Goal: Information Seeking & Learning: Learn about a topic

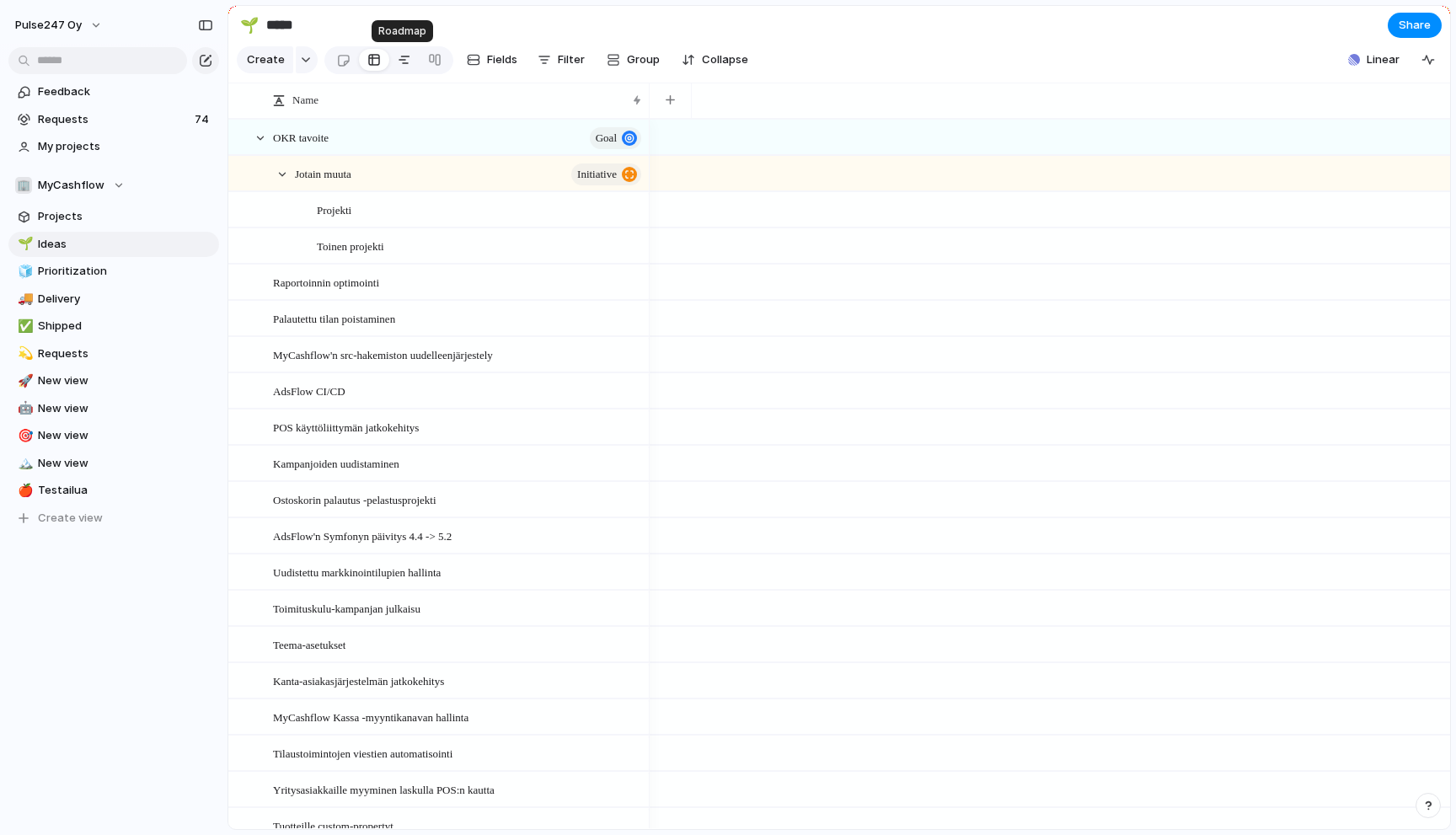
click at [405, 56] on div at bounding box center [404, 60] width 13 height 27
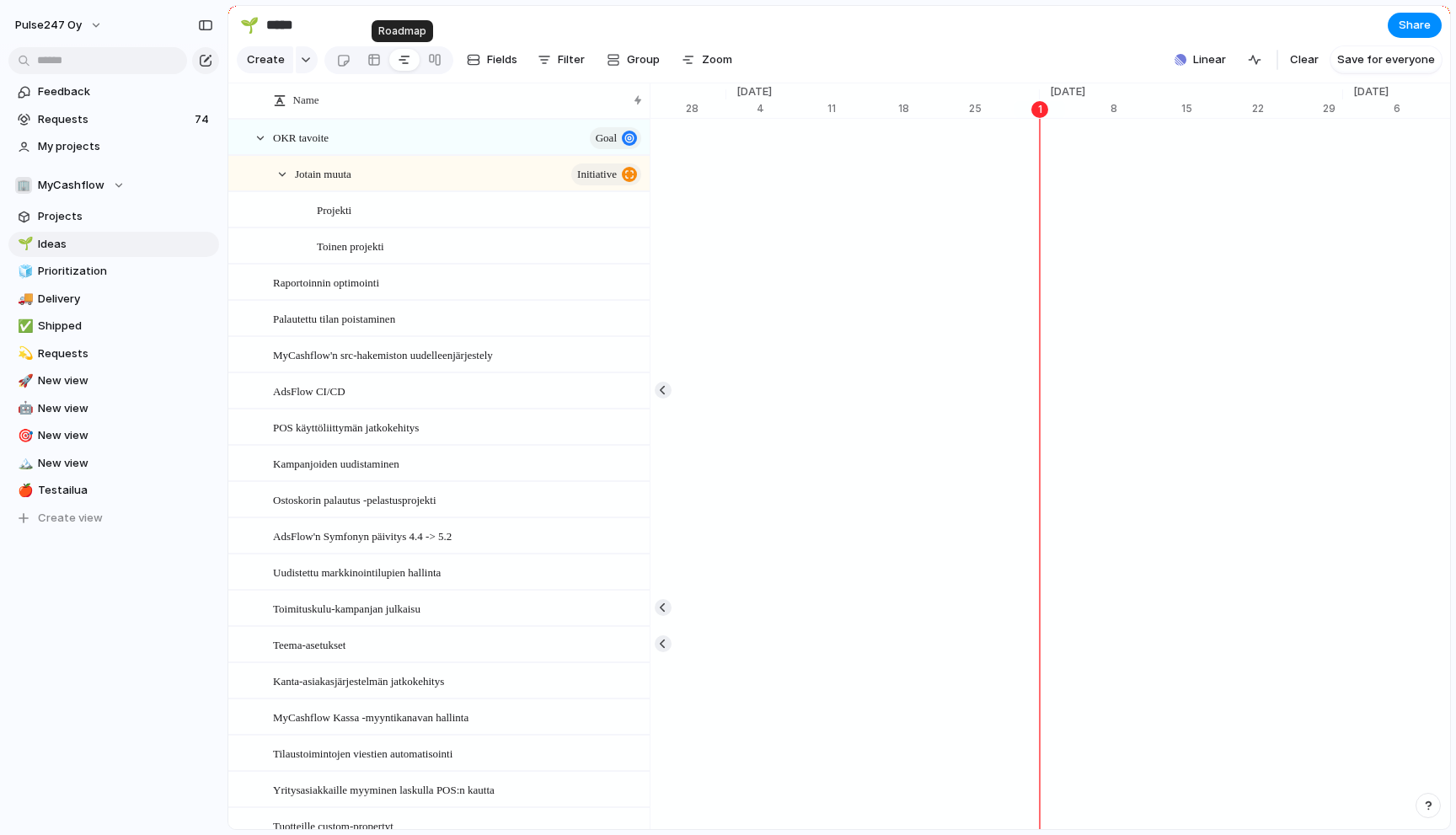
scroll to position [0, 10694]
click at [371, 59] on div at bounding box center [374, 60] width 13 height 27
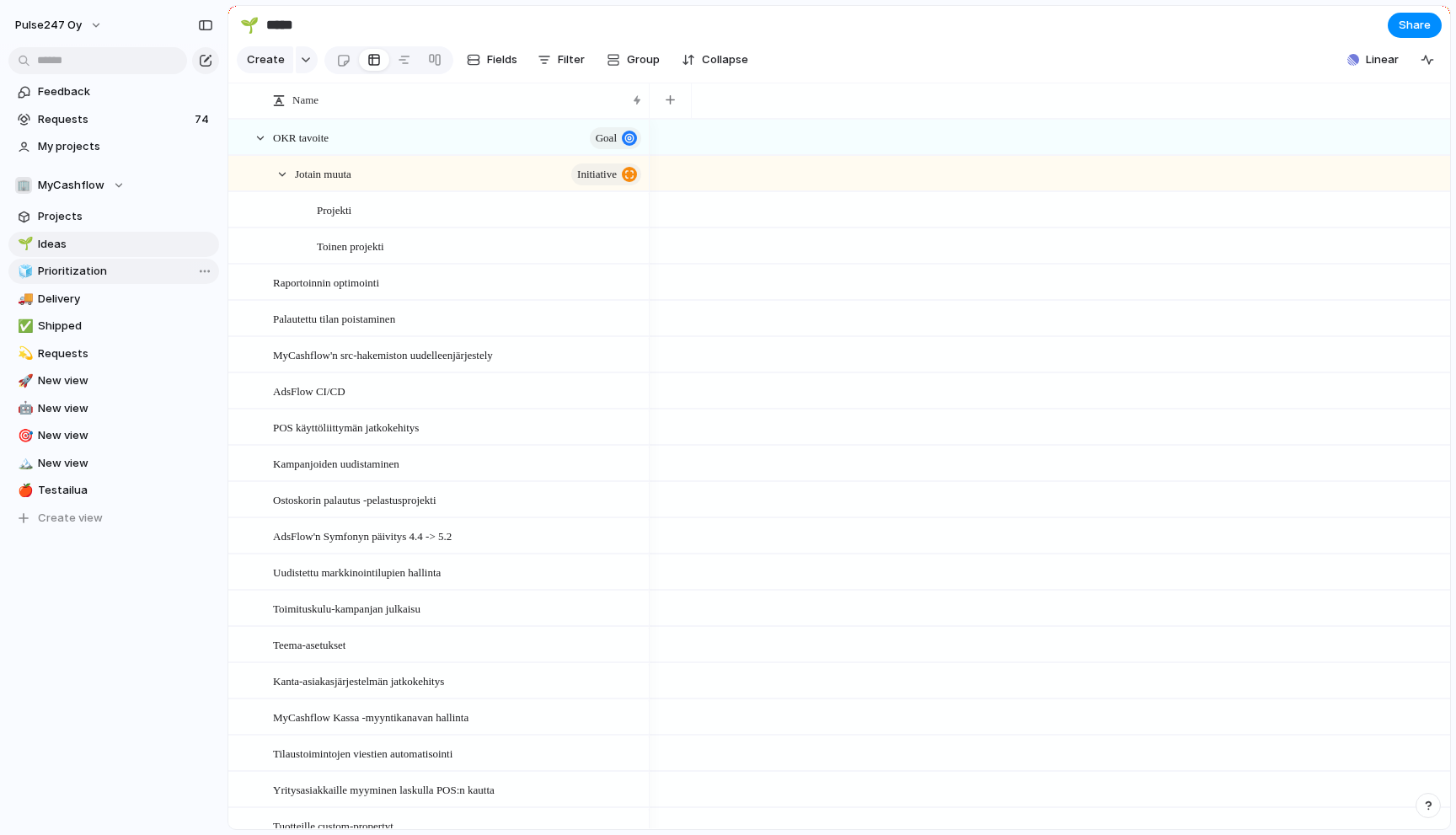
click at [61, 270] on span "Prioritization" at bounding box center [125, 271] width 176 height 17
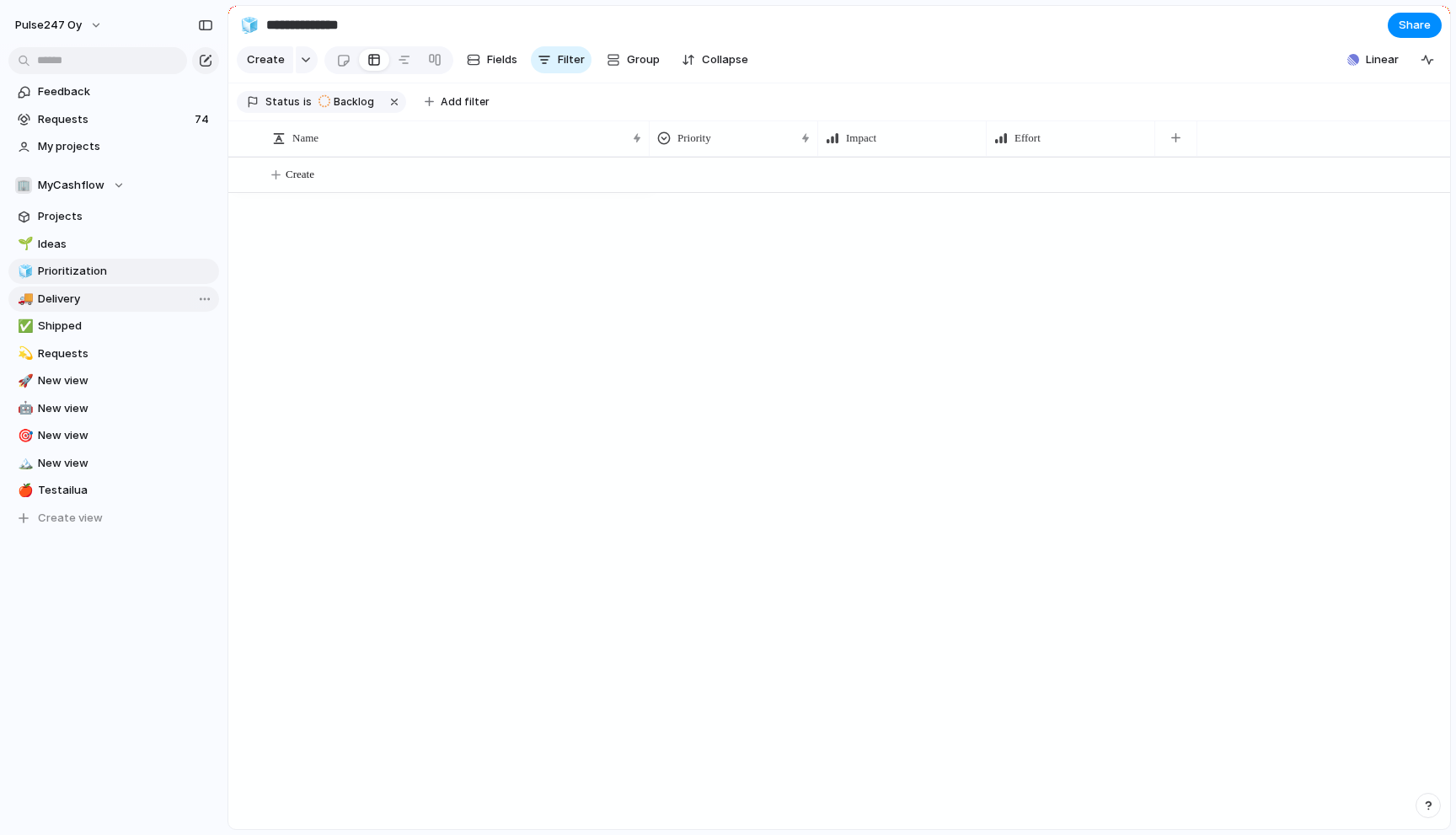
click at [63, 305] on span "Delivery" at bounding box center [125, 299] width 176 height 17
click at [62, 326] on span "Shipped" at bounding box center [125, 326] width 176 height 17
click at [65, 349] on span "Requests" at bounding box center [125, 354] width 176 height 17
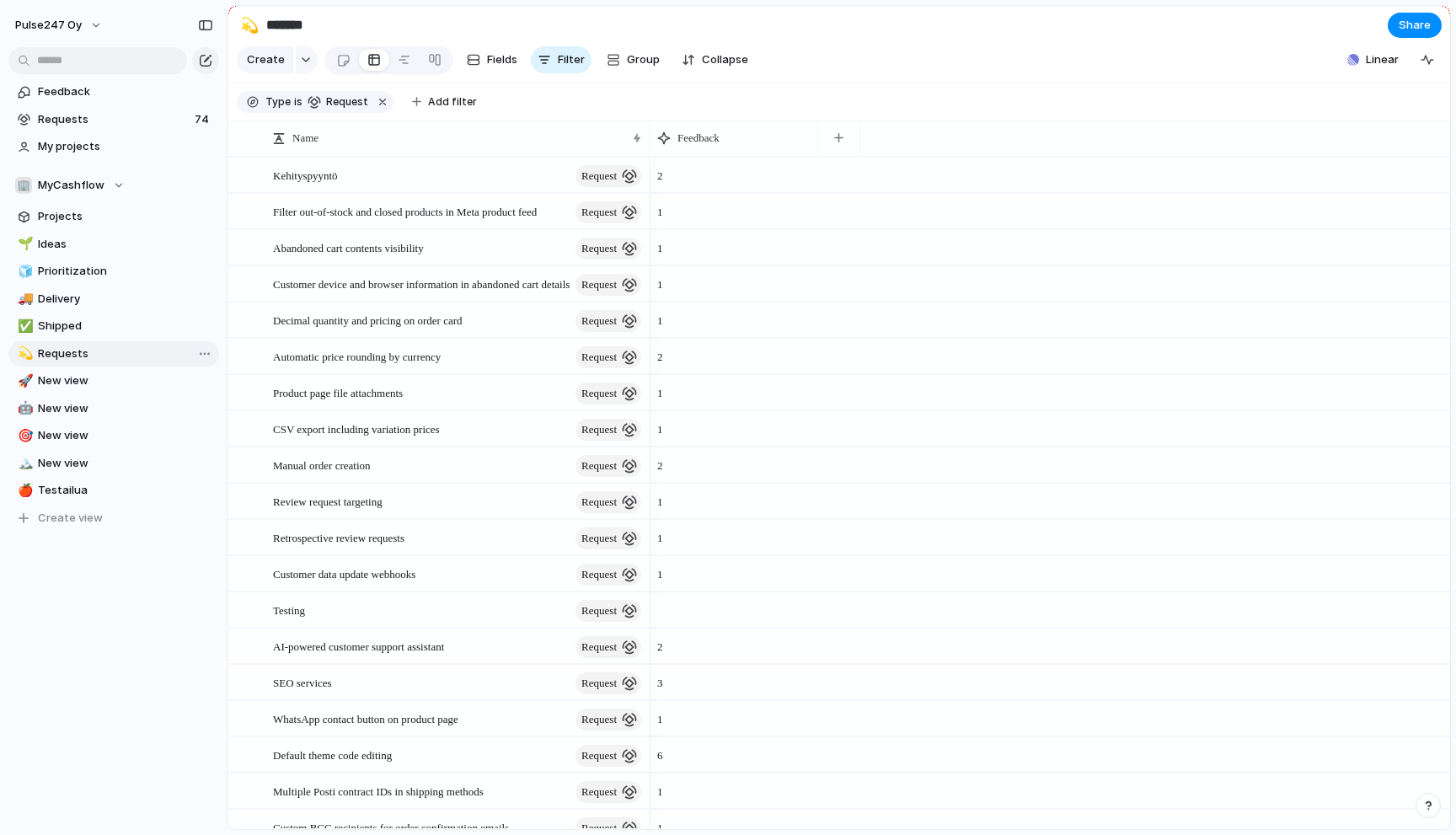
type input "********"
click at [65, 380] on span "New view" at bounding box center [125, 380] width 176 height 17
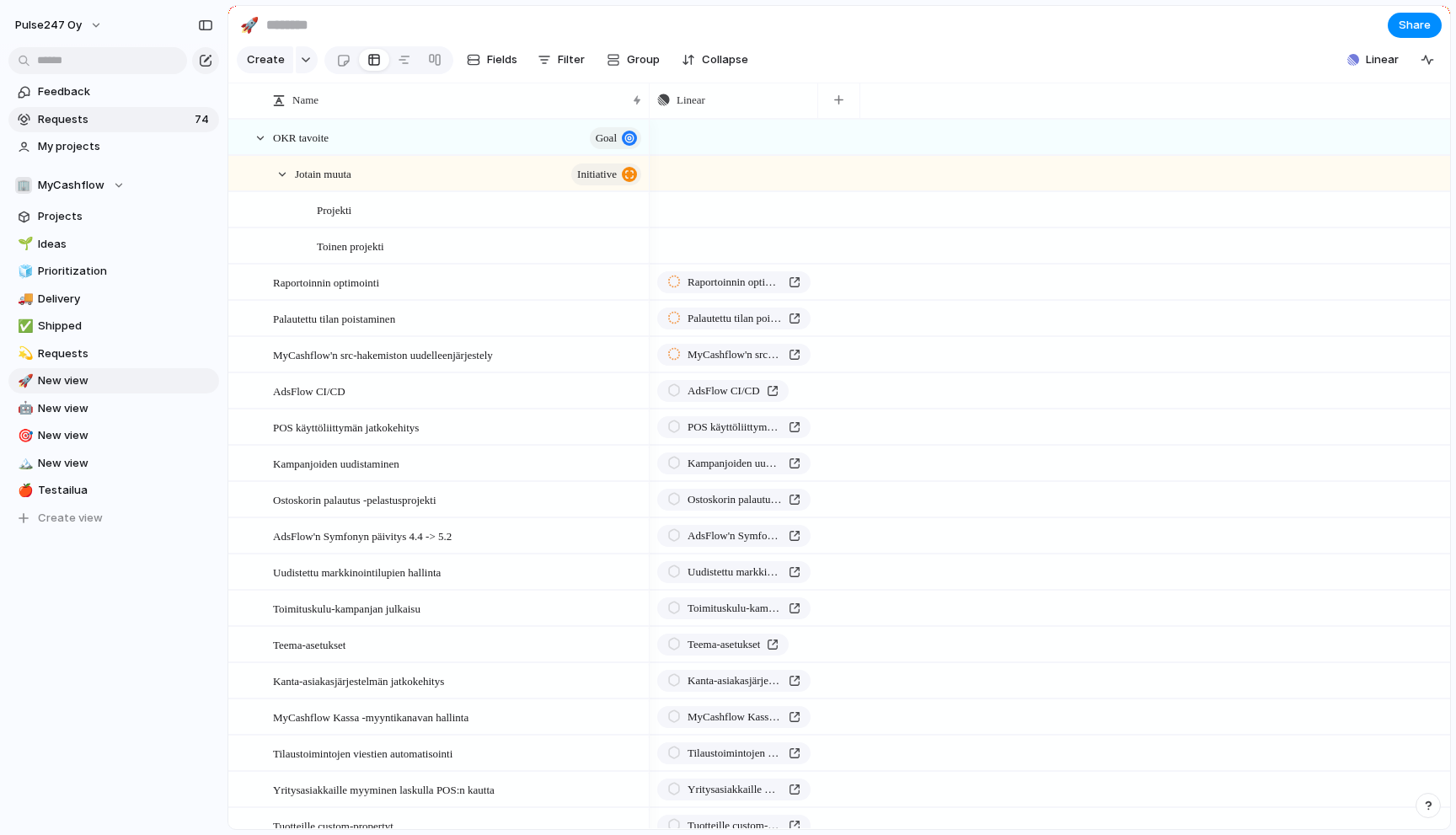
click at [78, 127] on span "Requests" at bounding box center [114, 120] width 152 height 17
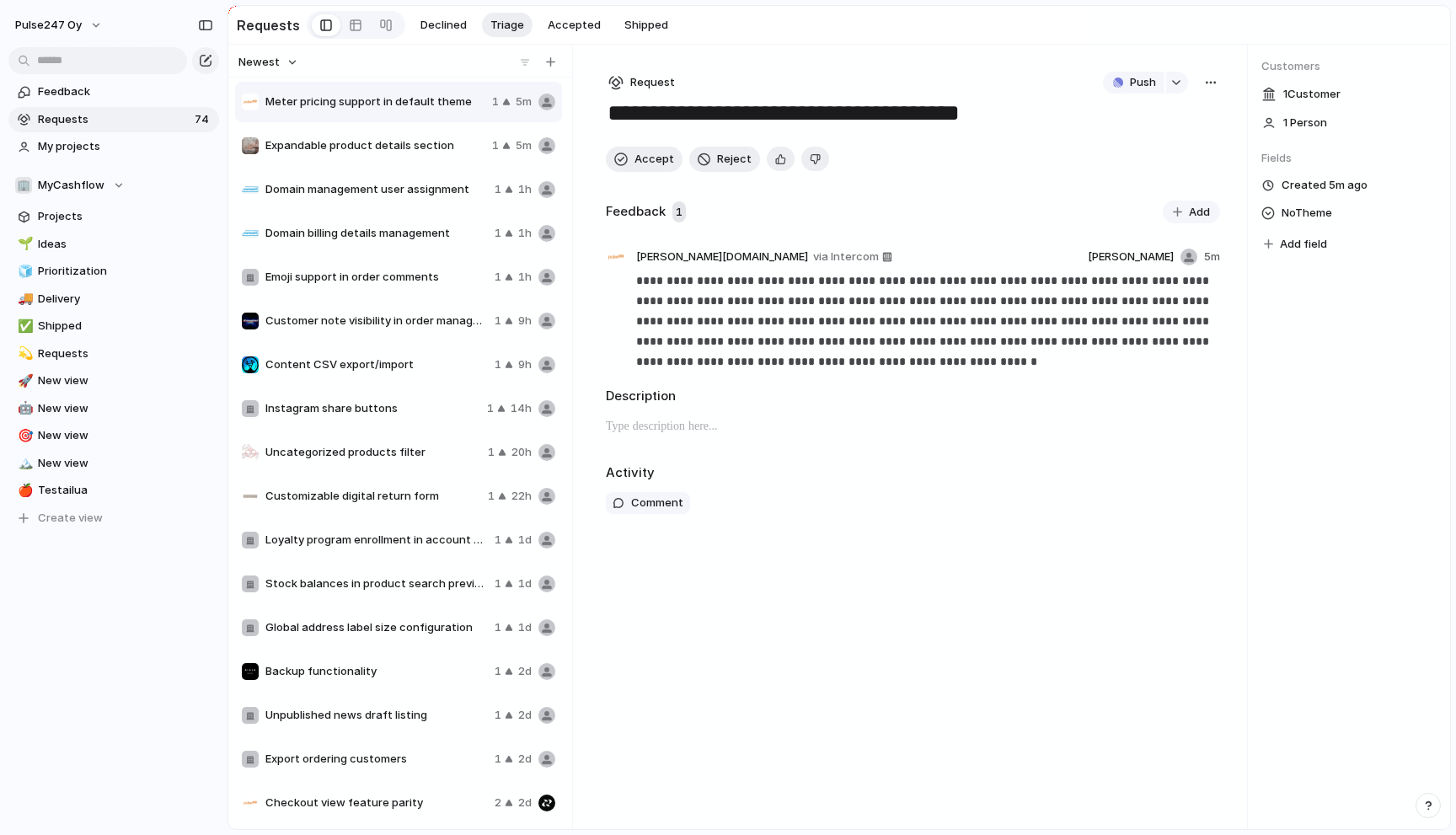
click at [326, 146] on span "Expandable product details section" at bounding box center [376, 146] width 220 height 17
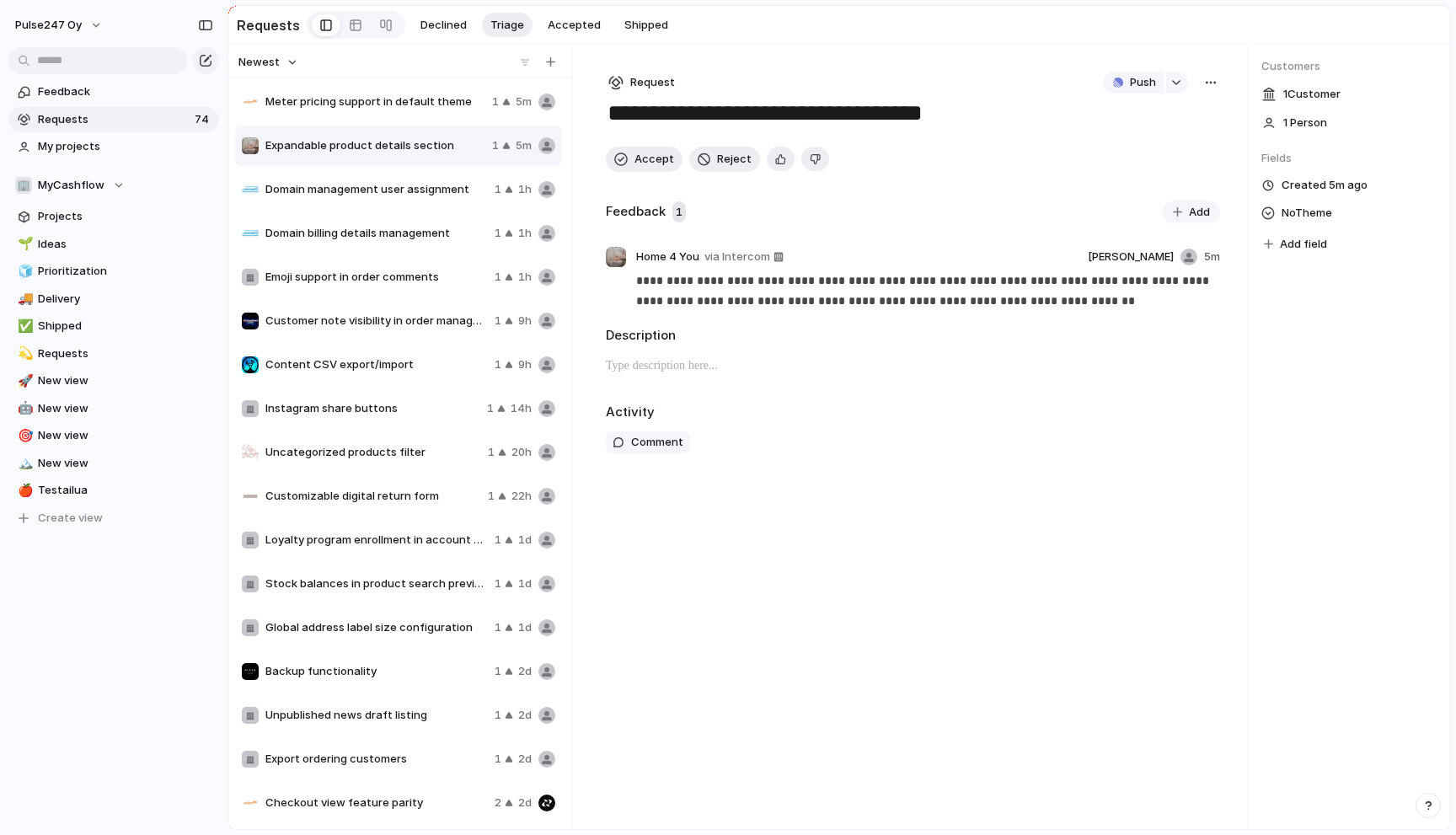
click at [327, 106] on span "Meter pricing support in default theme" at bounding box center [376, 102] width 220 height 17
type textarea "**********"
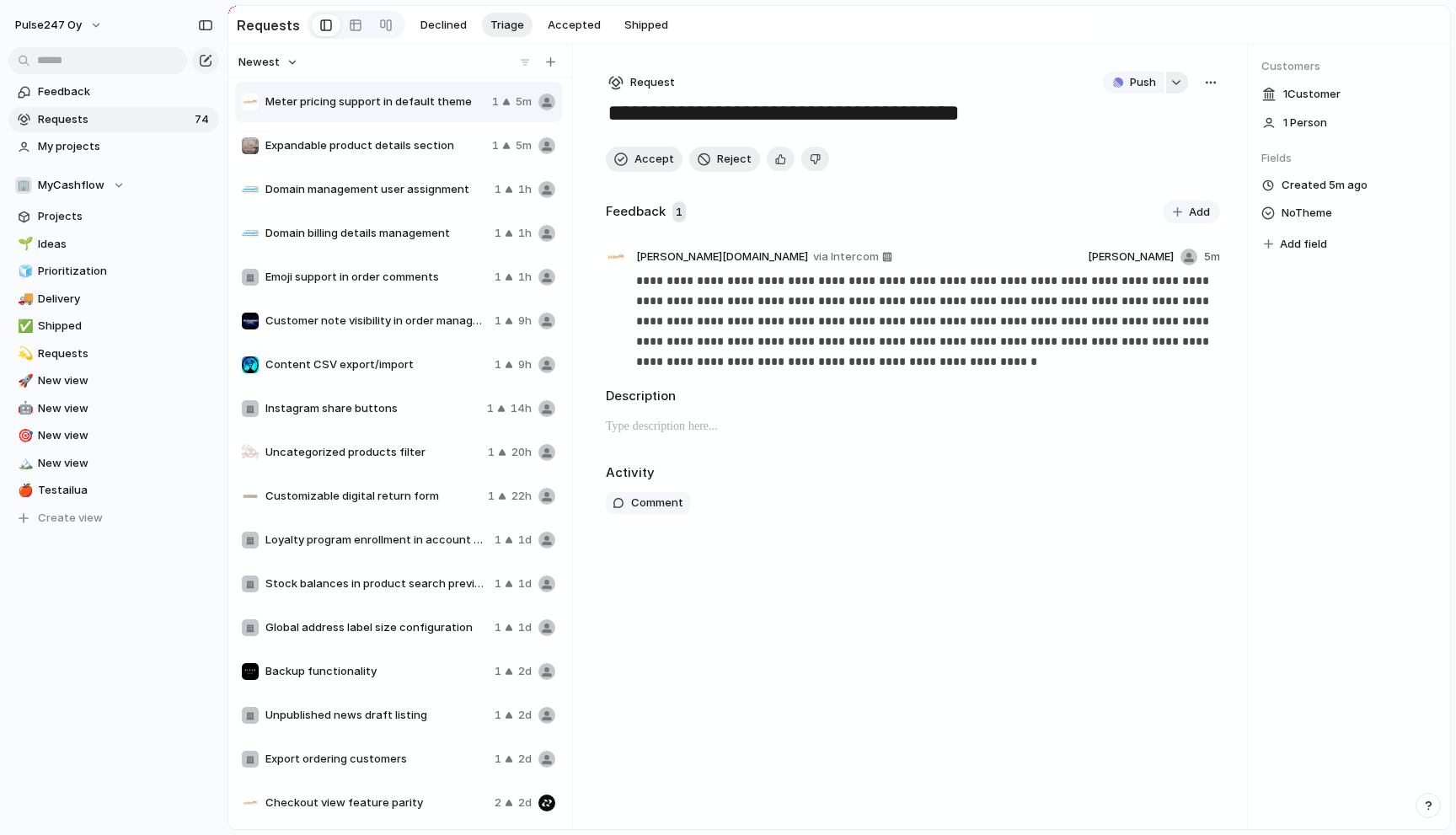
click at [1176, 81] on div "button" at bounding box center [1176, 82] width 11 height 7
click at [1176, 81] on div "Projects Issues Adyen integration with Shop-API for Fiksuruoka Teemojen versioi…" at bounding box center [728, 418] width 1456 height 835
click at [44, 492] on span "Testailua" at bounding box center [125, 491] width 176 height 17
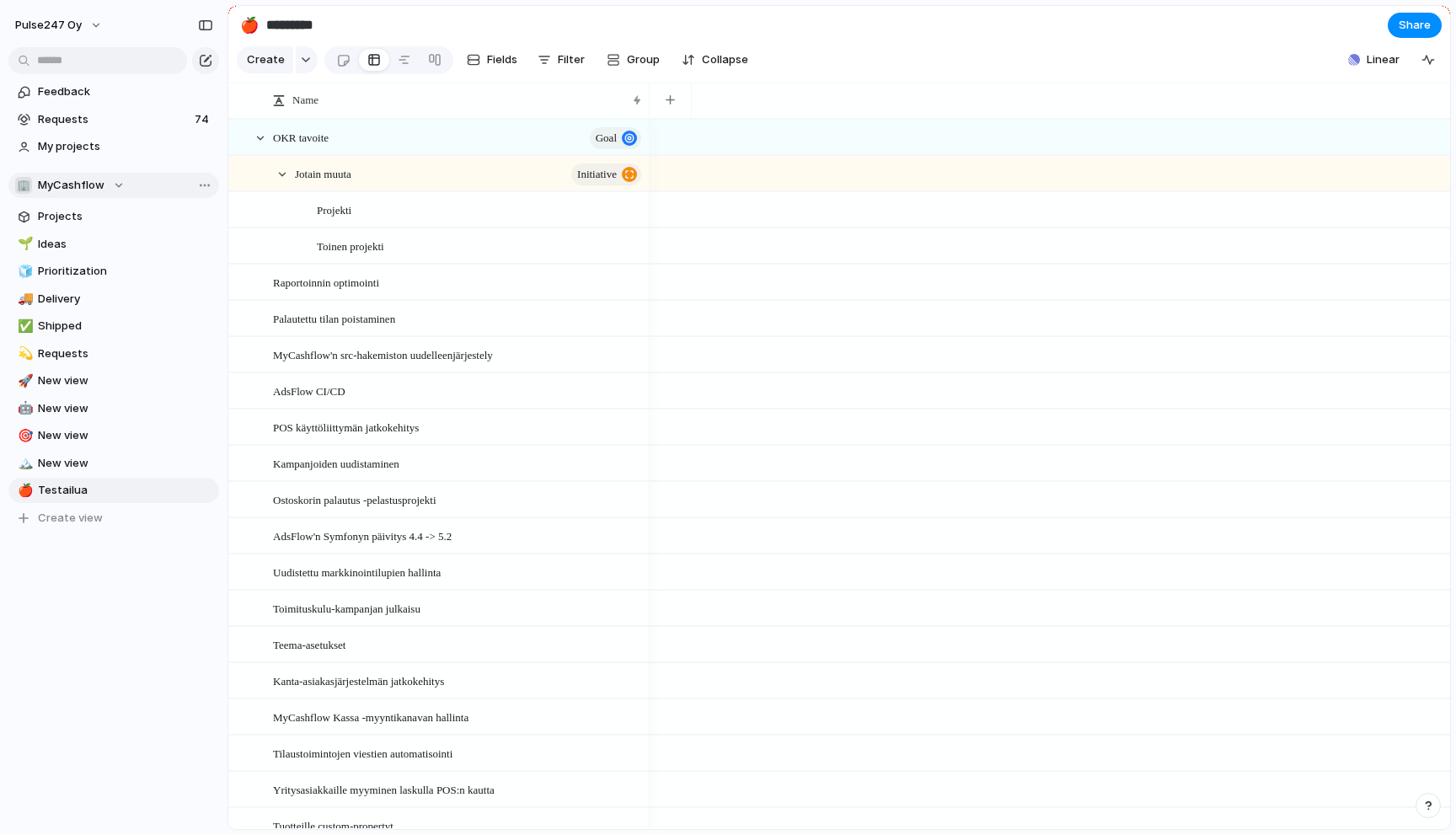
click at [102, 186] on span "MyCashflow" at bounding box center [71, 185] width 66 height 17
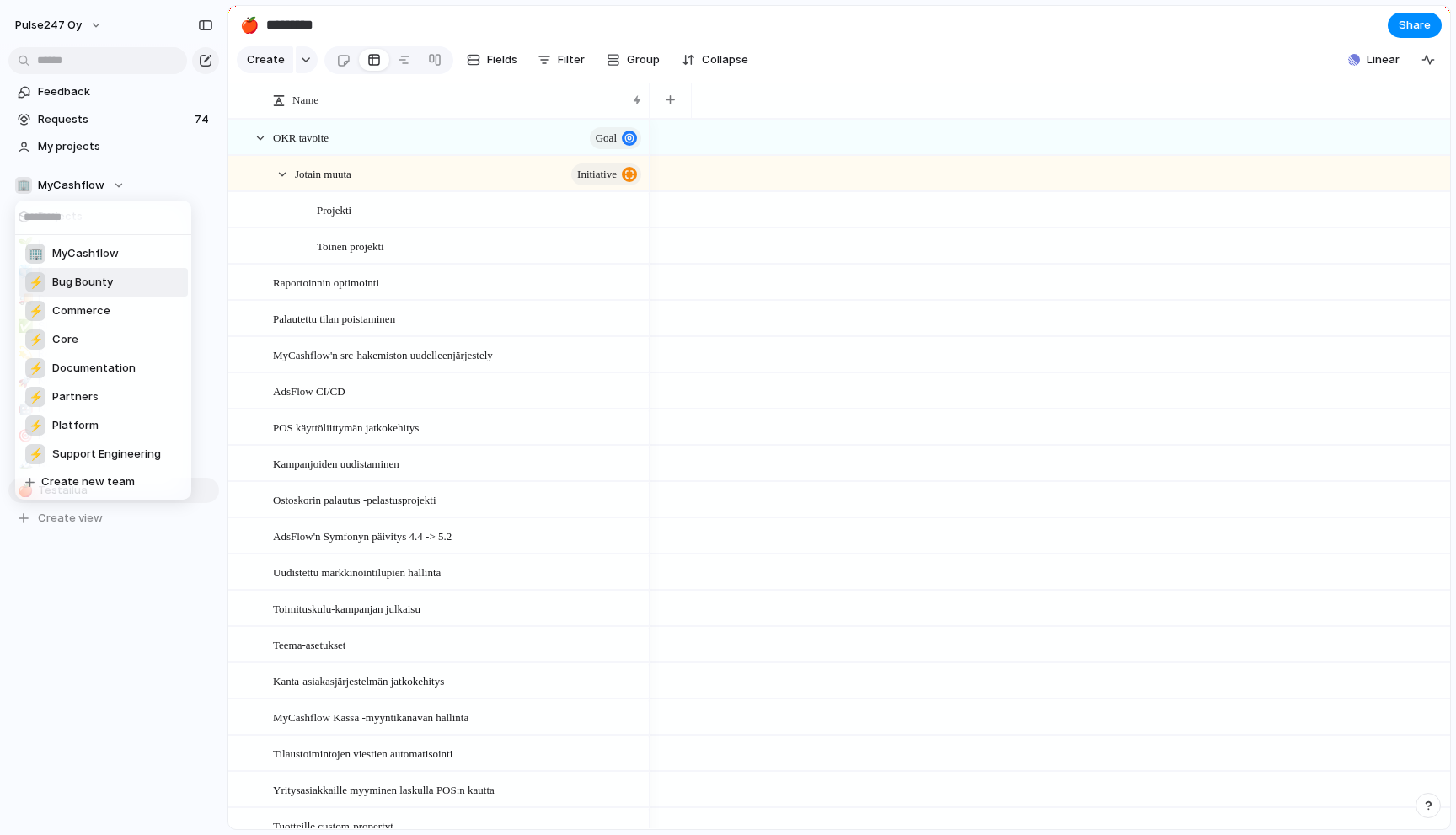
click at [86, 313] on span "Commerce" at bounding box center [81, 311] width 58 height 17
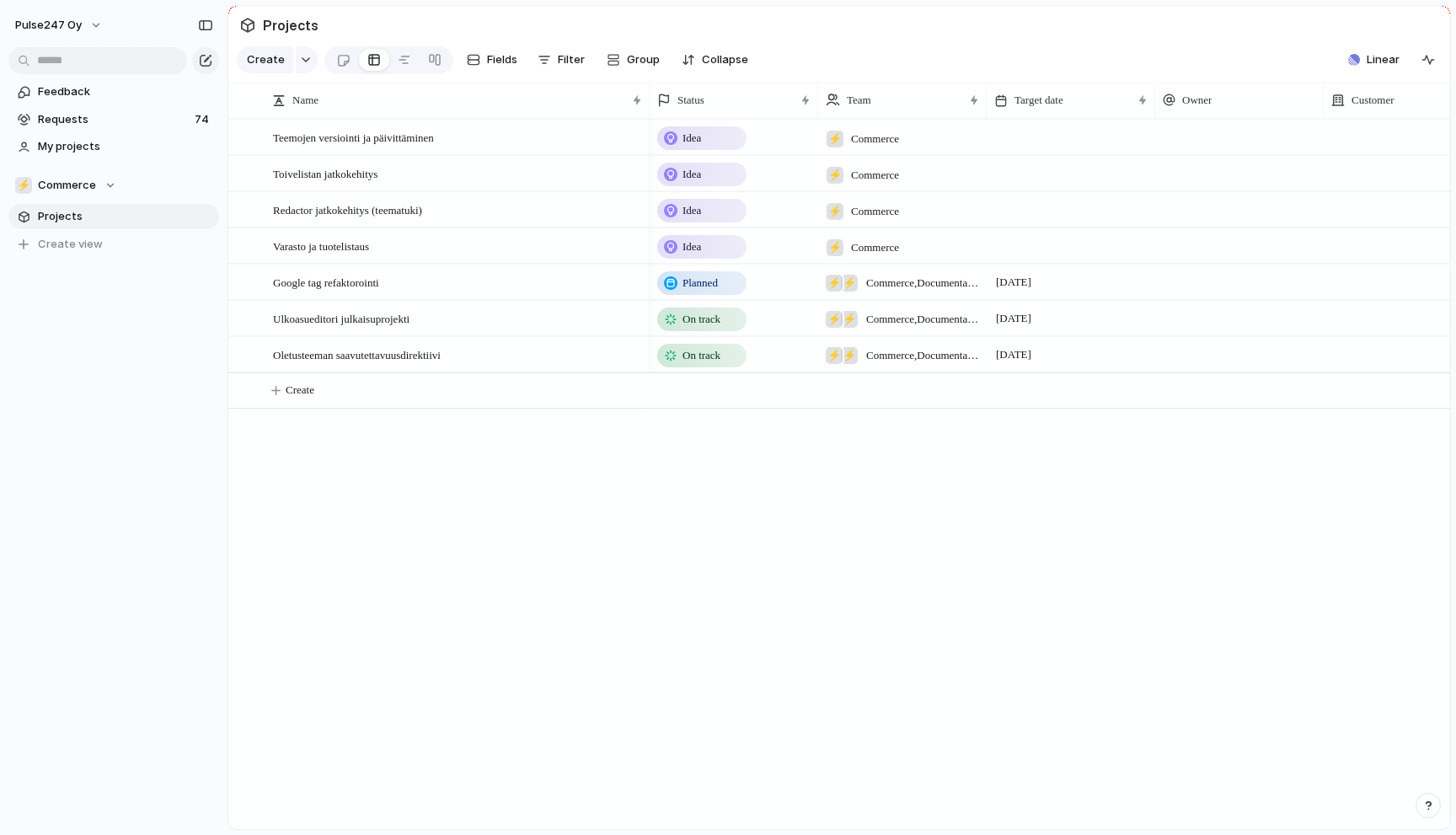
click at [76, 219] on span "Projects" at bounding box center [125, 216] width 176 height 17
click at [400, 57] on div at bounding box center [404, 60] width 13 height 27
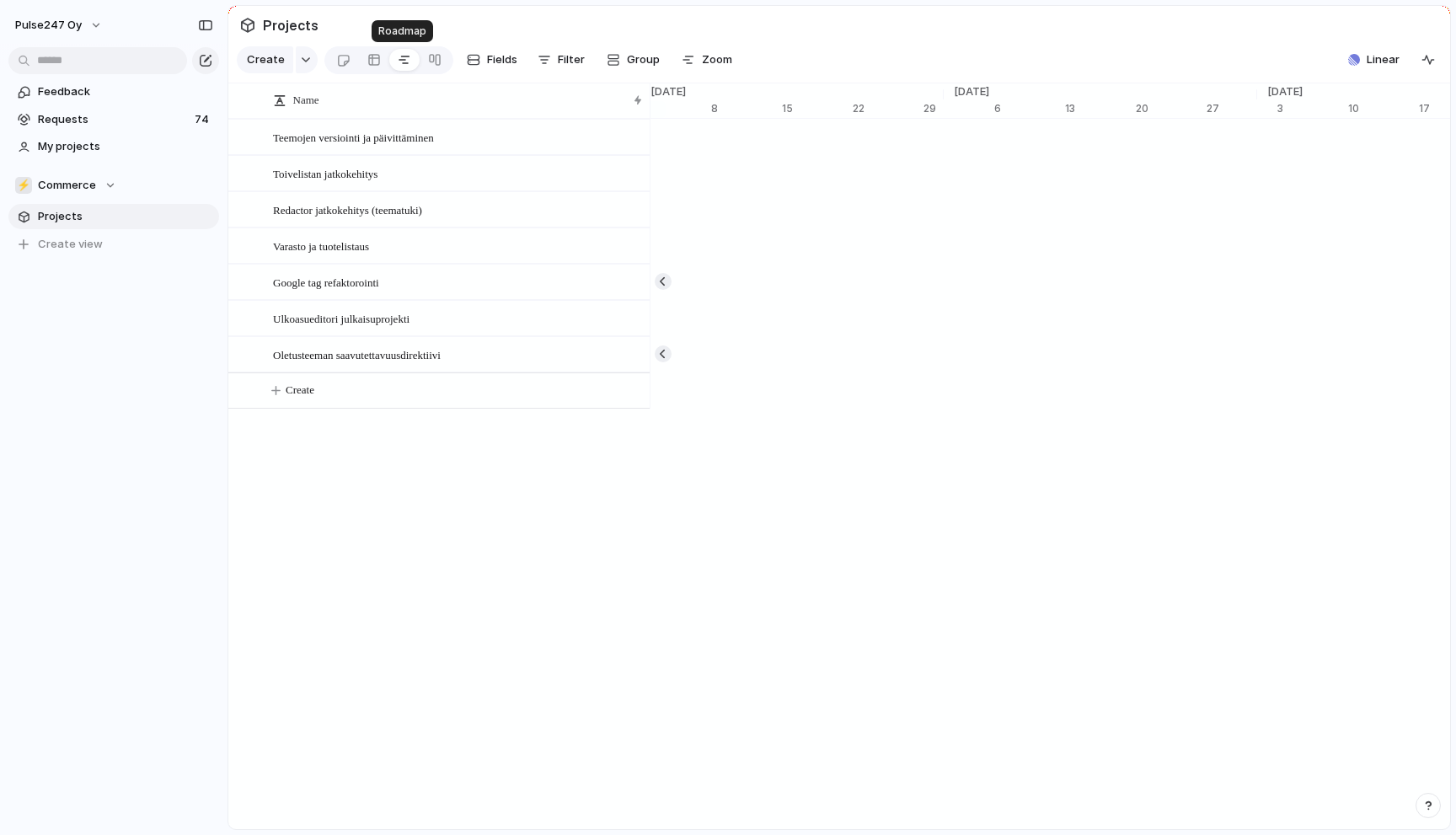
scroll to position [0, 11094]
click at [373, 61] on div at bounding box center [374, 60] width 13 height 27
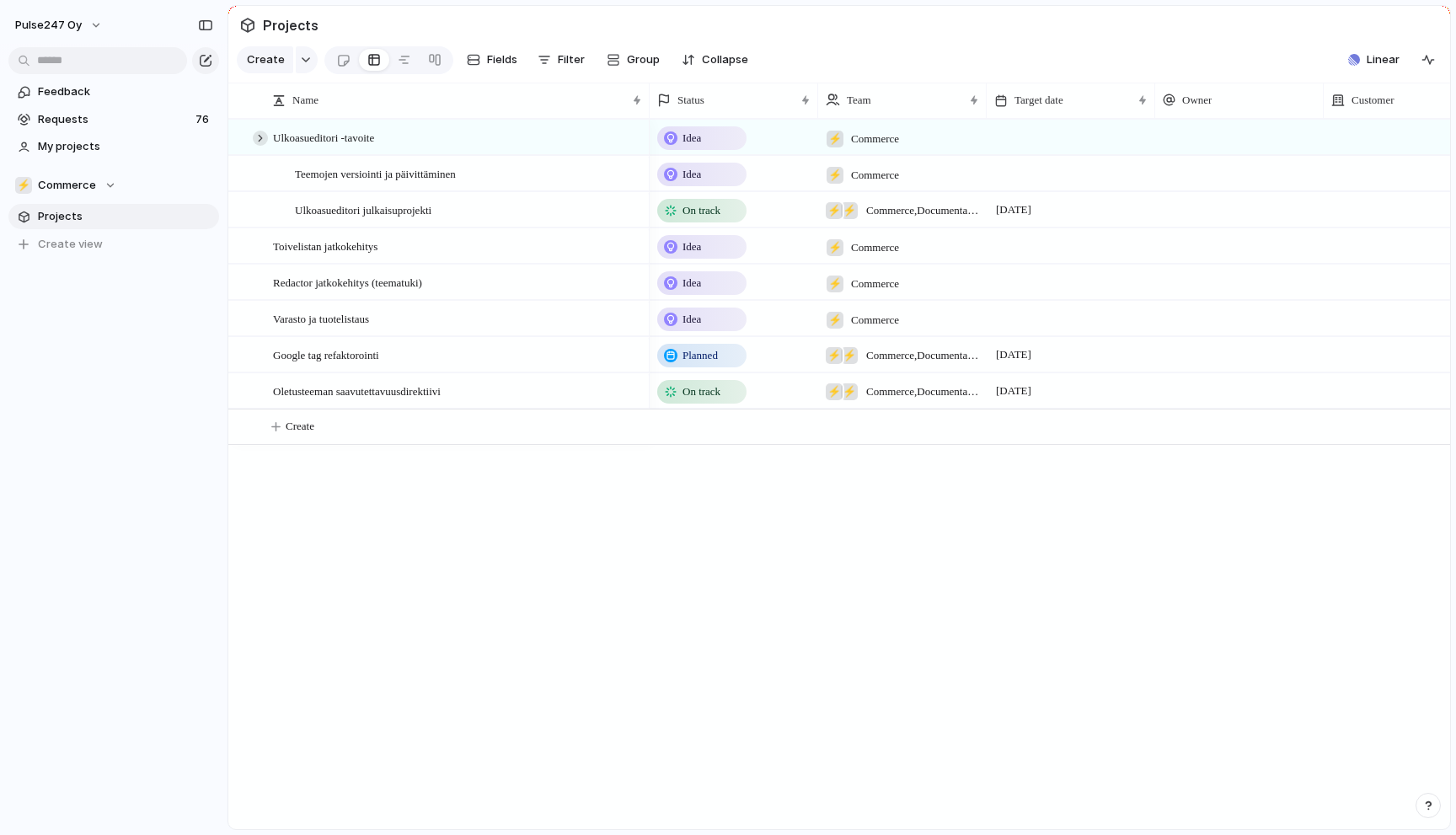
click at [256, 139] on div at bounding box center [260, 139] width 15 height 15
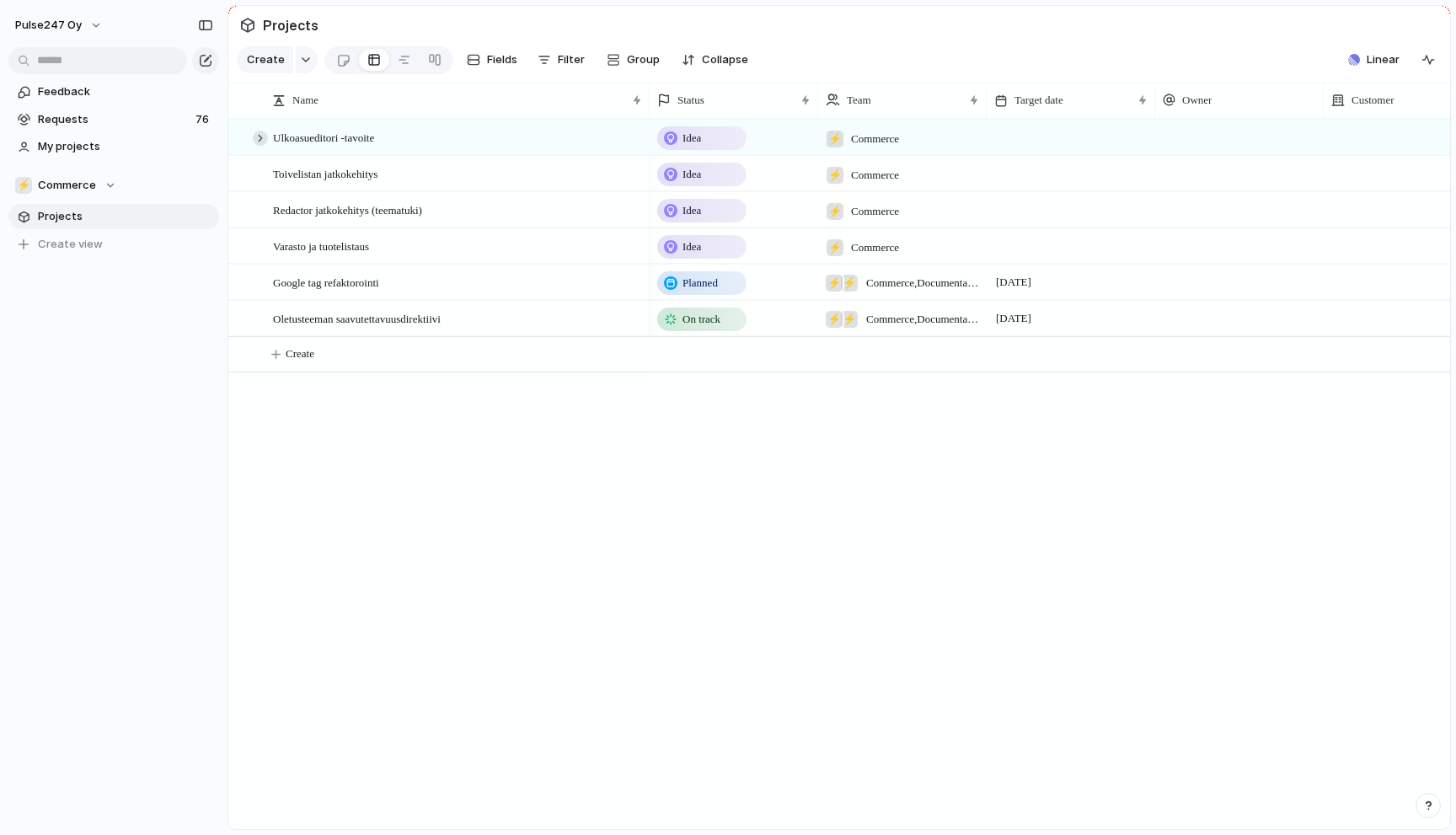
click at [257, 139] on div at bounding box center [260, 139] width 15 height 15
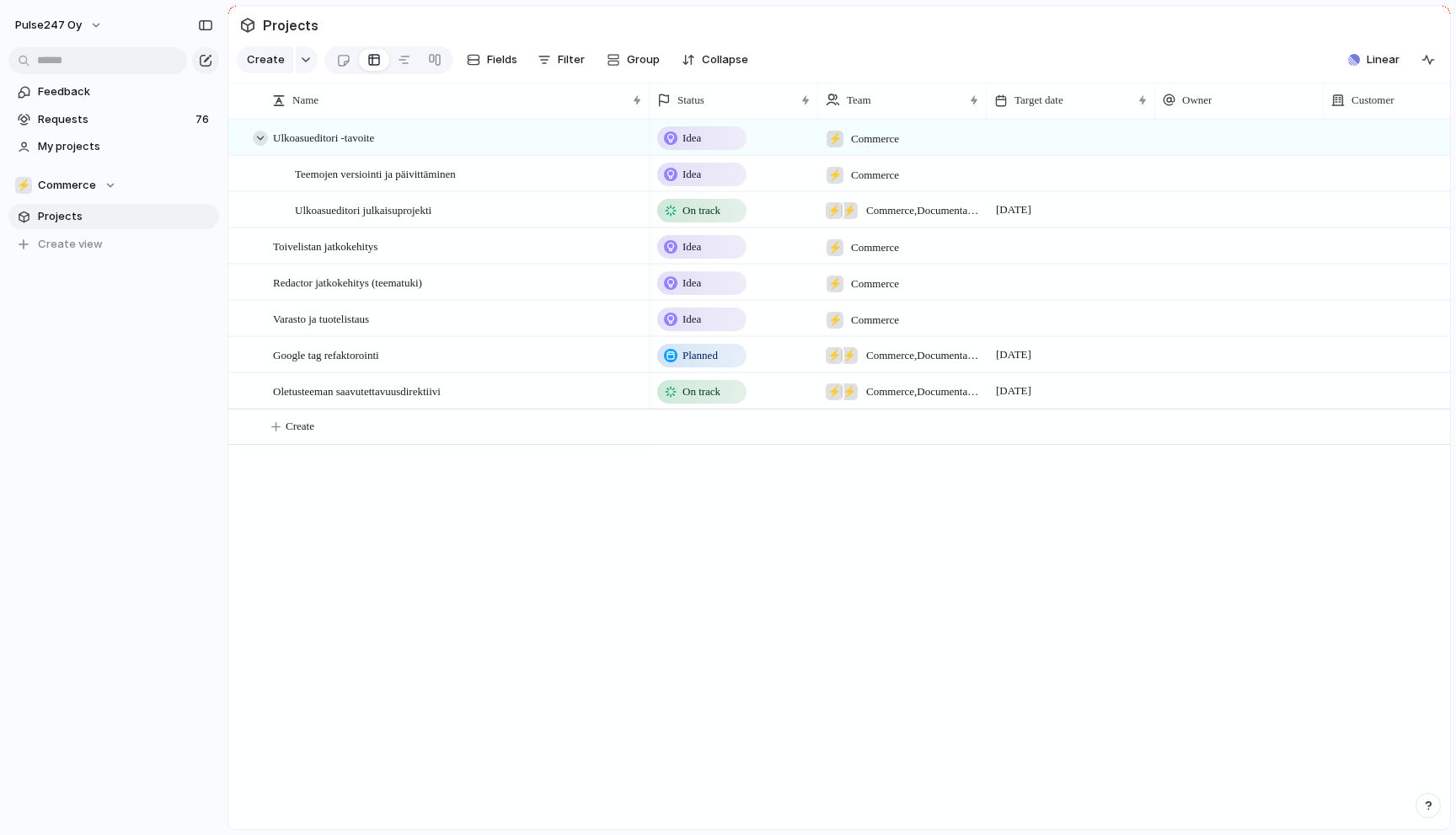
click at [257, 139] on div at bounding box center [260, 139] width 15 height 15
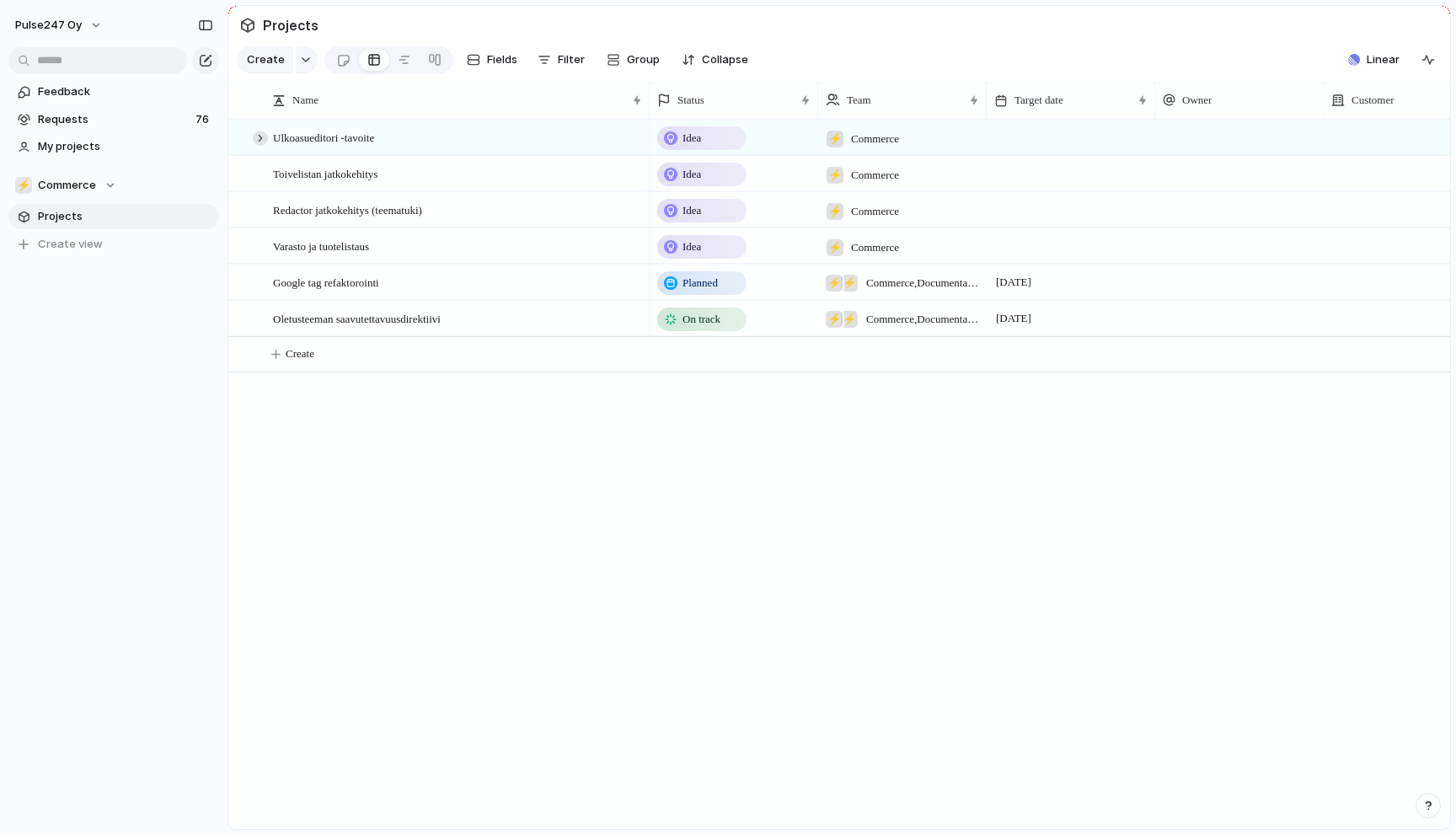
click at [261, 139] on div at bounding box center [260, 139] width 15 height 15
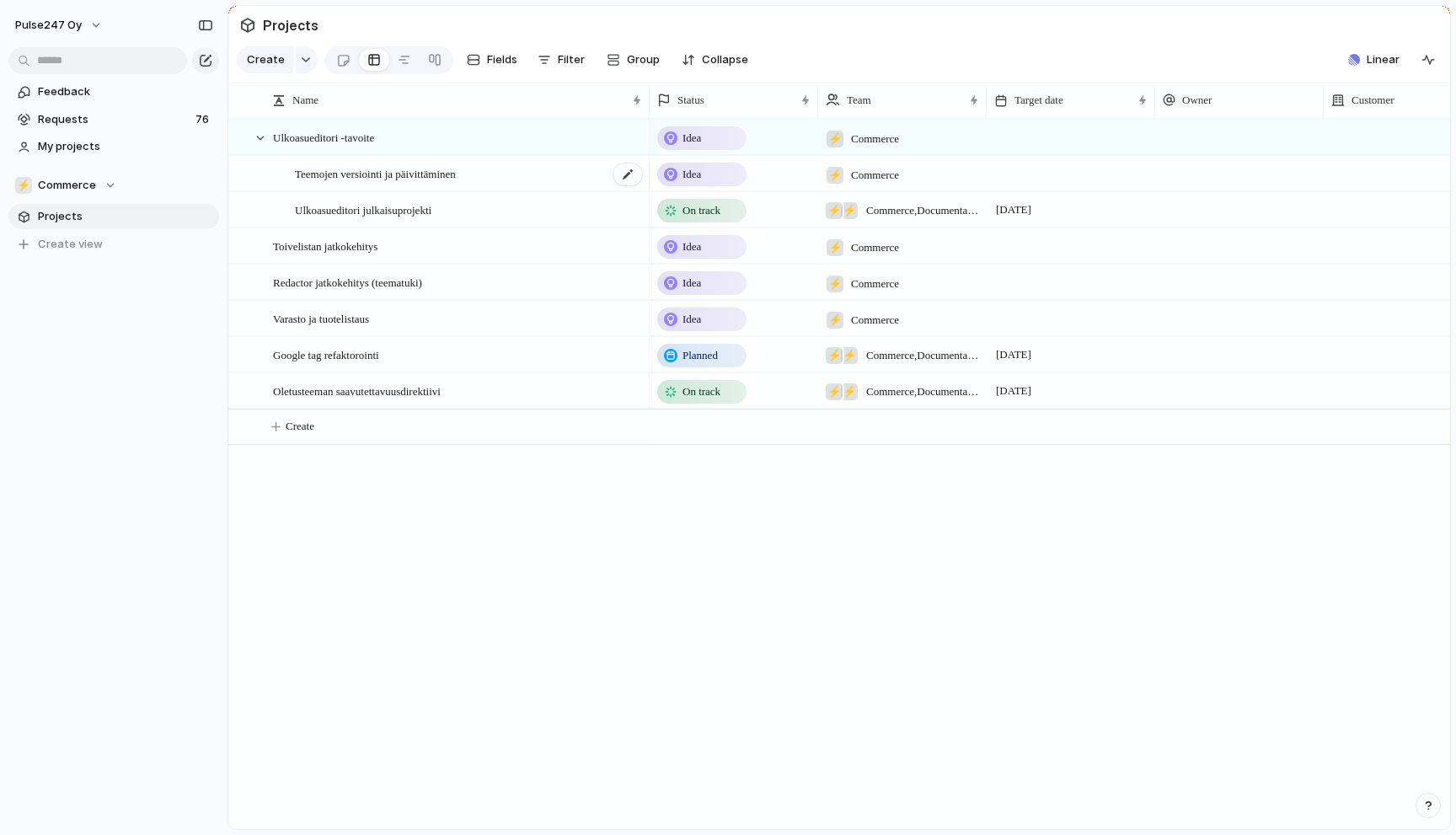
click at [360, 165] on span "Teemojen versiointi ja päivittäminen" at bounding box center [376, 173] width 161 height 19
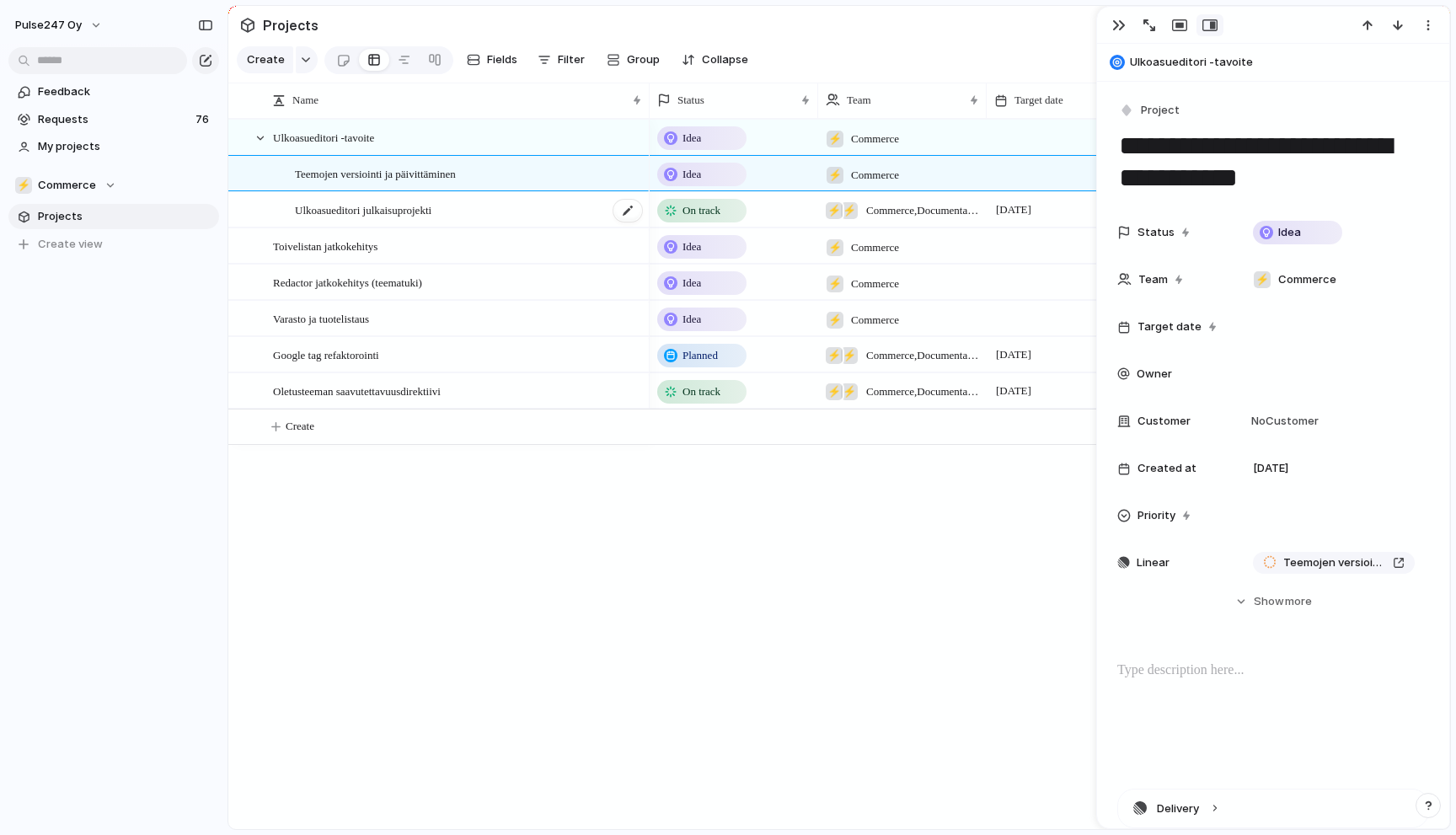
click at [362, 207] on span "Ulkoasueditori julkaisuprojekti" at bounding box center [364, 209] width 137 height 19
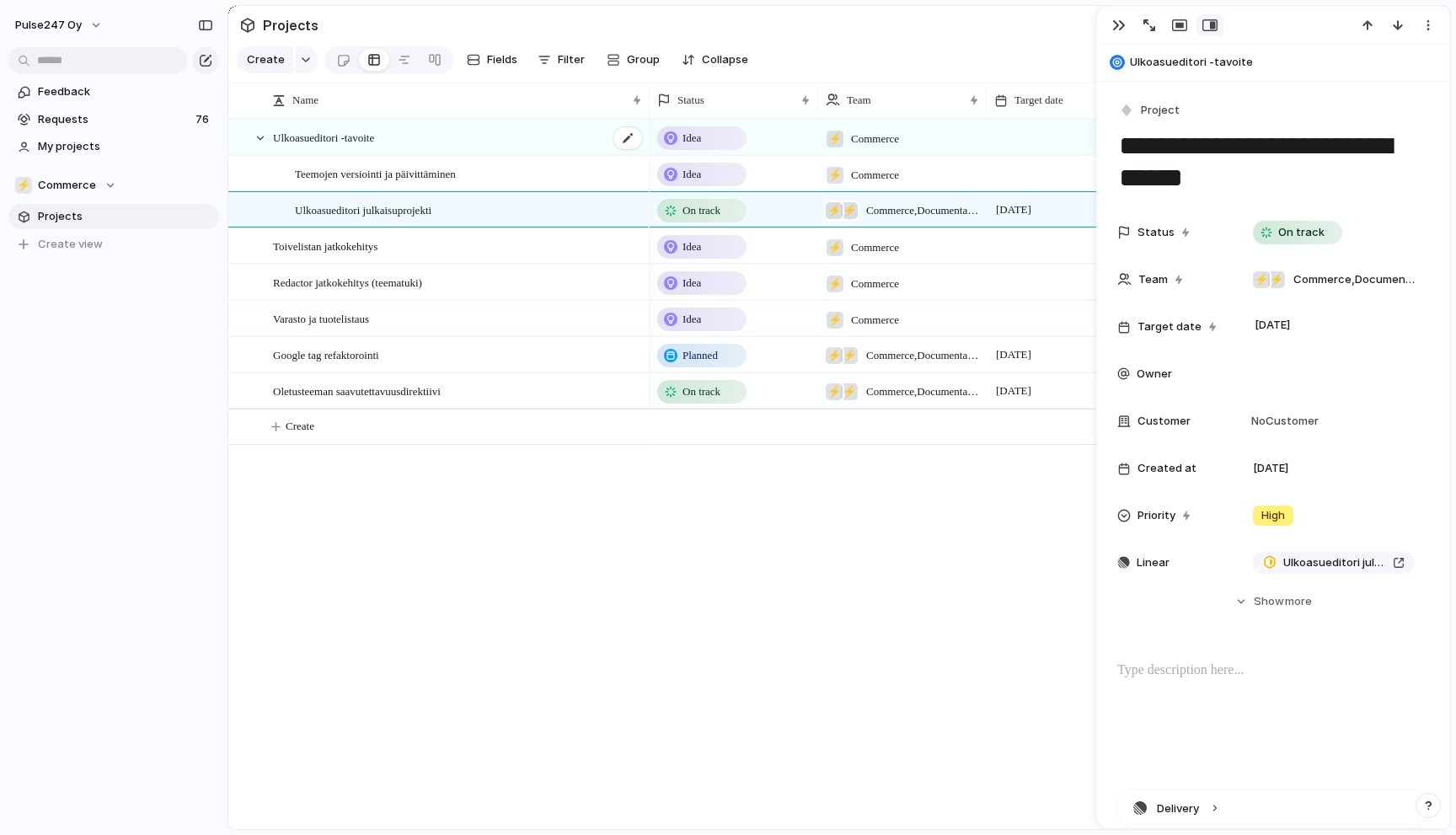
click at [362, 152] on div "Ulkoasueditori -tavoite" at bounding box center [458, 138] width 371 height 34
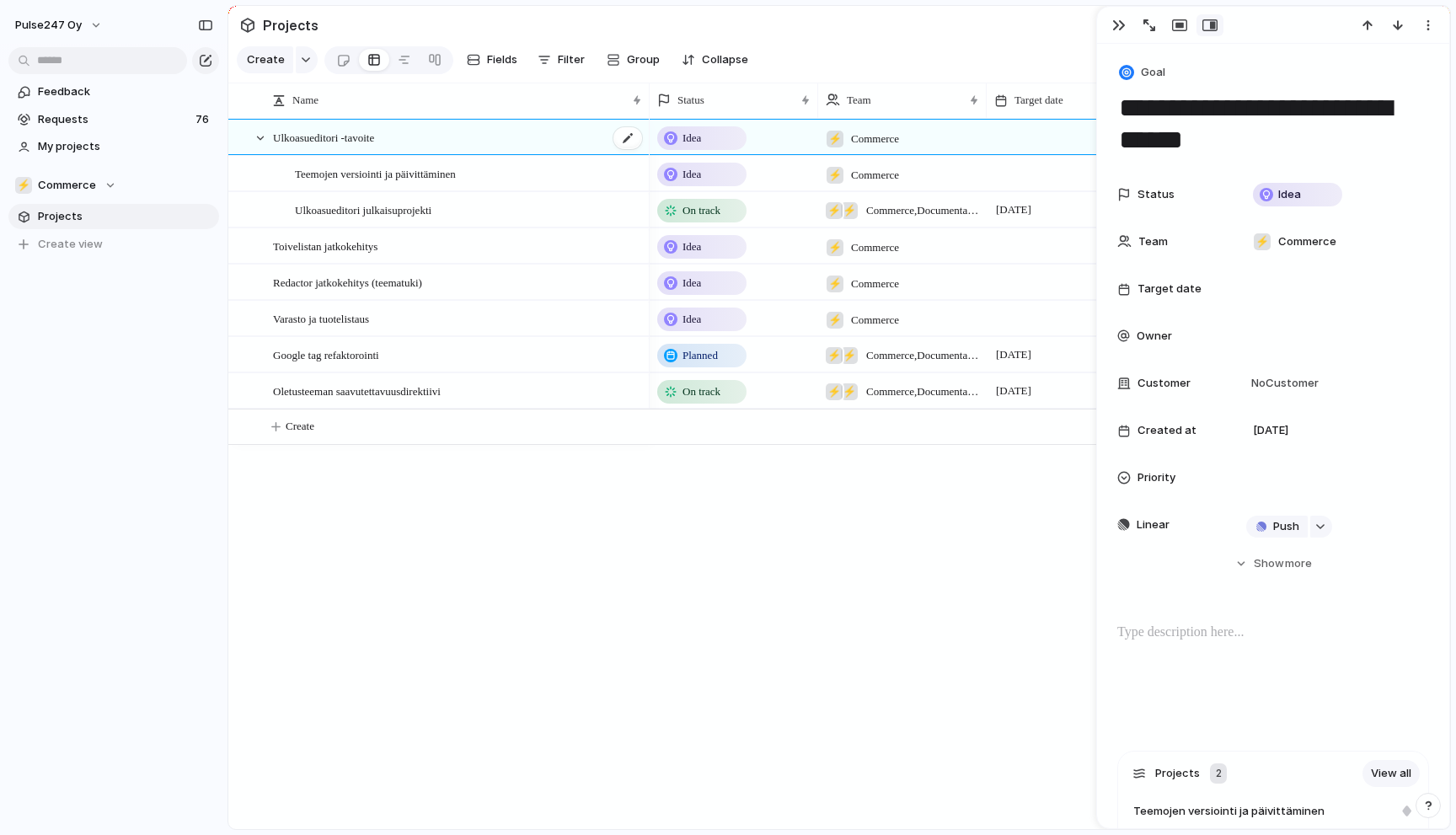
type textarea "**********"
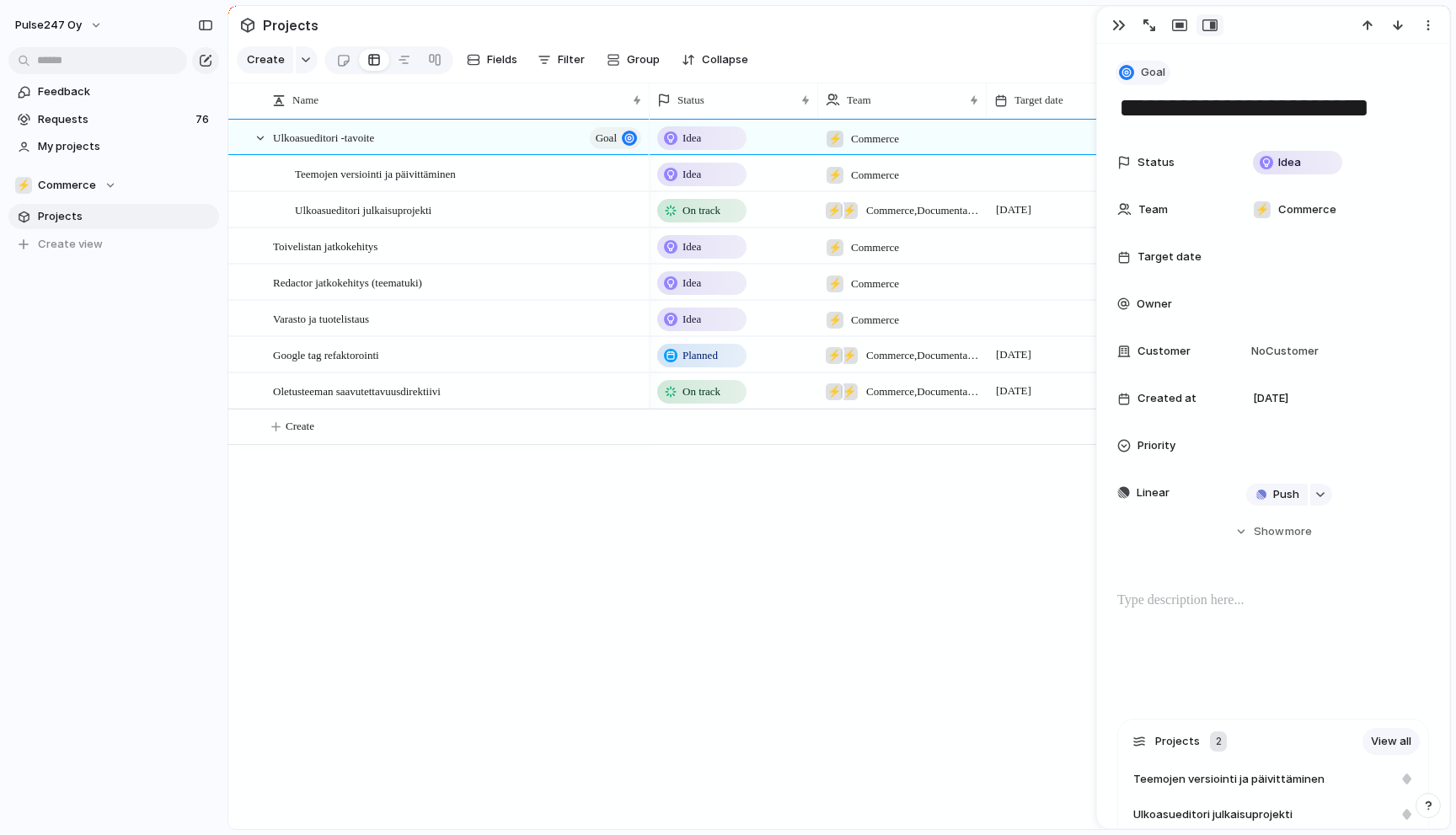
click at [1138, 73] on button "Goal" at bounding box center [1144, 73] width 55 height 25
click at [1246, 78] on div "Goal Initiative Launch Request Project Customize" at bounding box center [728, 418] width 1456 height 835
click at [1146, 28] on div "button" at bounding box center [1149, 25] width 11 height 11
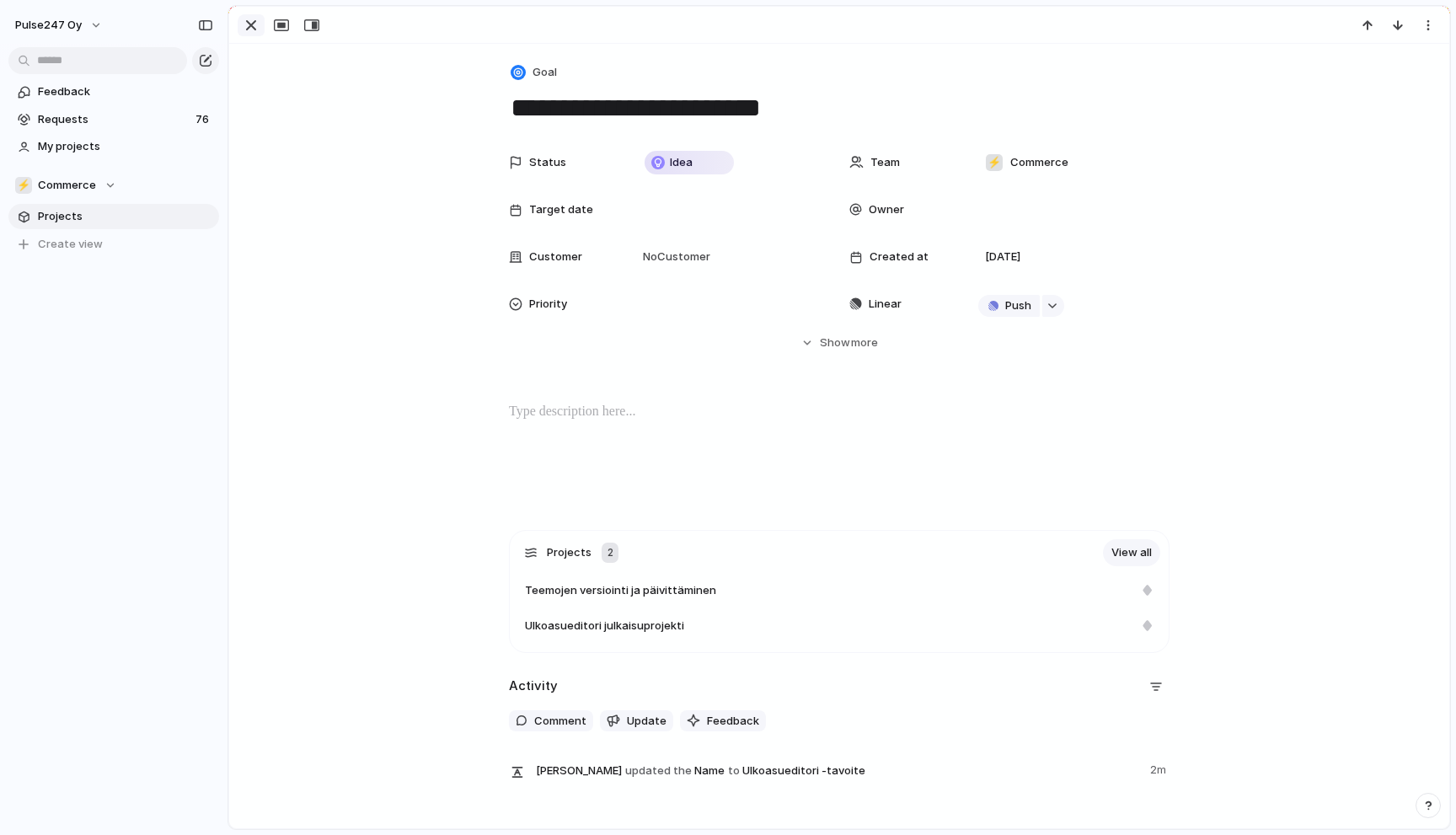
click at [250, 27] on div "button" at bounding box center [251, 25] width 20 height 20
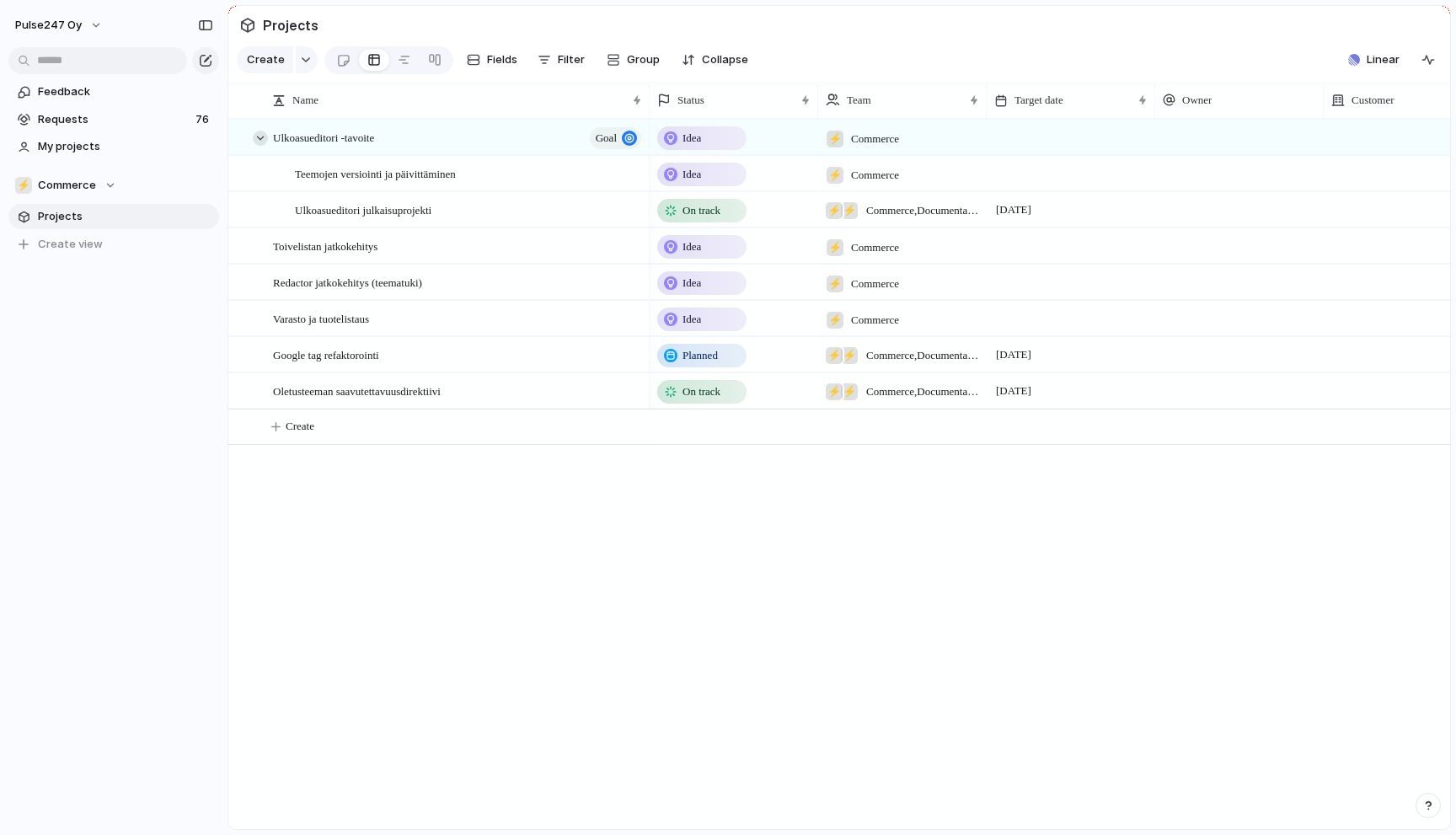
click at [259, 138] on div at bounding box center [260, 139] width 15 height 15
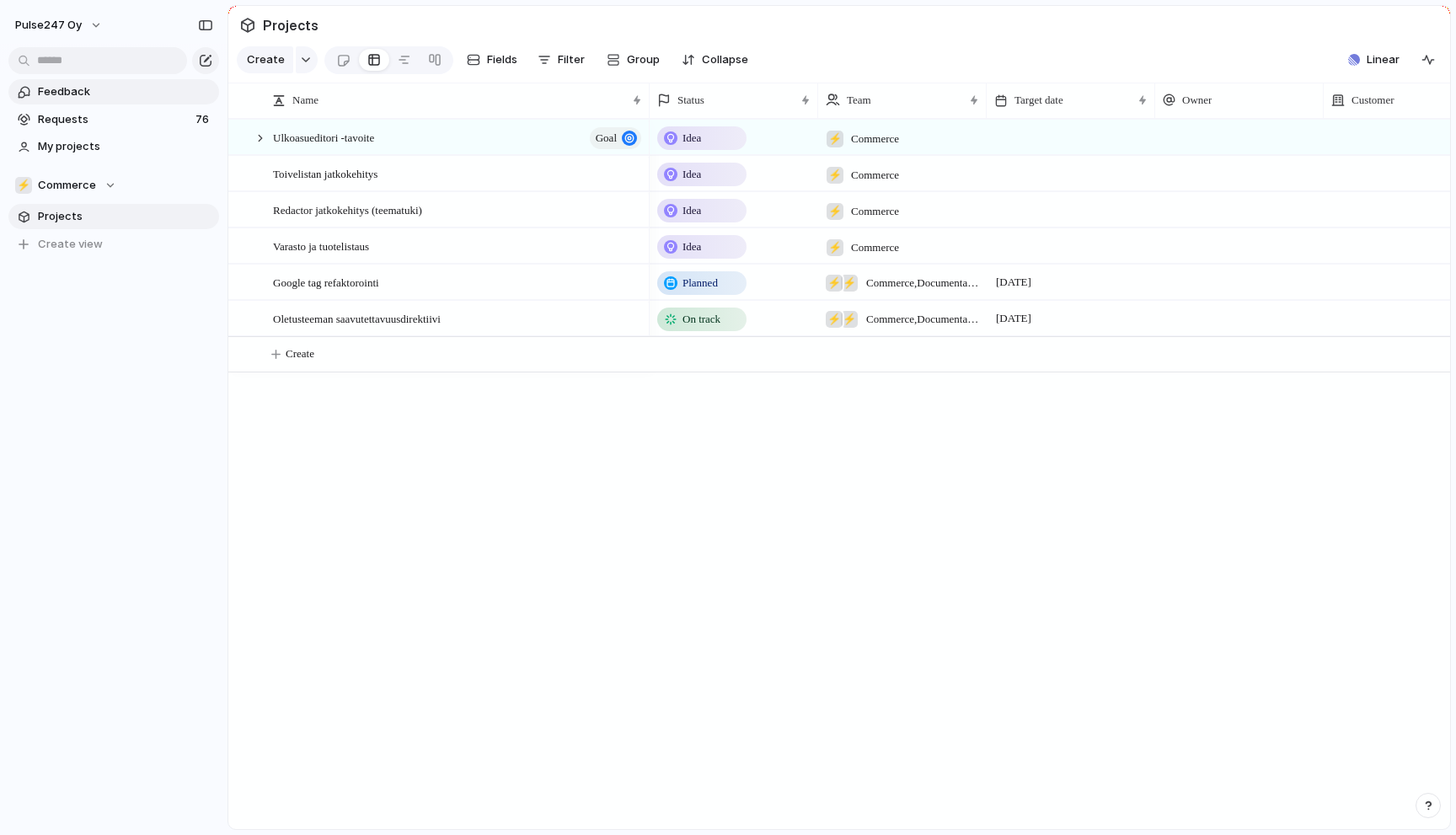
click at [72, 86] on span "Feedback" at bounding box center [125, 92] width 176 height 17
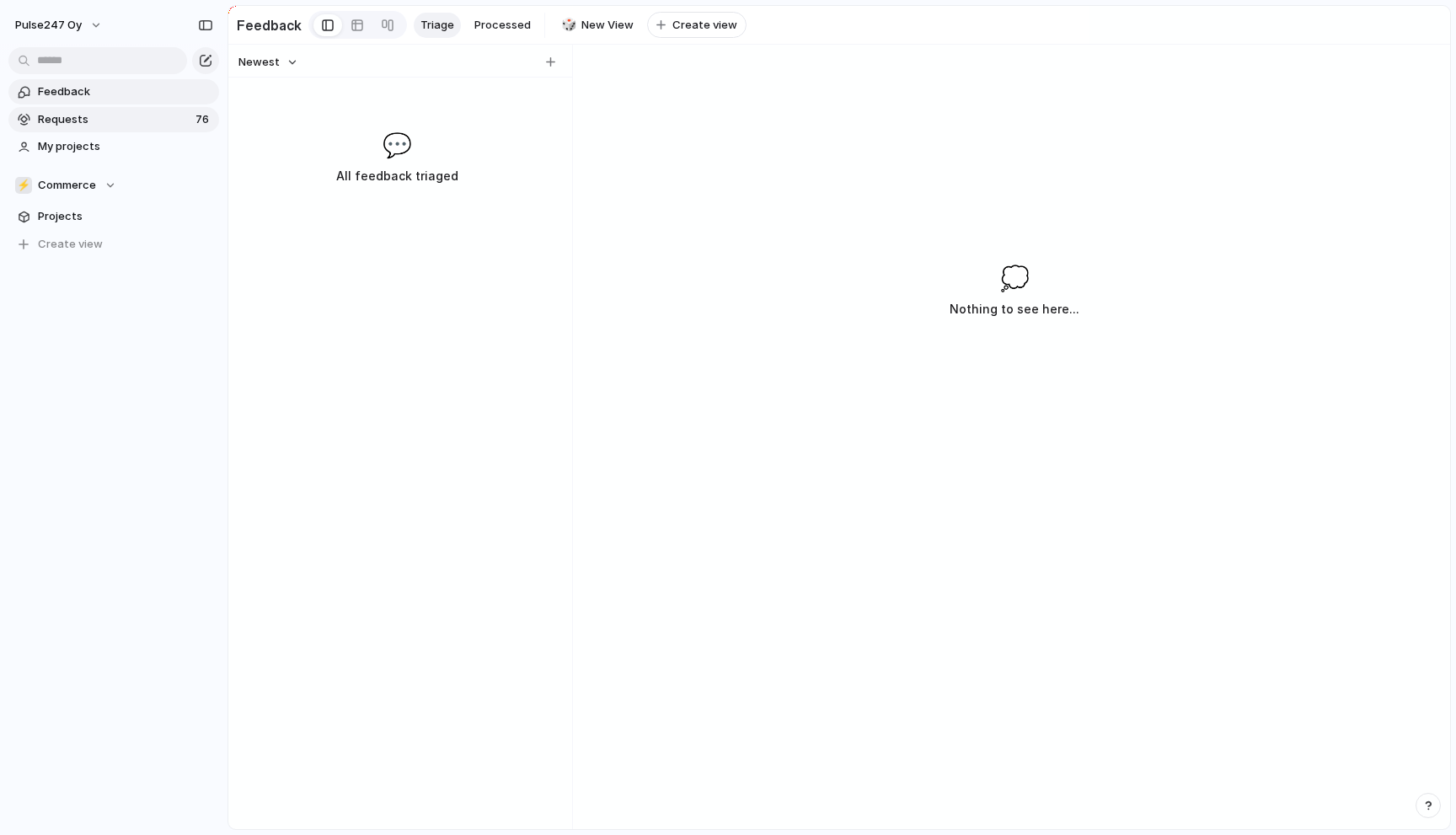
click at [73, 109] on link "Requests 76" at bounding box center [114, 120] width 211 height 26
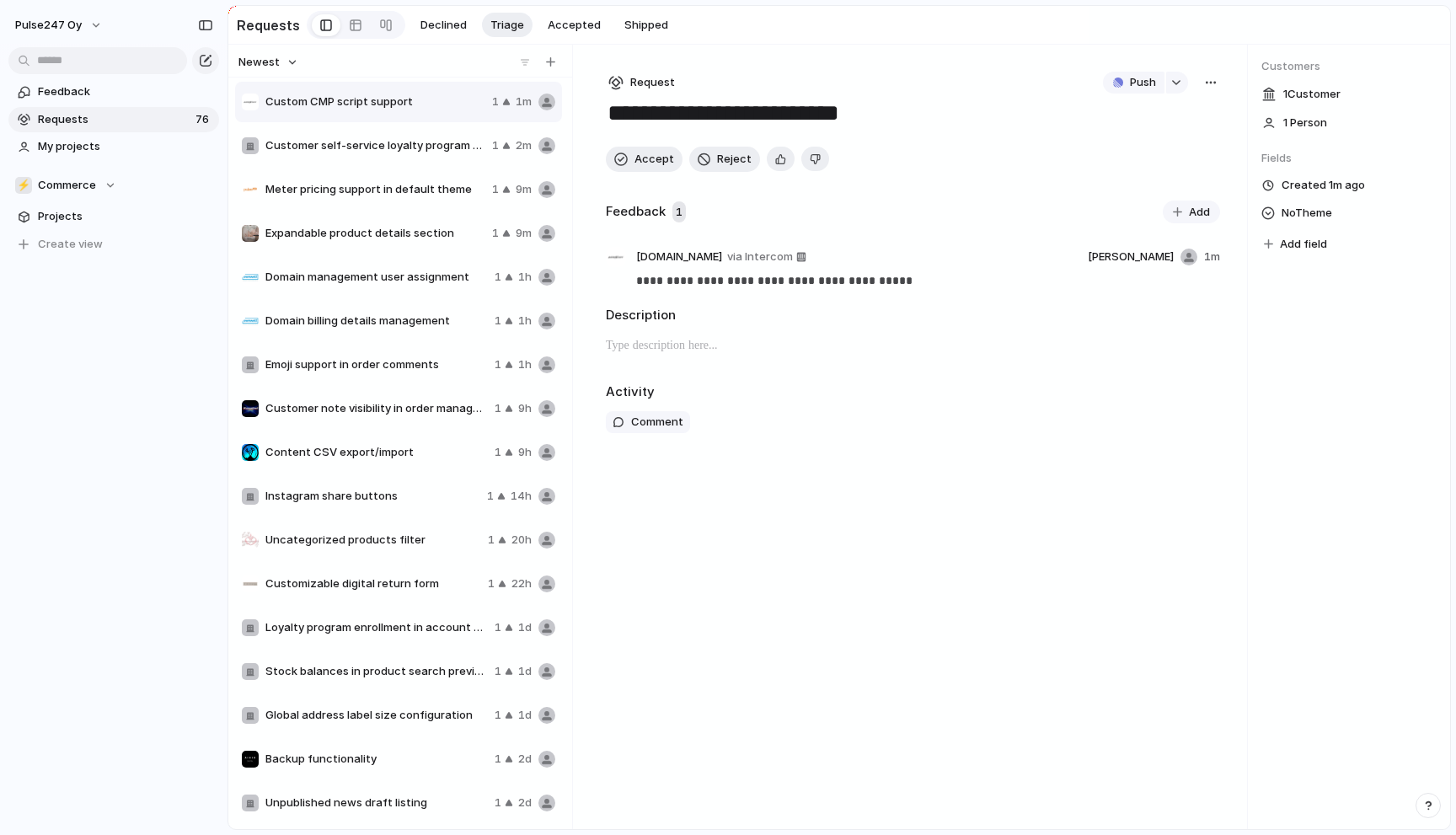
click at [383, 154] on span "Customer self-service loyalty program cancellation" at bounding box center [376, 146] width 220 height 17
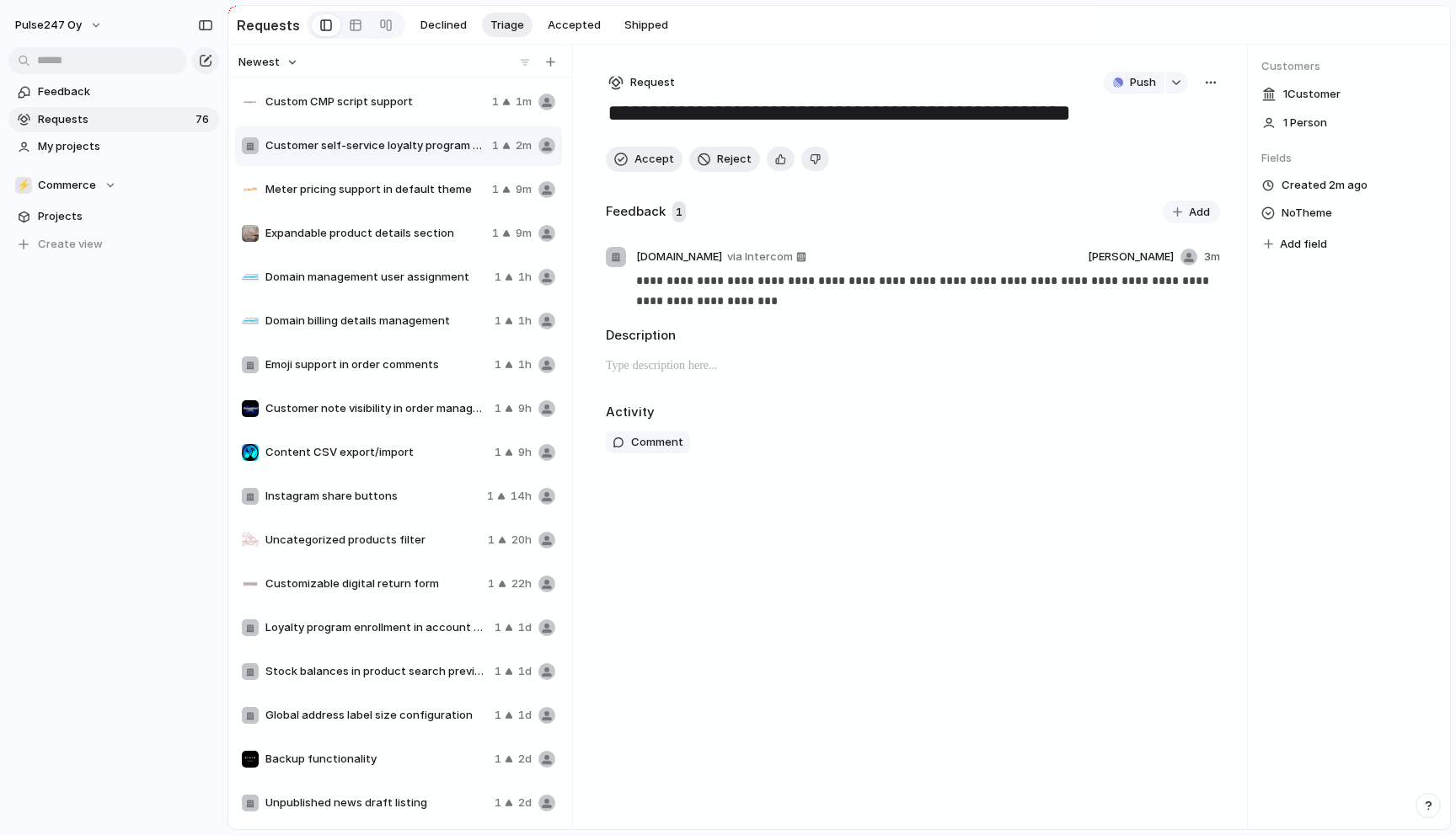
click at [381, 184] on span "Meter pricing support in default theme" at bounding box center [376, 190] width 220 height 17
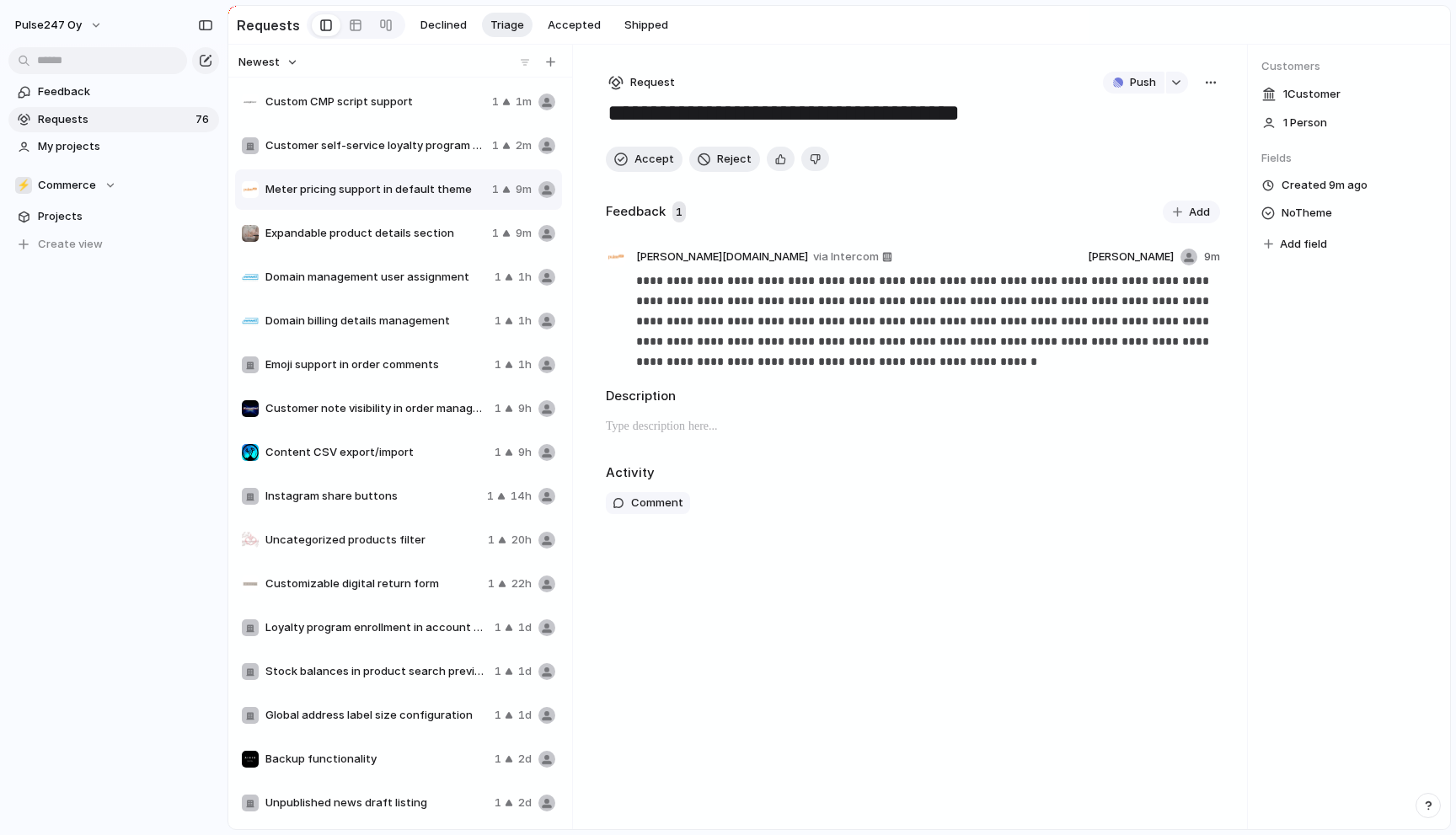
click at [371, 228] on span "Expandable product details section" at bounding box center [376, 233] width 220 height 17
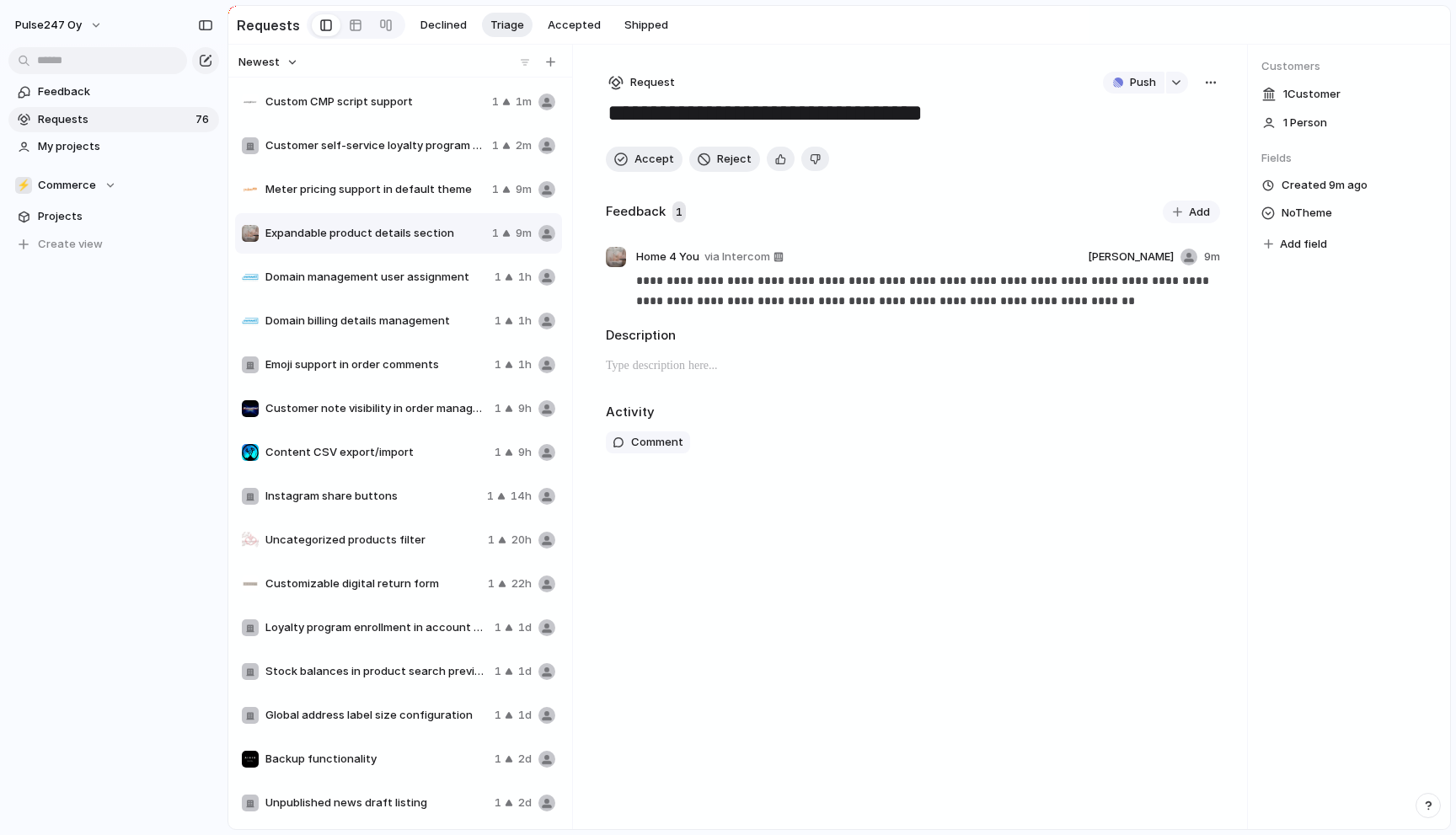
click at [373, 117] on div "Custom CMP script support 1 1m" at bounding box center [399, 102] width 327 height 41
type textarea "**********"
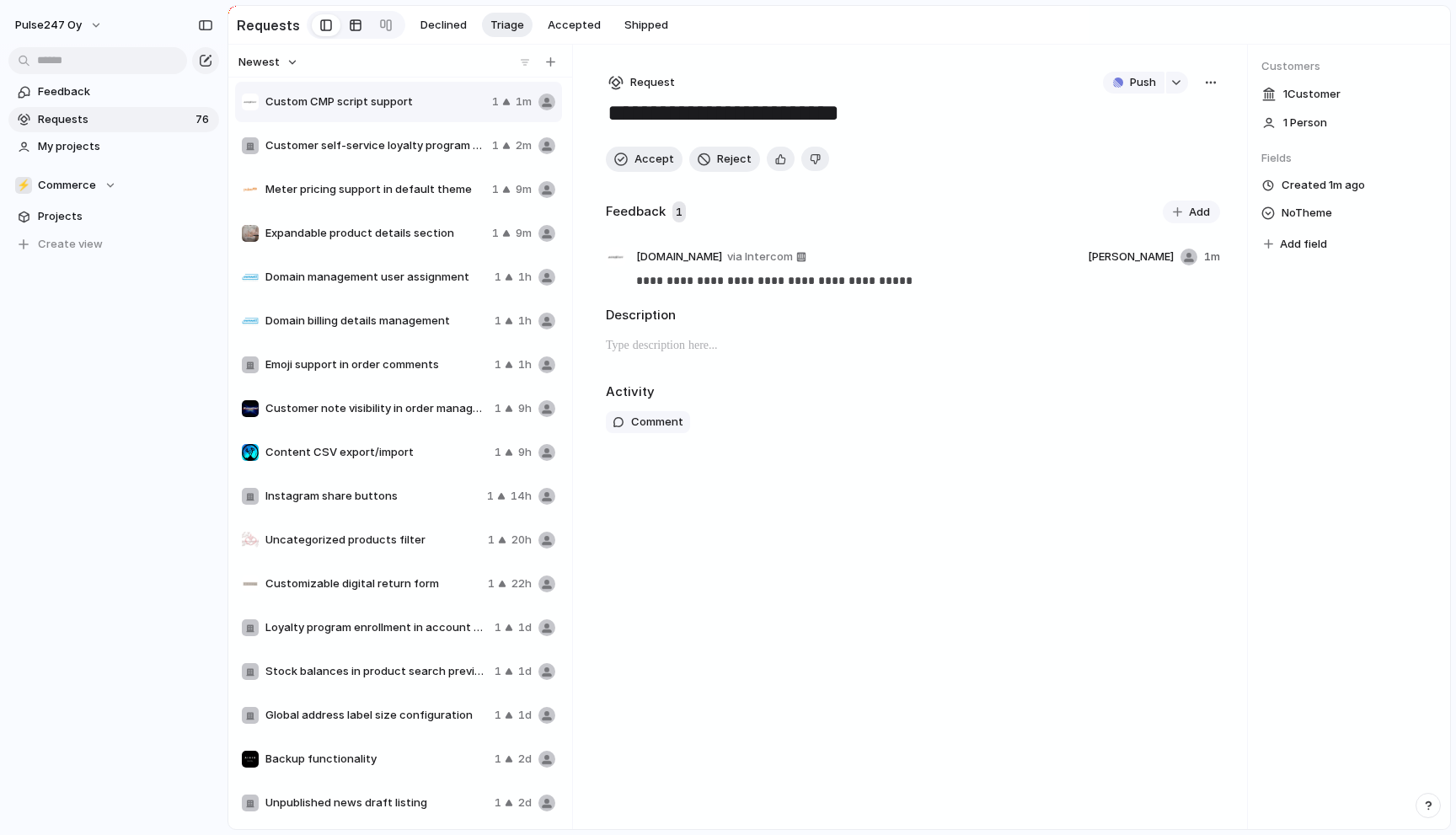
click at [352, 30] on div at bounding box center [356, 25] width 13 height 27
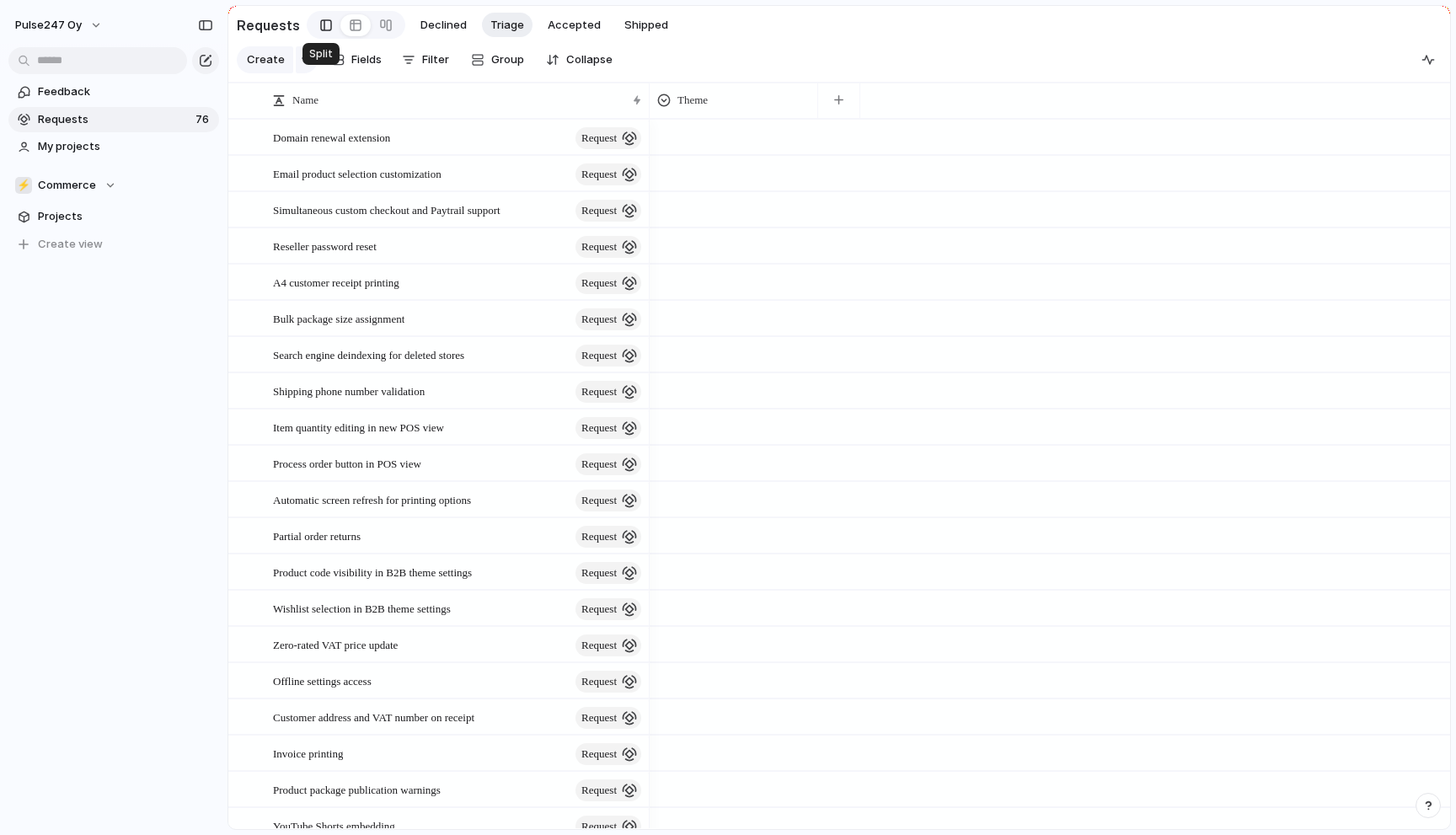
click at [320, 24] on div at bounding box center [326, 25] width 11 height 26
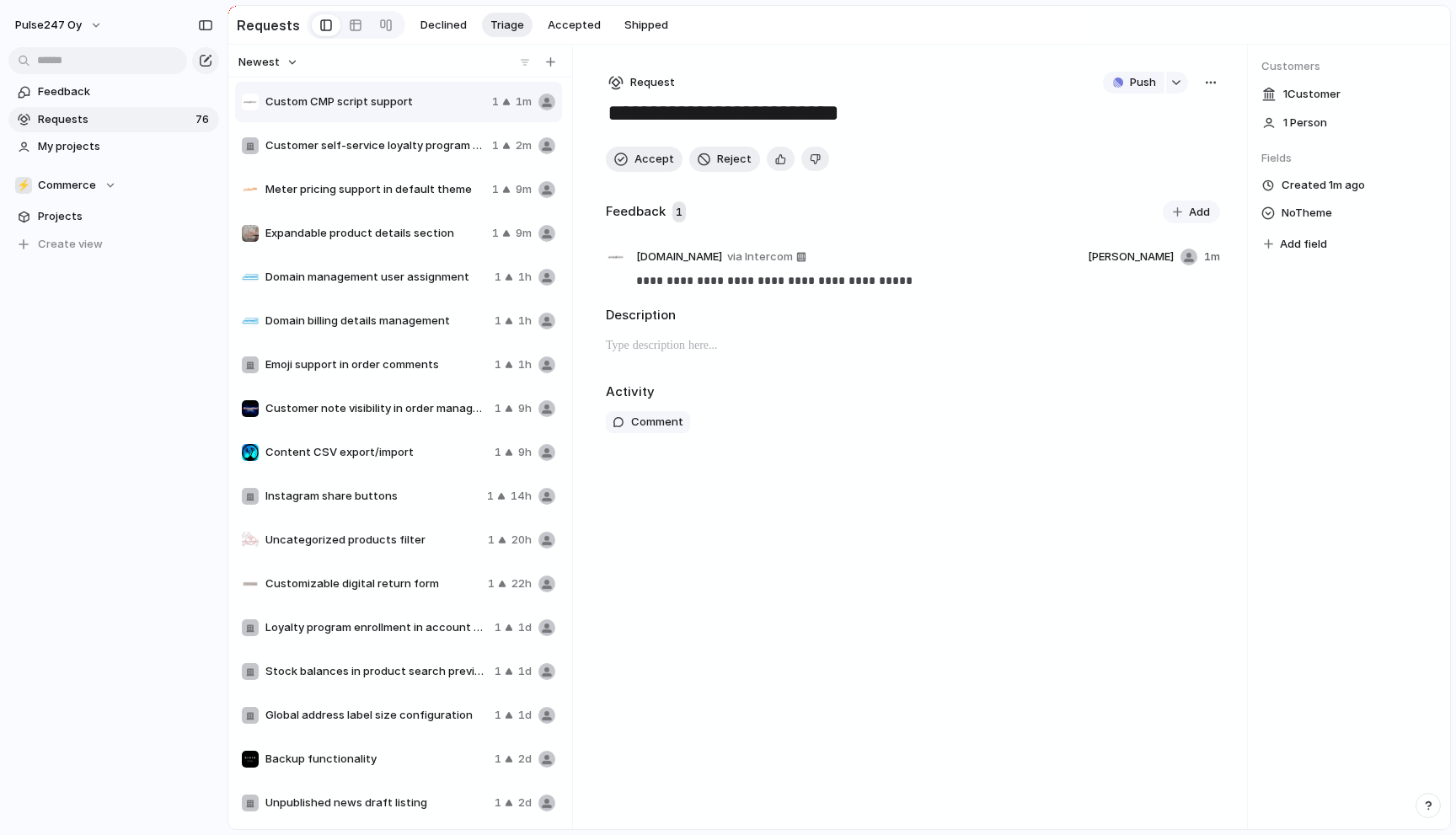
click at [387, 146] on span "Customer self-service loyalty program cancellation" at bounding box center [376, 146] width 220 height 17
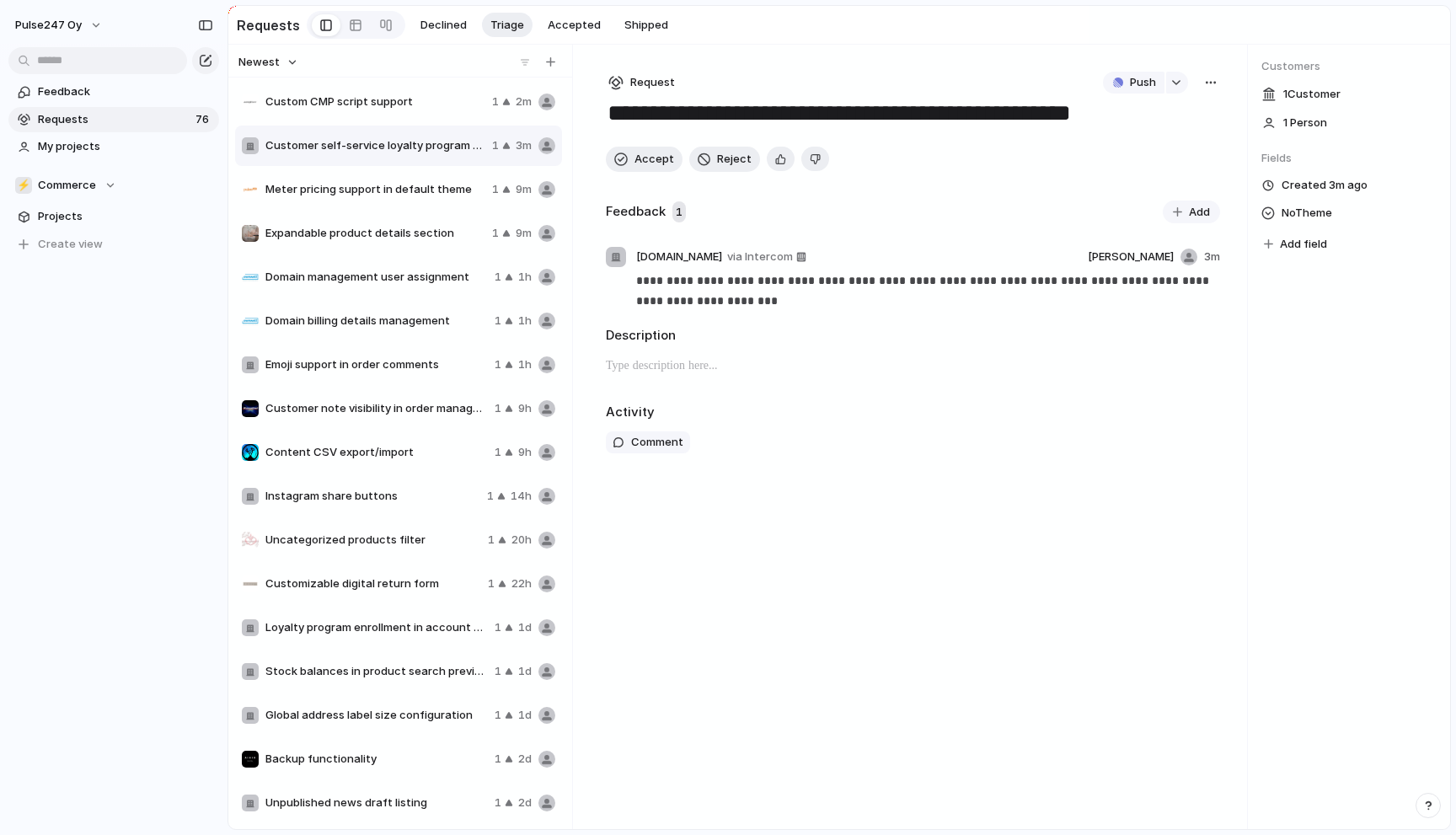
click at [334, 452] on span "Content CSV export/import" at bounding box center [377, 453] width 222 height 17
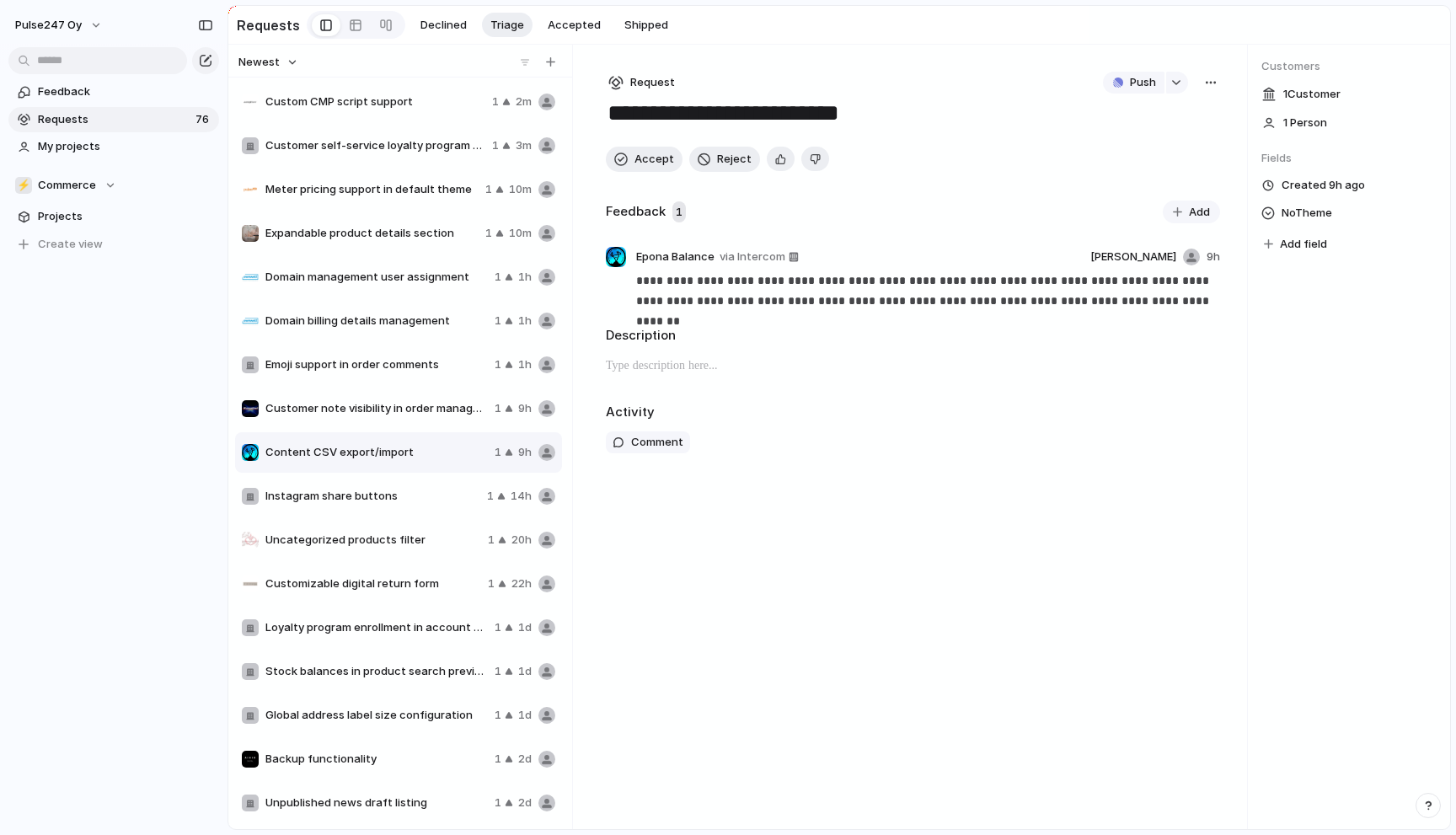
click at [345, 102] on span "Custom CMP script support" at bounding box center [376, 102] width 220 height 17
type textarea "**********"
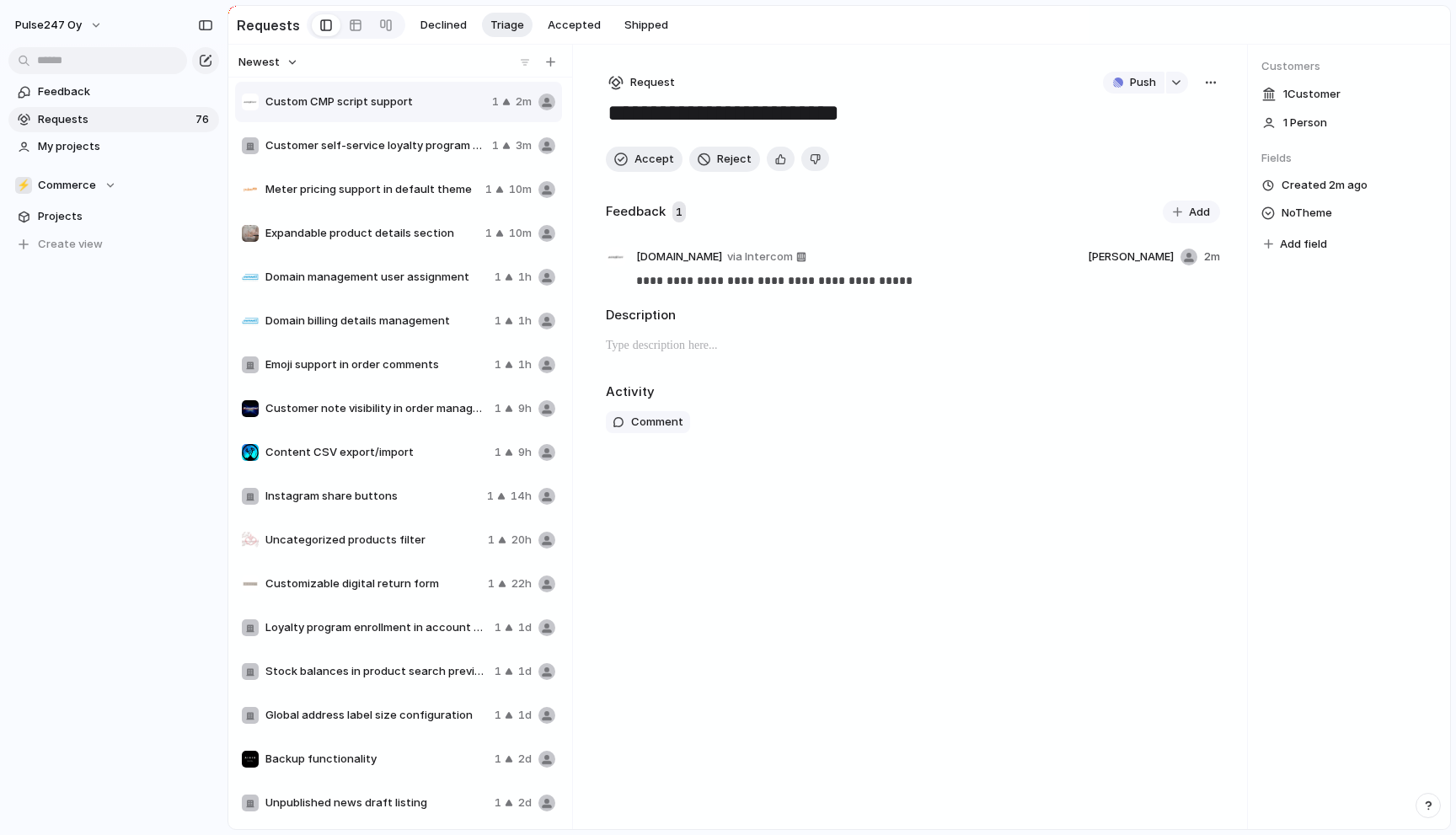
click at [1213, 81] on div "button" at bounding box center [1211, 83] width 13 height 13
click at [1207, 79] on div "Copy link Merge Move to [GEOGRAPHIC_DATA]" at bounding box center [728, 418] width 1456 height 835
click at [450, 25] on span "Declined" at bounding box center [443, 26] width 47 height 17
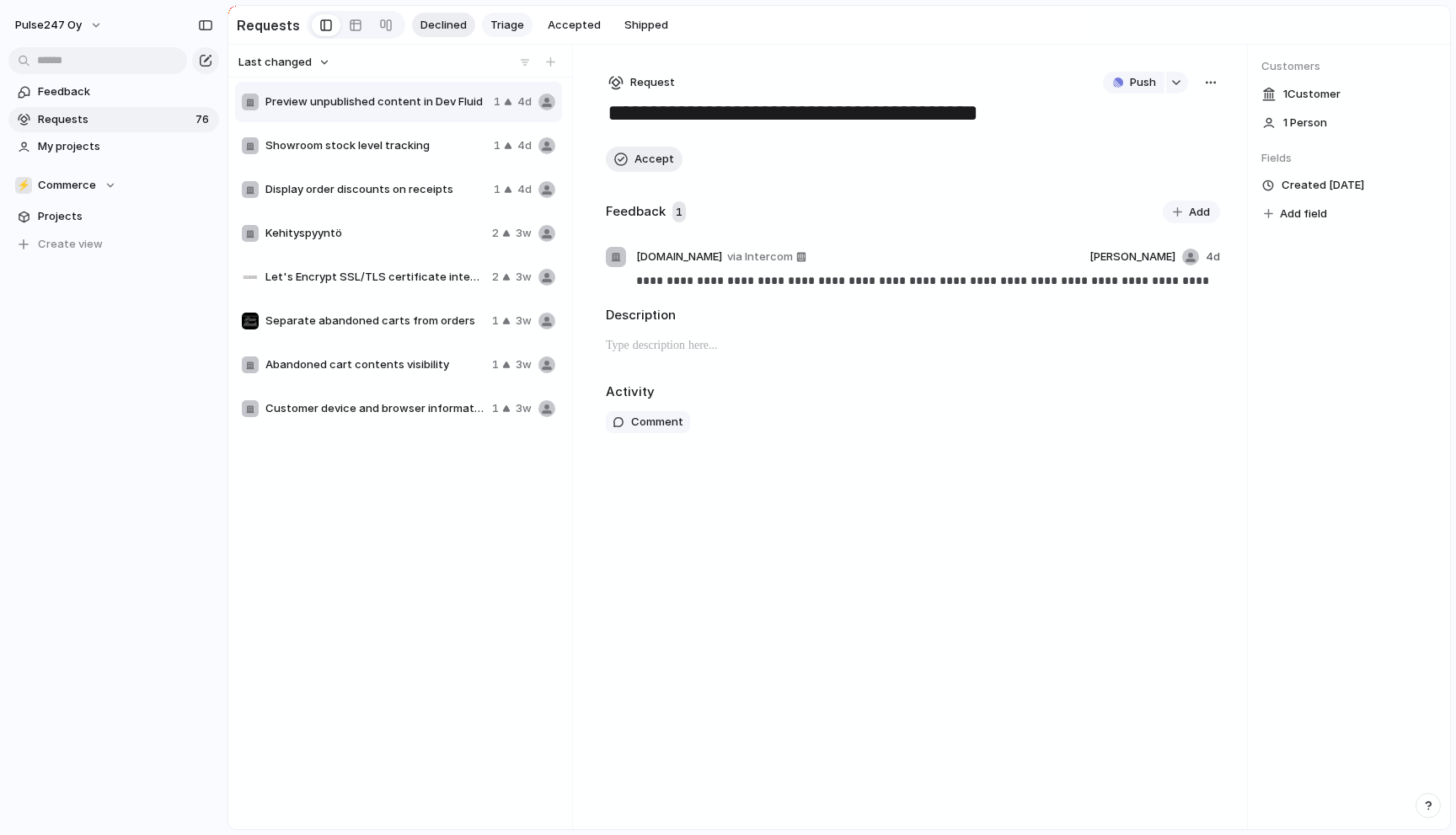
click at [504, 24] on span "Triage" at bounding box center [508, 26] width 34 height 17
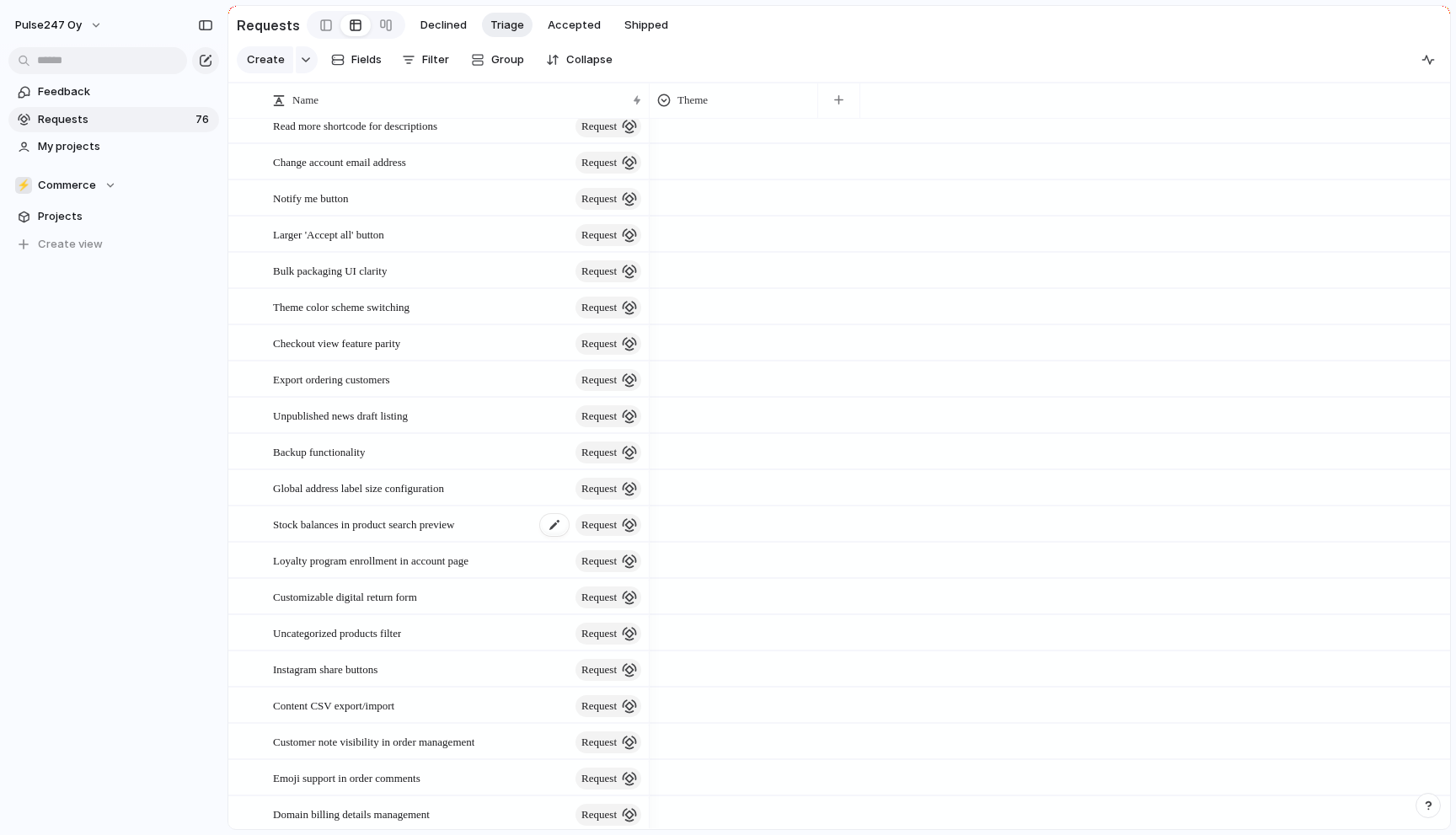
scroll to position [2080, 0]
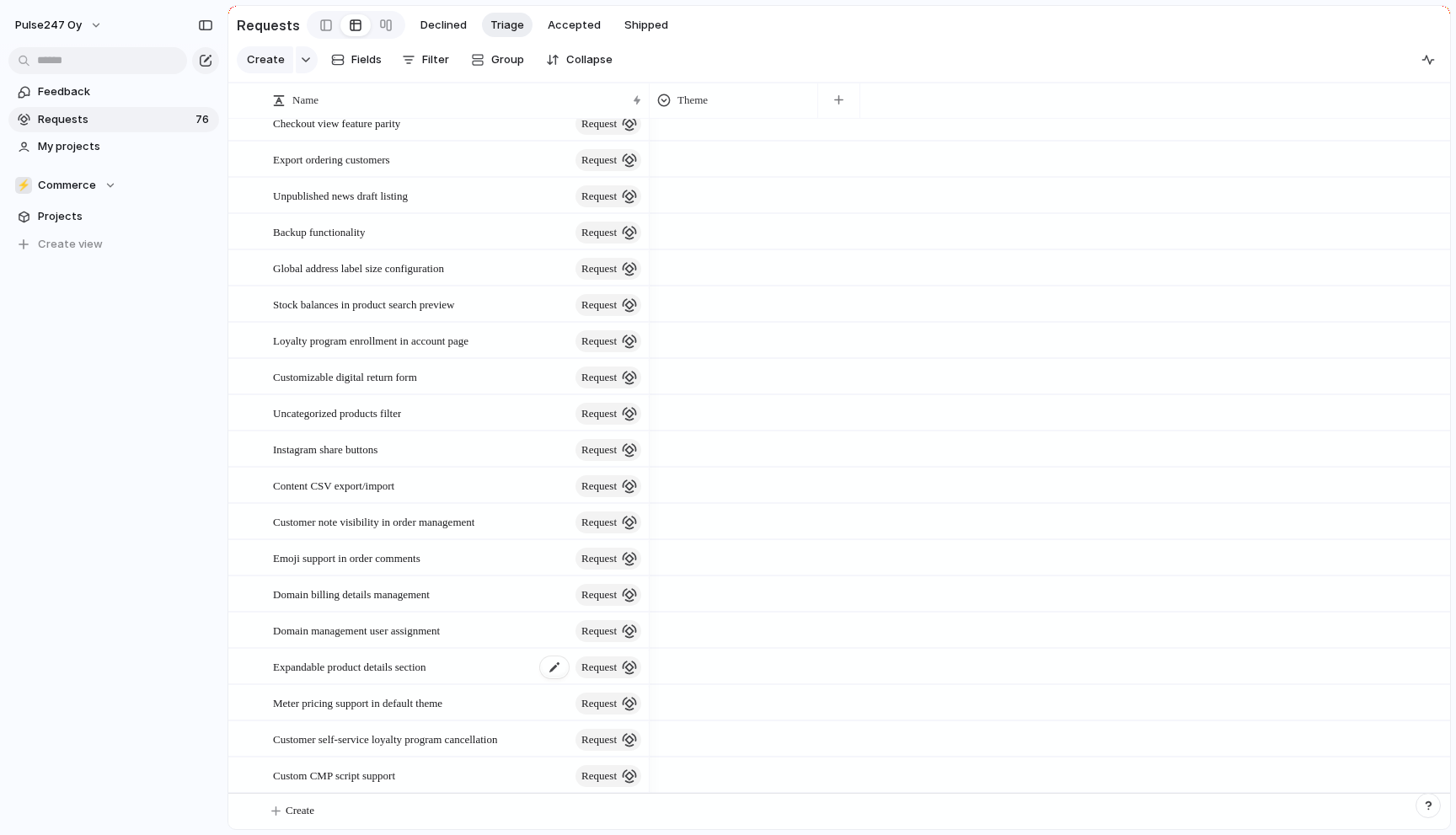
click at [419, 660] on span "Expandable product details section" at bounding box center [350, 666] width 154 height 19
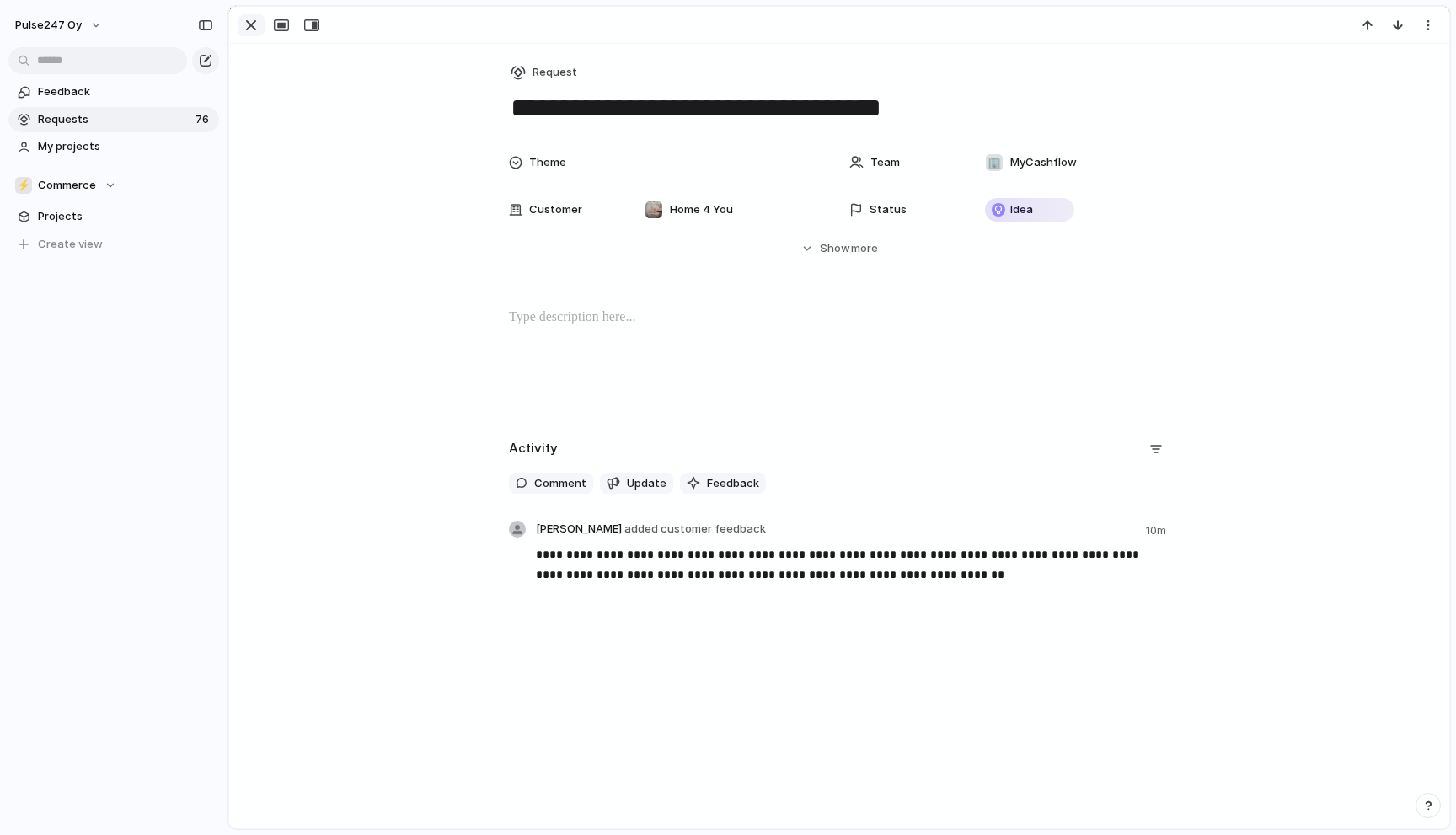
click at [252, 27] on div "button" at bounding box center [251, 25] width 20 height 20
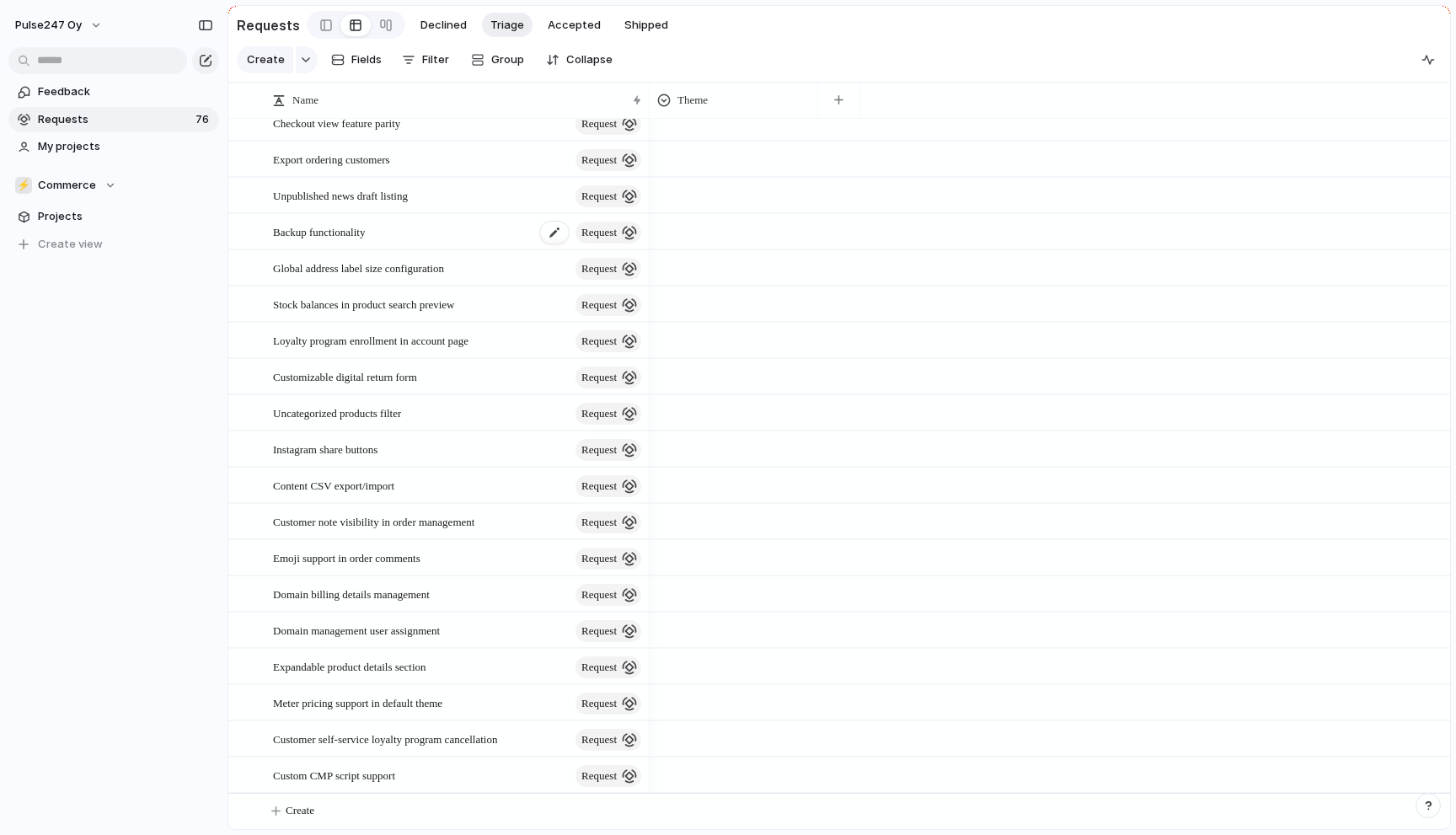
click at [409, 236] on div "Backup functionality request" at bounding box center [458, 232] width 371 height 34
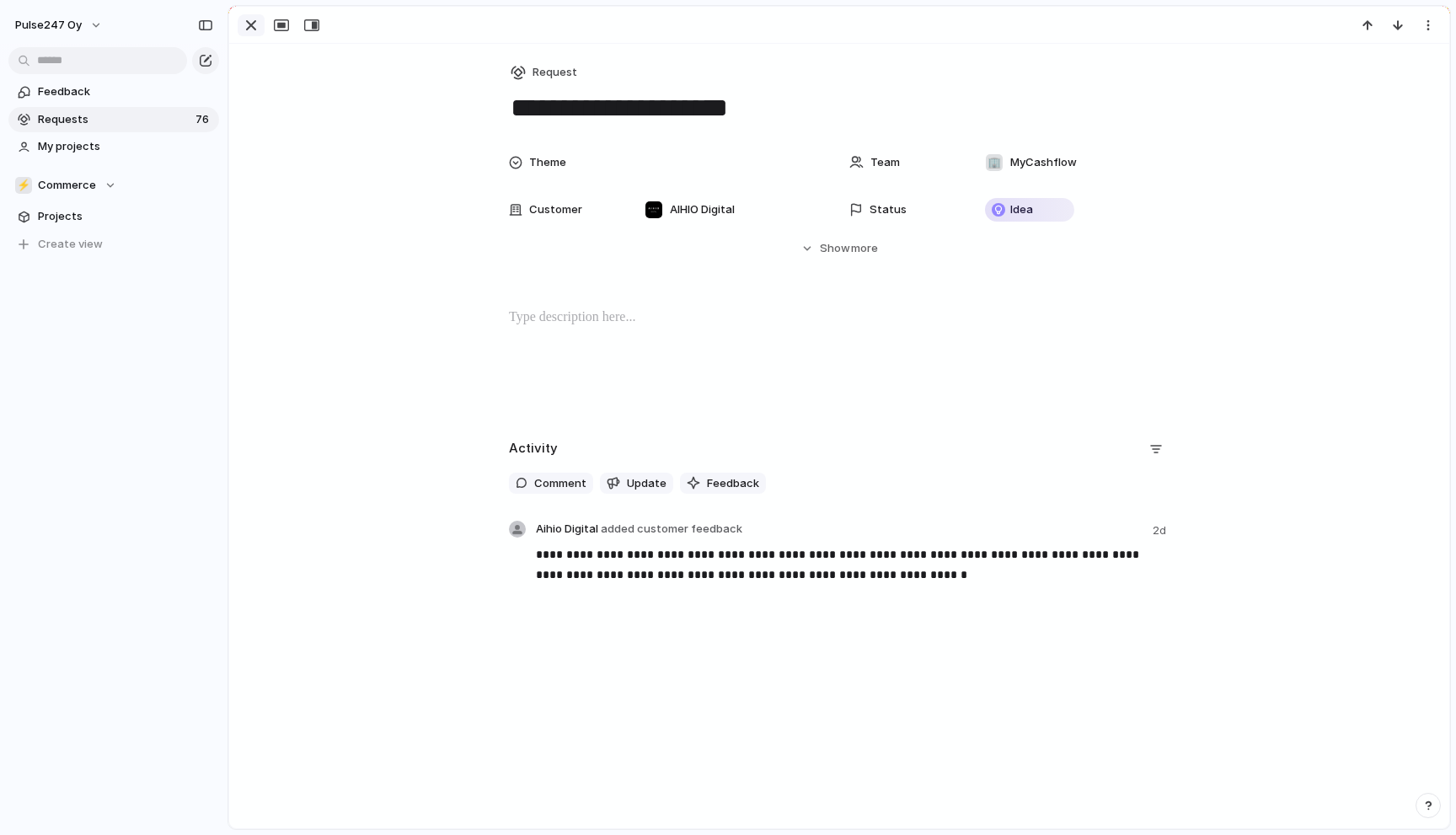
click at [252, 23] on div "button" at bounding box center [251, 25] width 20 height 20
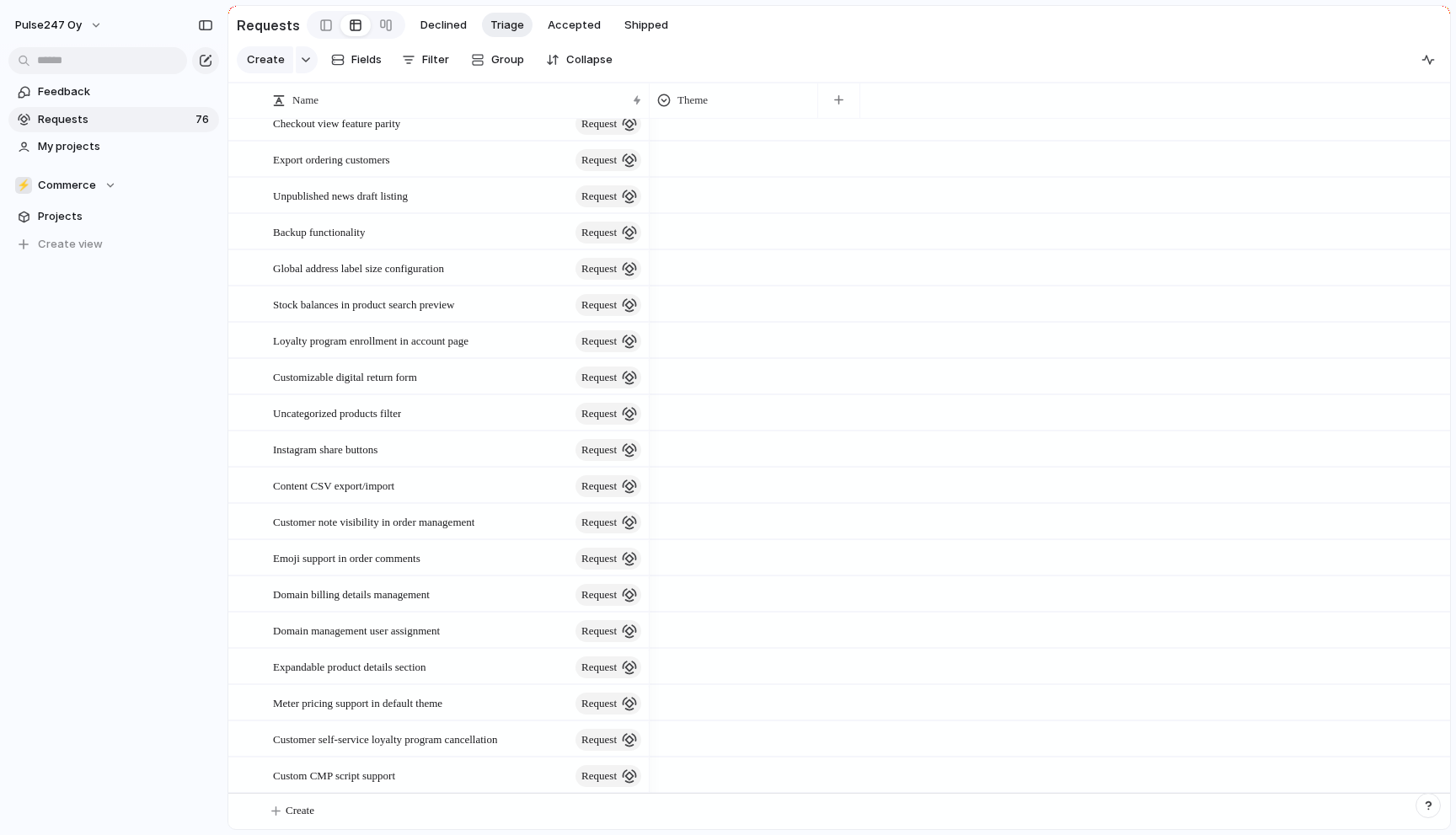
scroll to position [2032, 0]
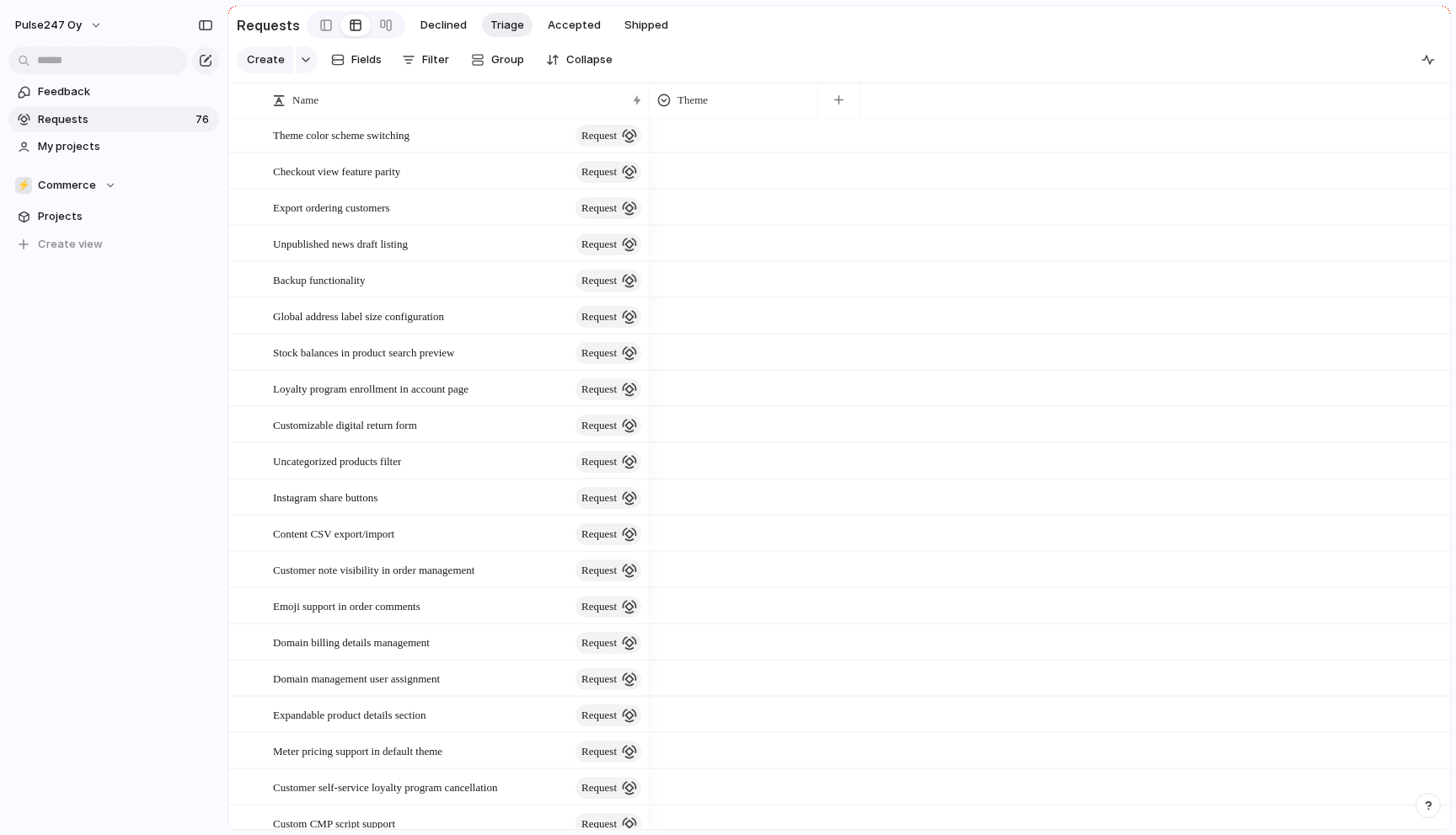
click at [416, 353] on span "Stock balances in product search preview" at bounding box center [364, 351] width 182 height 19
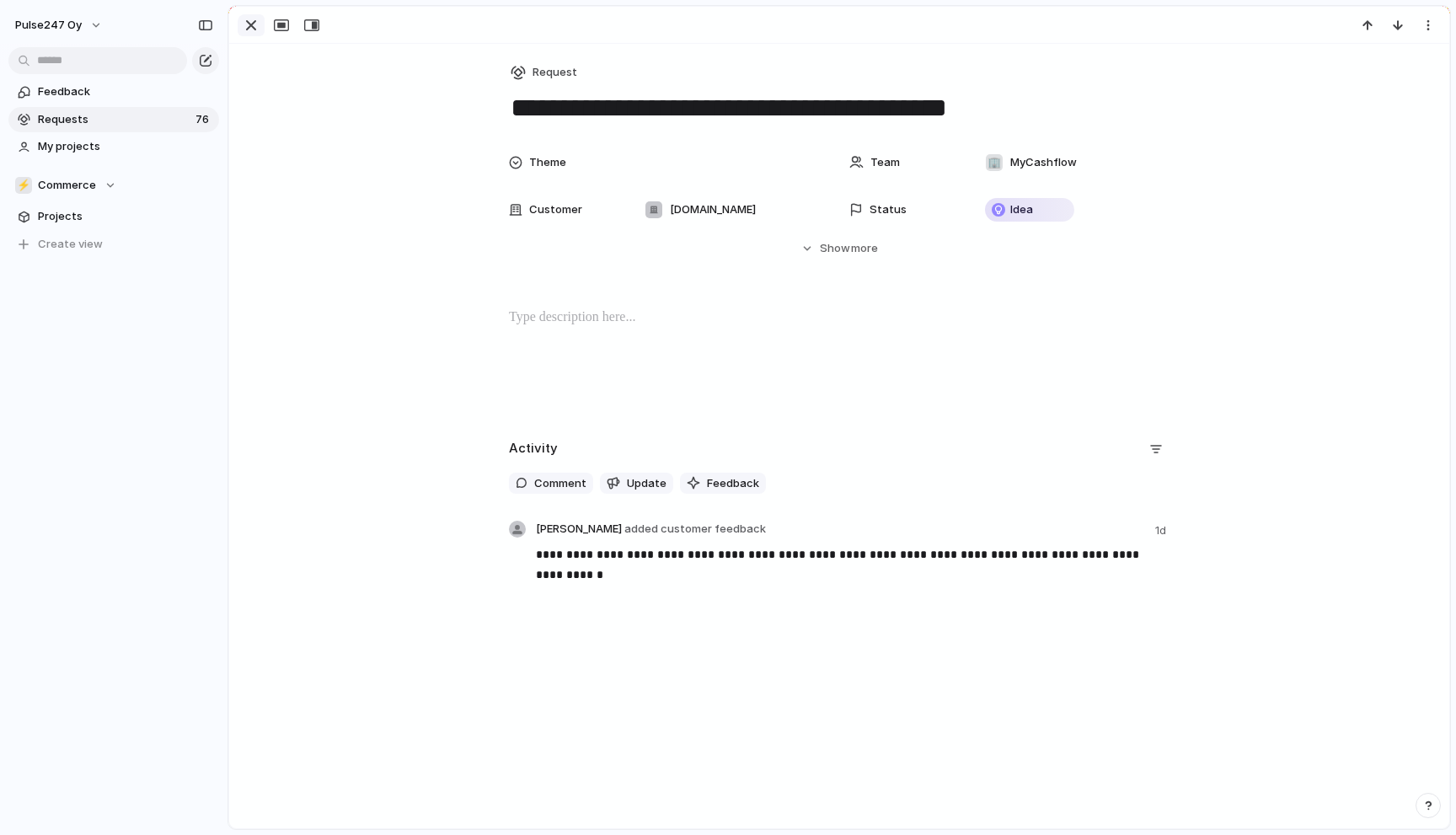
click at [245, 22] on div "button" at bounding box center [251, 25] width 20 height 20
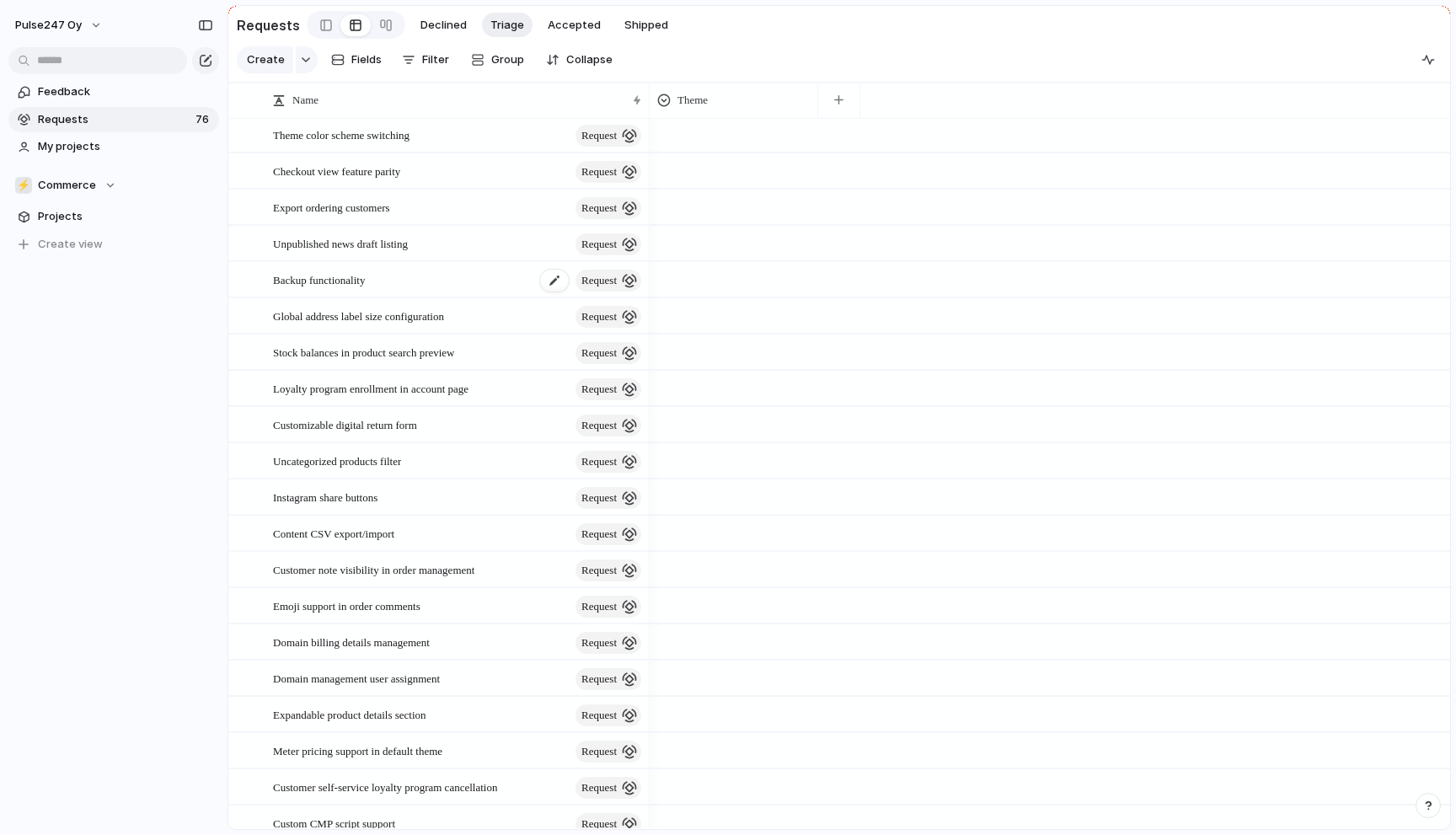
click at [364, 278] on span "Backup functionality" at bounding box center [319, 279] width 92 height 19
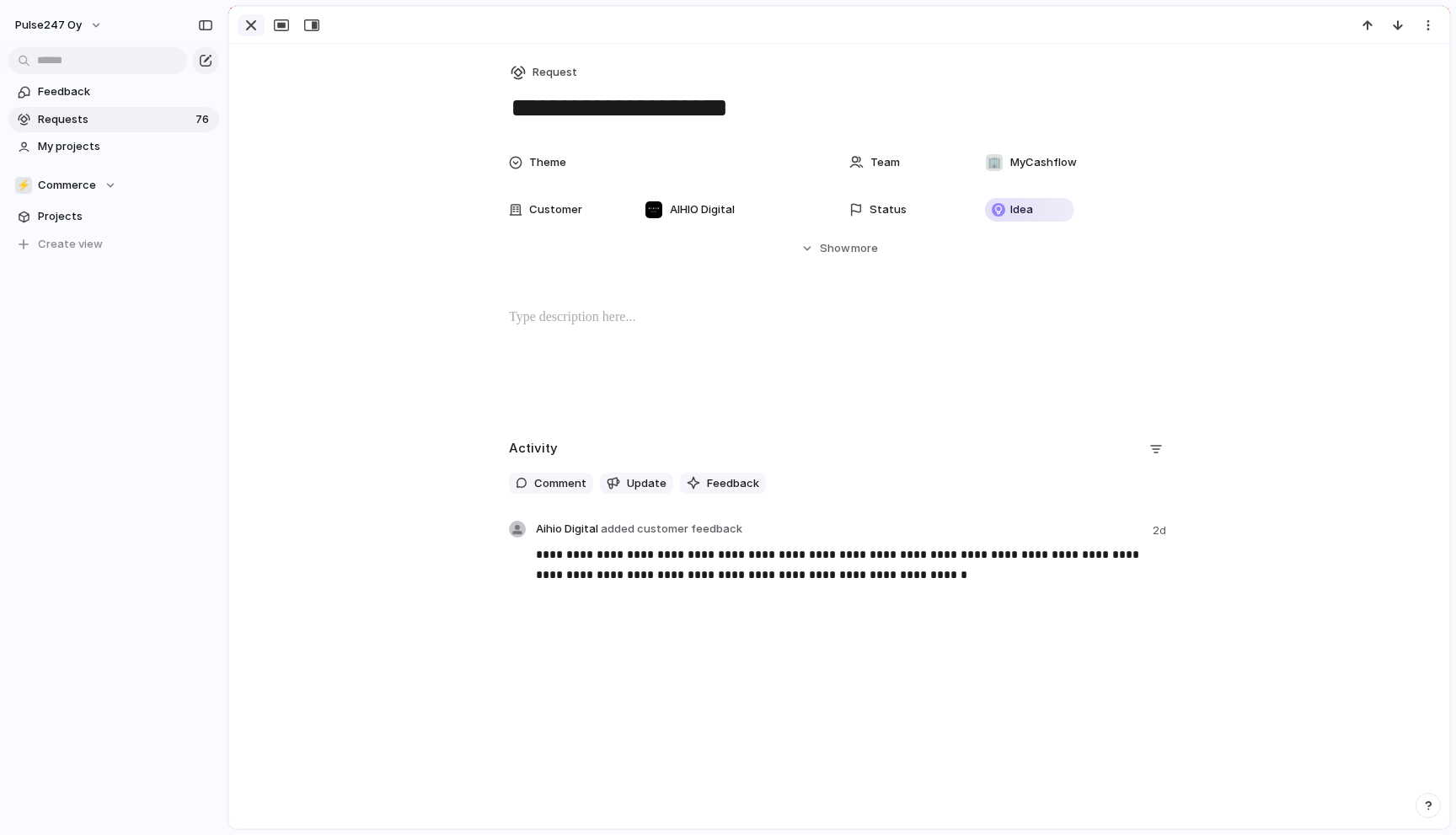
click at [249, 33] on div "button" at bounding box center [251, 25] width 20 height 20
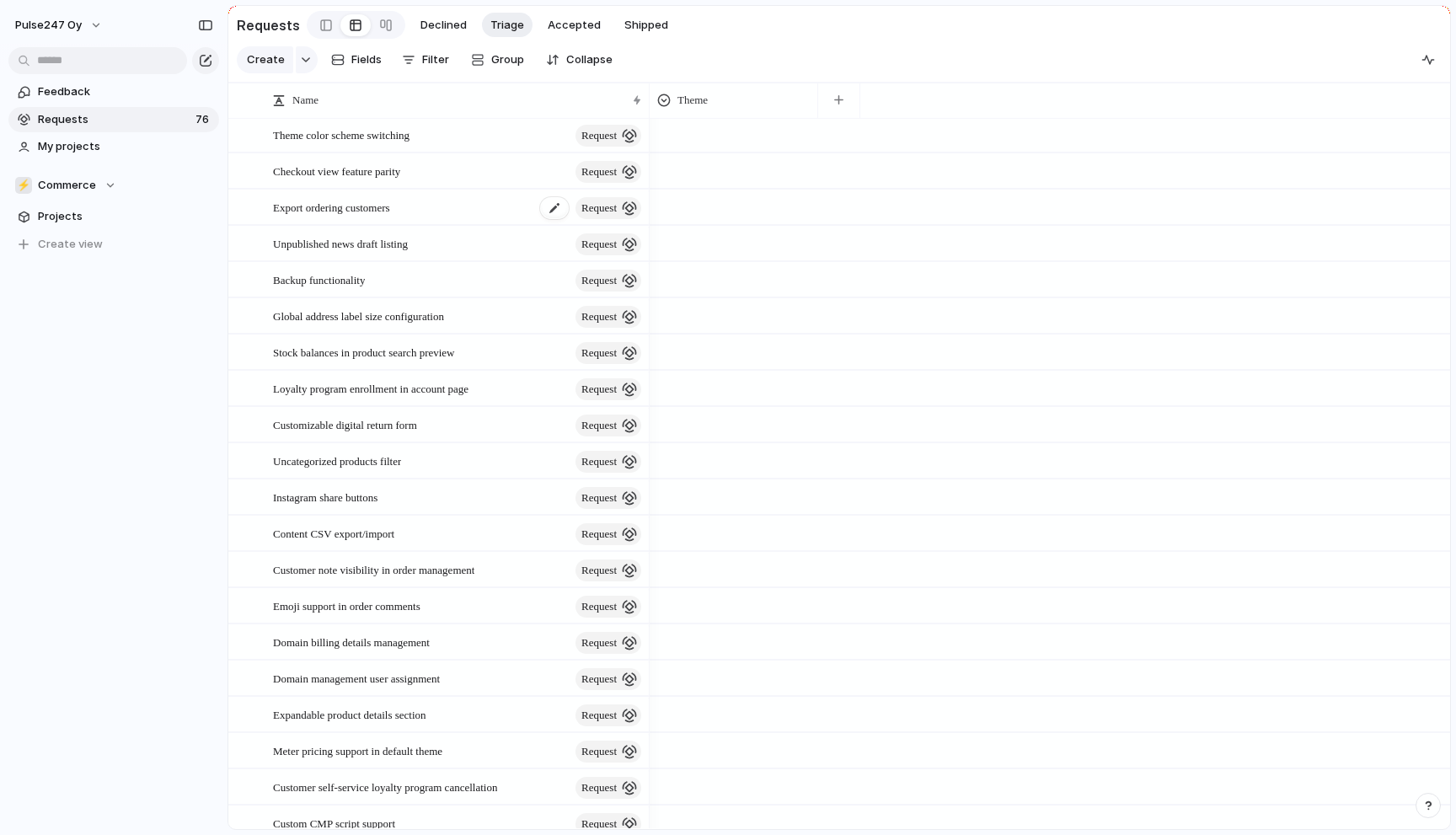
scroll to position [1997, 0]
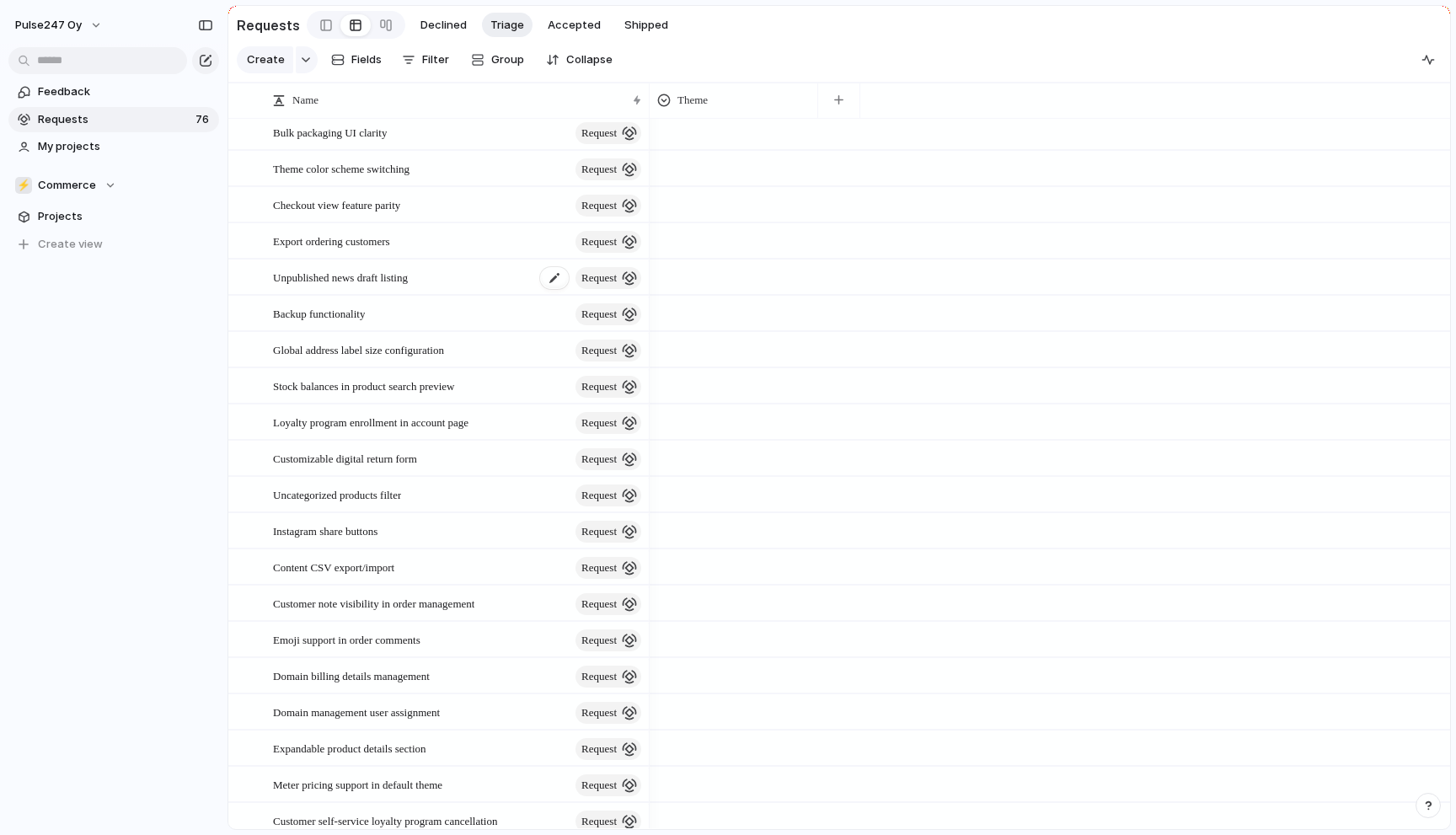
click at [349, 273] on span "Unpublished news draft listing" at bounding box center [341, 276] width 135 height 19
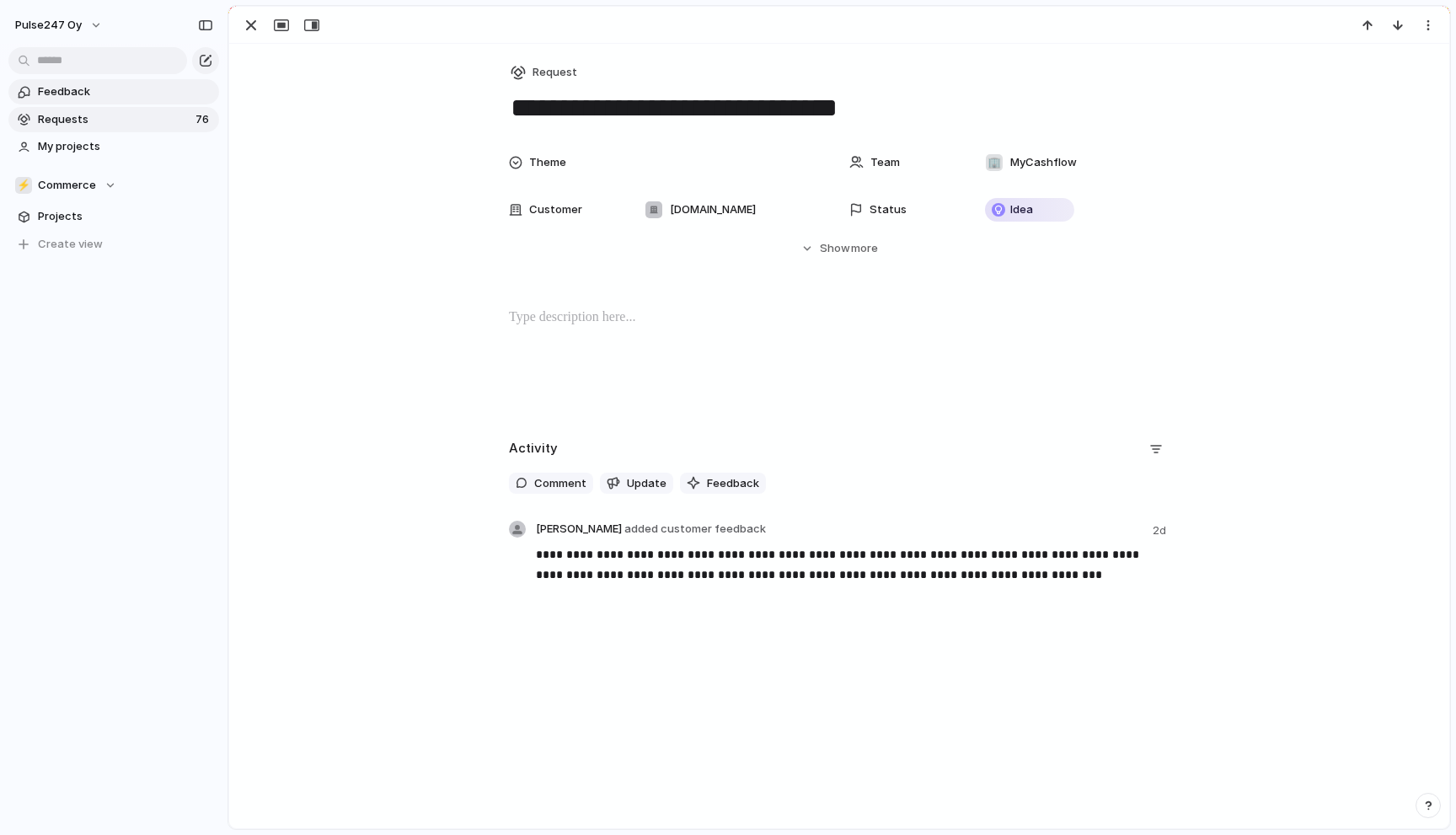
click at [75, 93] on span "Feedback" at bounding box center [125, 92] width 176 height 17
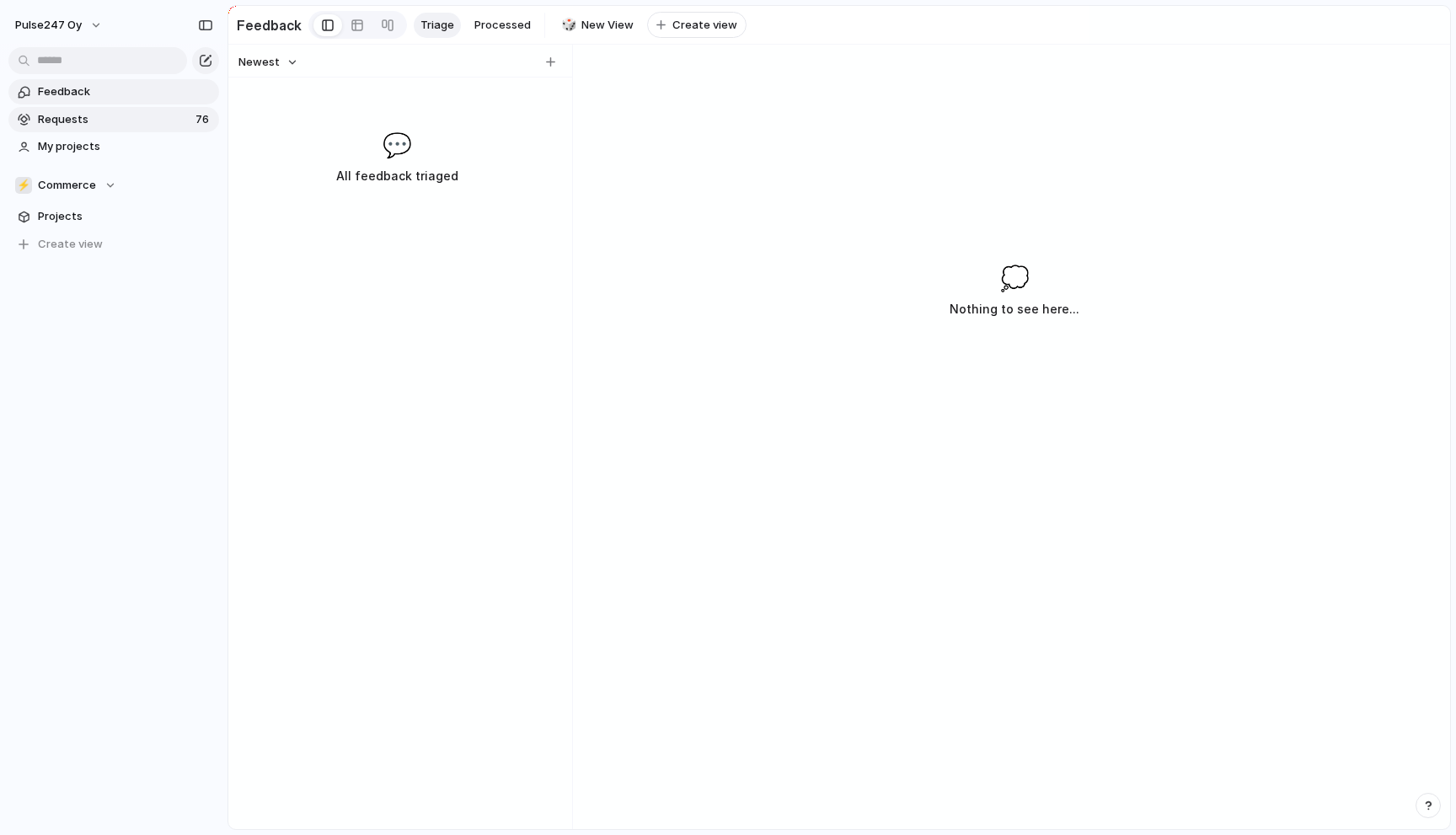
click at [74, 123] on span "Requests" at bounding box center [114, 120] width 153 height 17
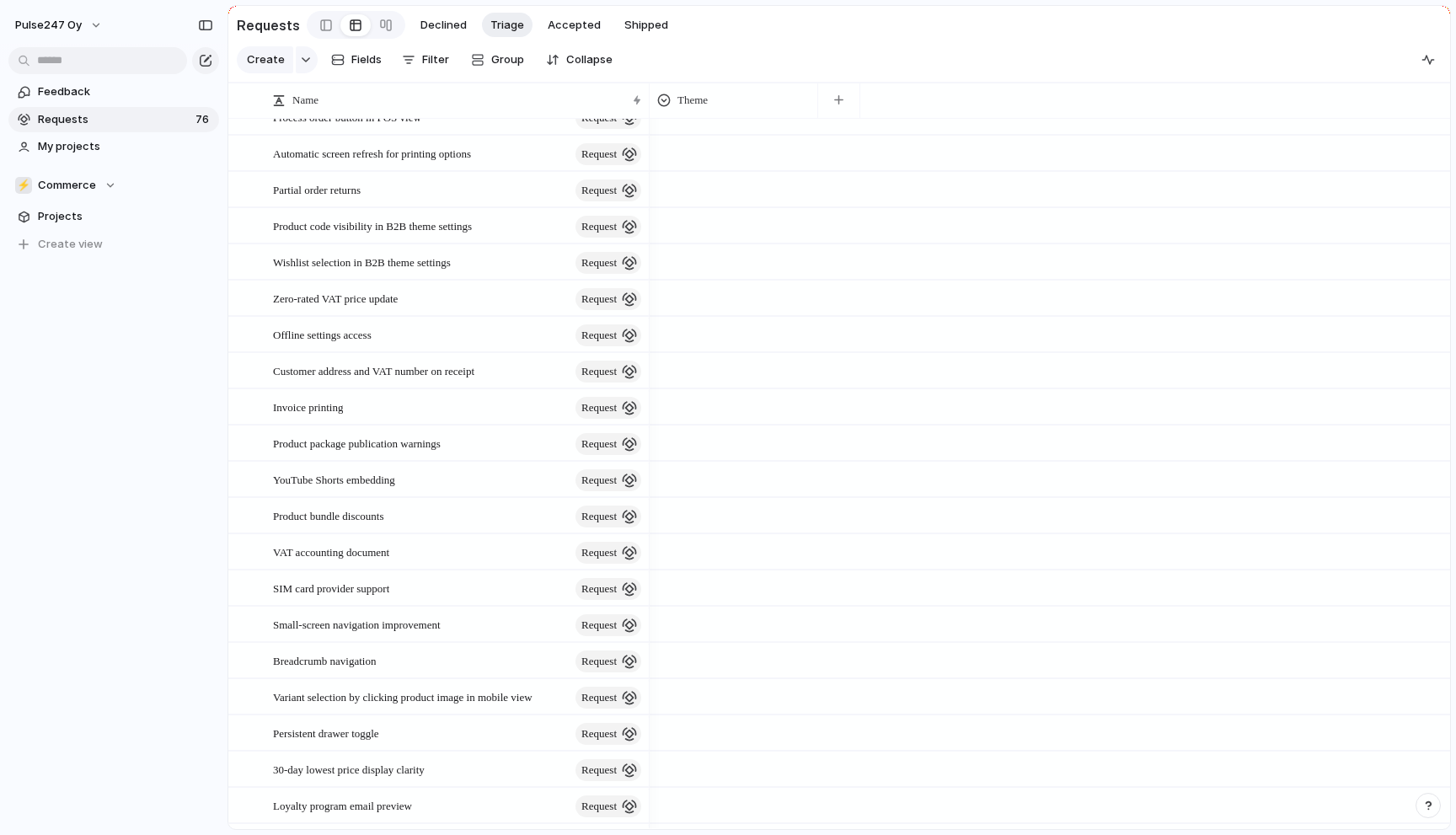
scroll to position [737, 0]
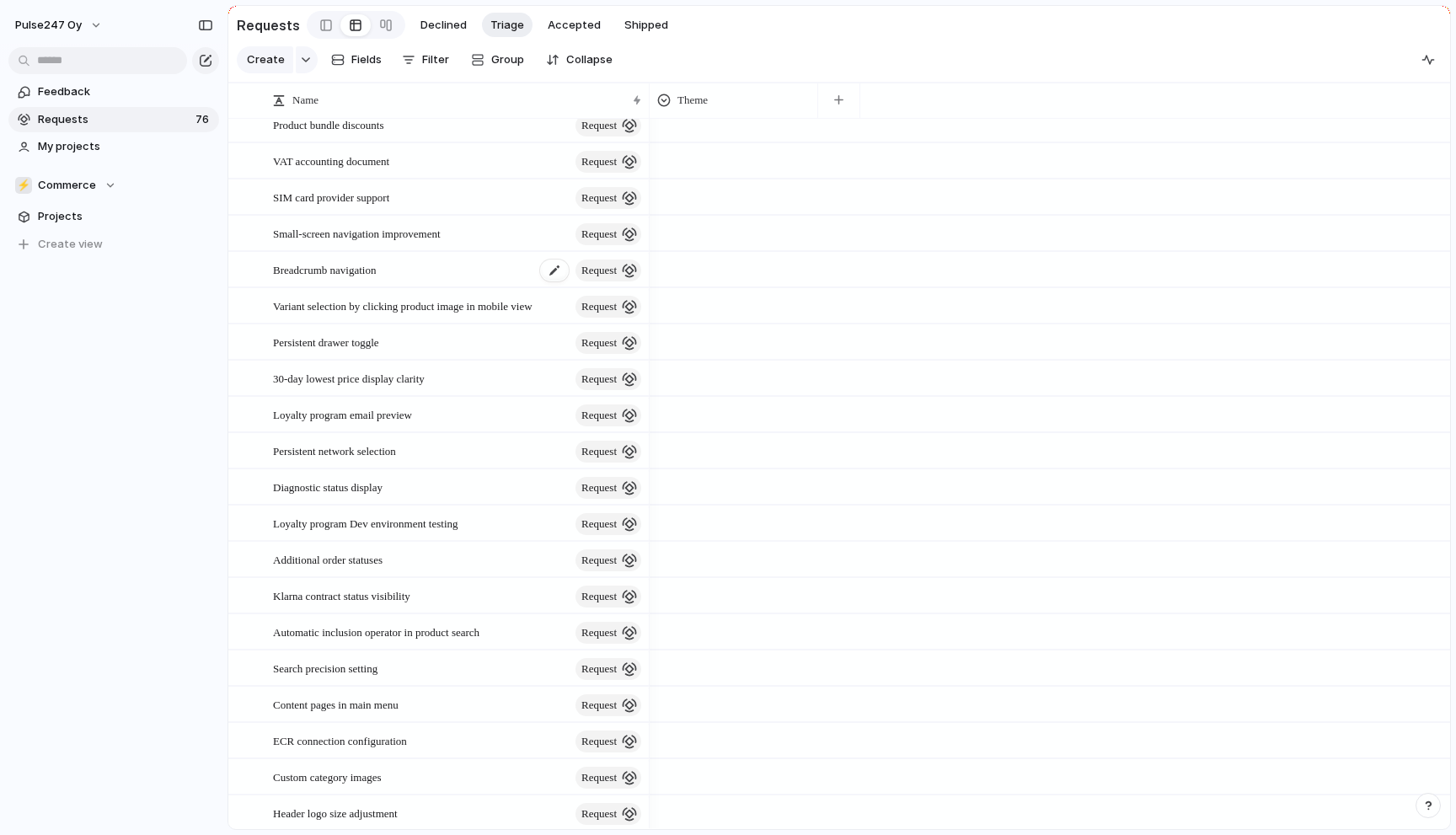
click at [376, 273] on span "Breadcrumb navigation" at bounding box center [325, 269] width 103 height 19
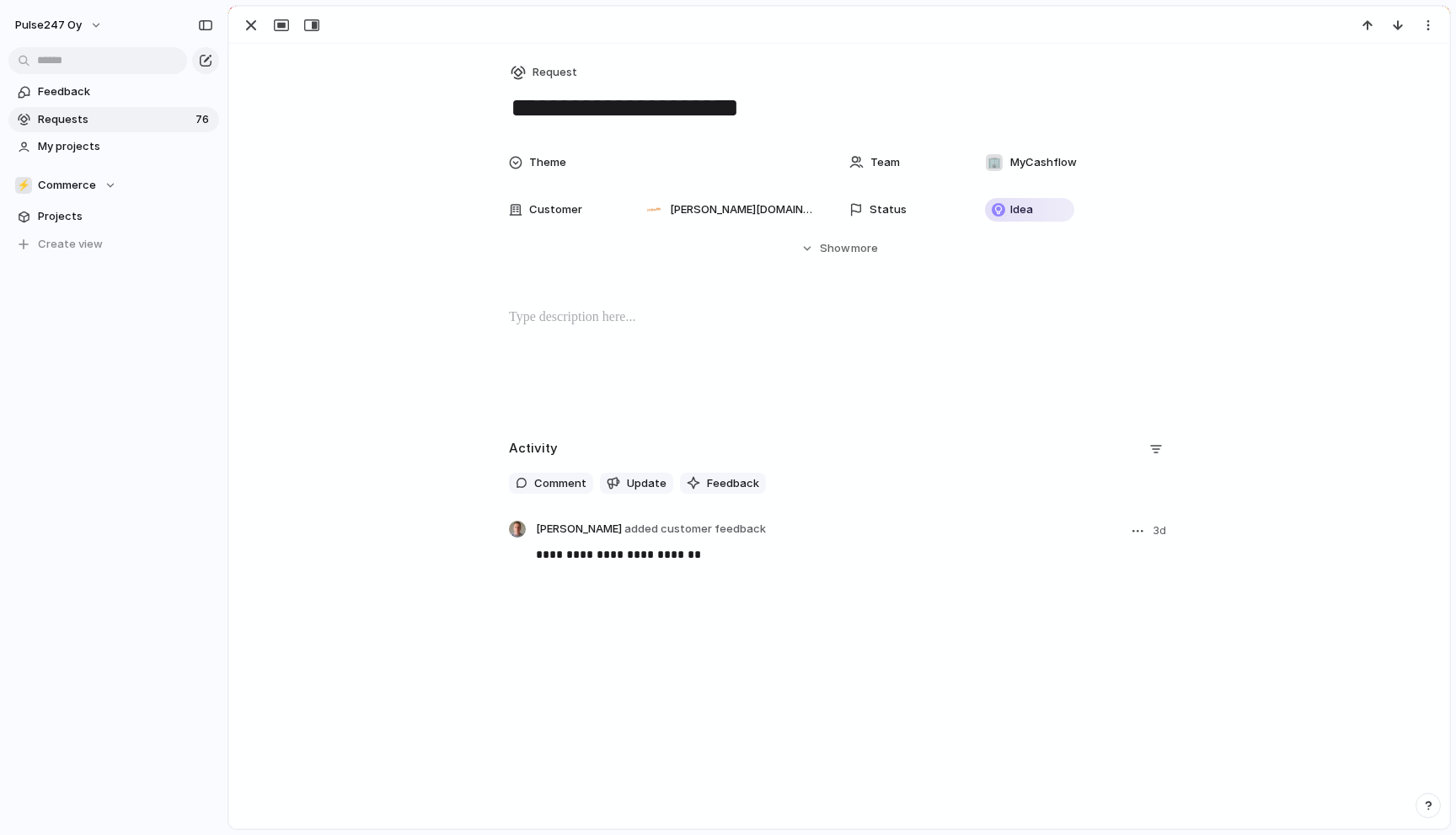
click at [577, 531] on span "[PERSON_NAME] added customer feedback" at bounding box center [651, 529] width 230 height 17
click at [1138, 532] on button "button" at bounding box center [1137, 530] width 20 height 20
click at [1101, 517] on div "Edit Reassign Delete" at bounding box center [728, 418] width 1456 height 835
click at [852, 251] on span "more" at bounding box center [865, 249] width 27 height 17
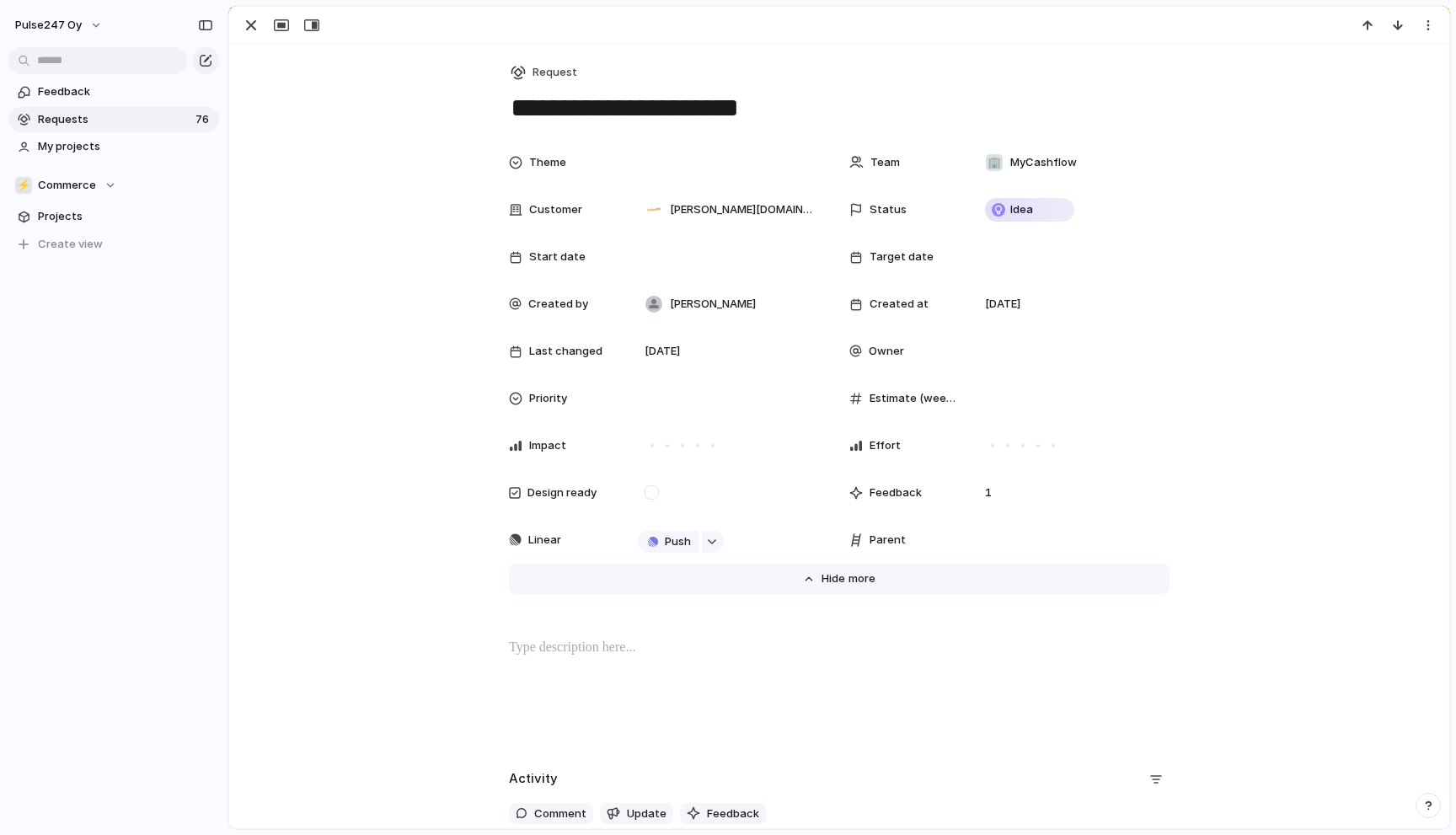
click at [845, 582] on span "Show" at bounding box center [837, 579] width 30 height 17
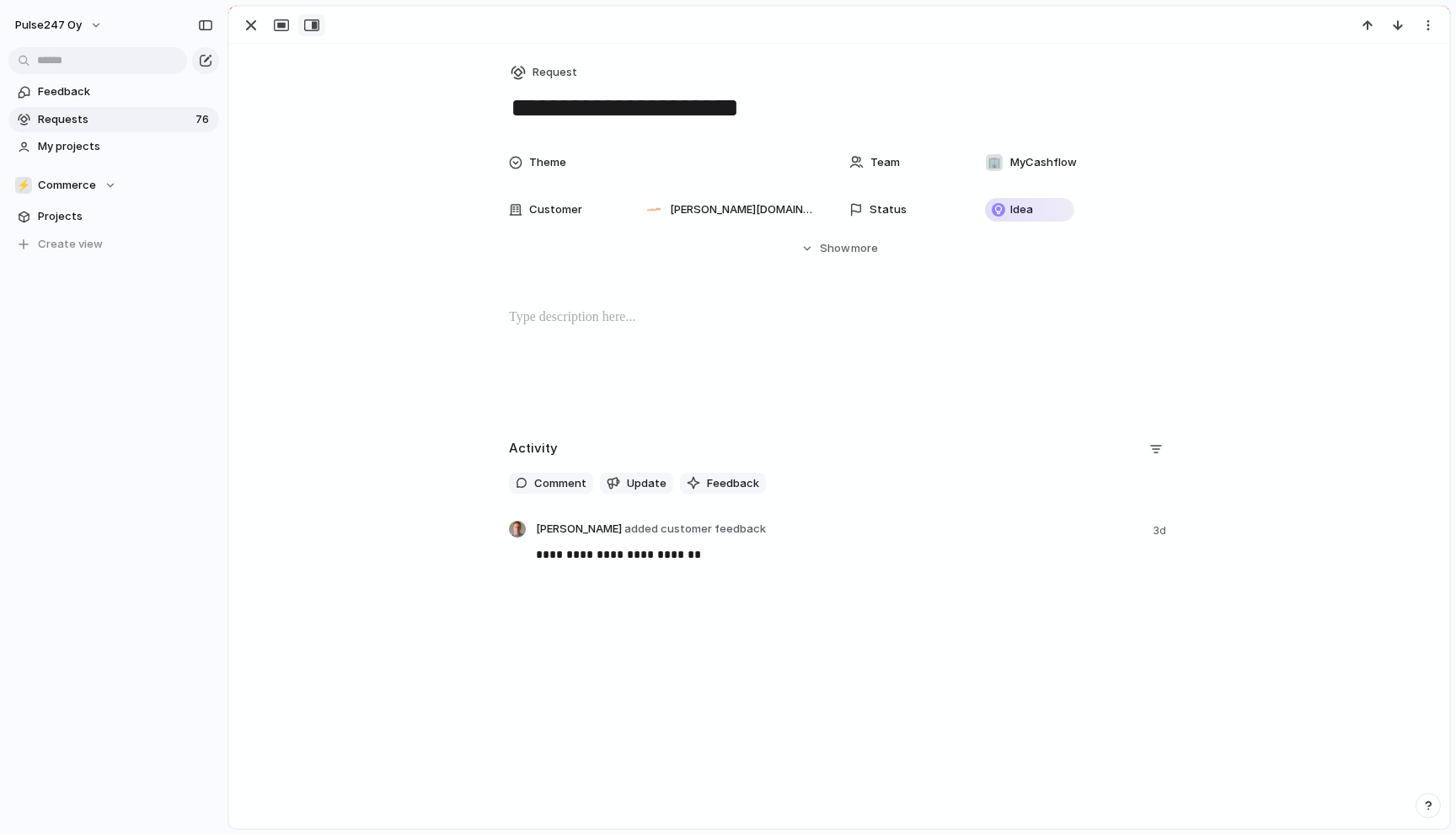
click at [311, 33] on button "button" at bounding box center [311, 25] width 27 height 22
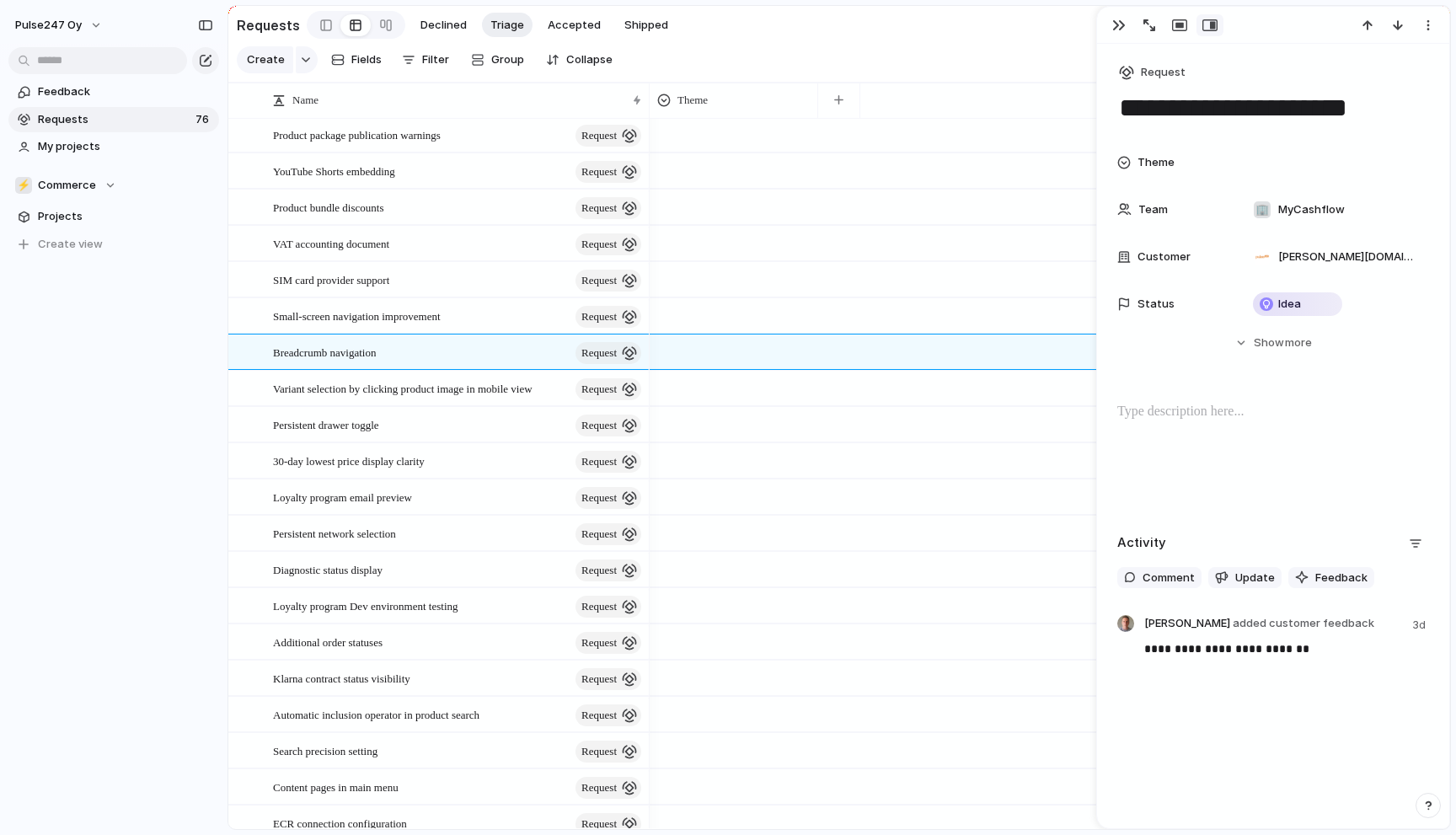
scroll to position [652, 0]
click at [426, 281] on div "SIM card provider support request" at bounding box center [458, 283] width 371 height 34
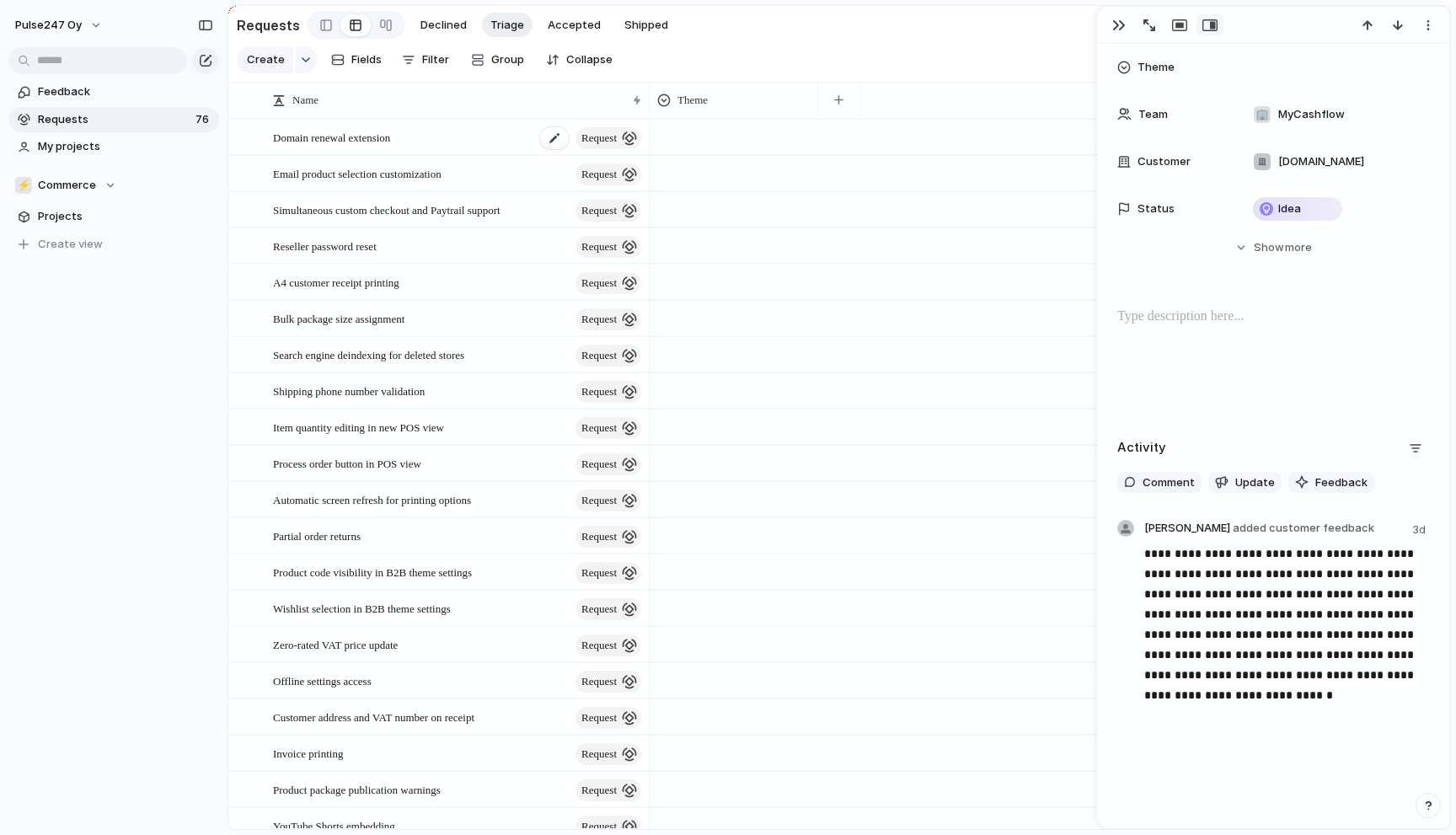
click at [447, 147] on div "Domain renewal extension request" at bounding box center [458, 138] width 371 height 34
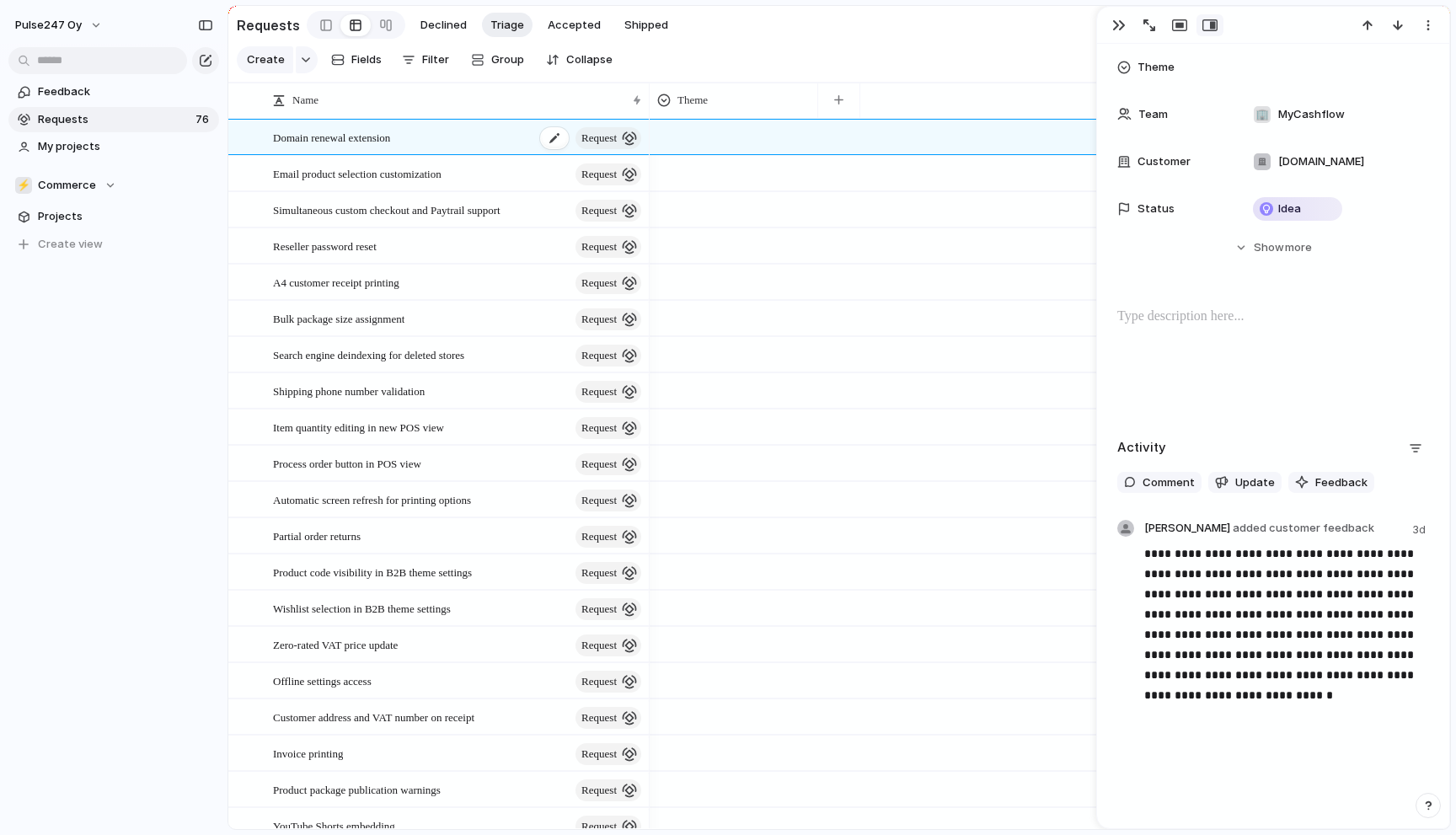
scroll to position [66, 0]
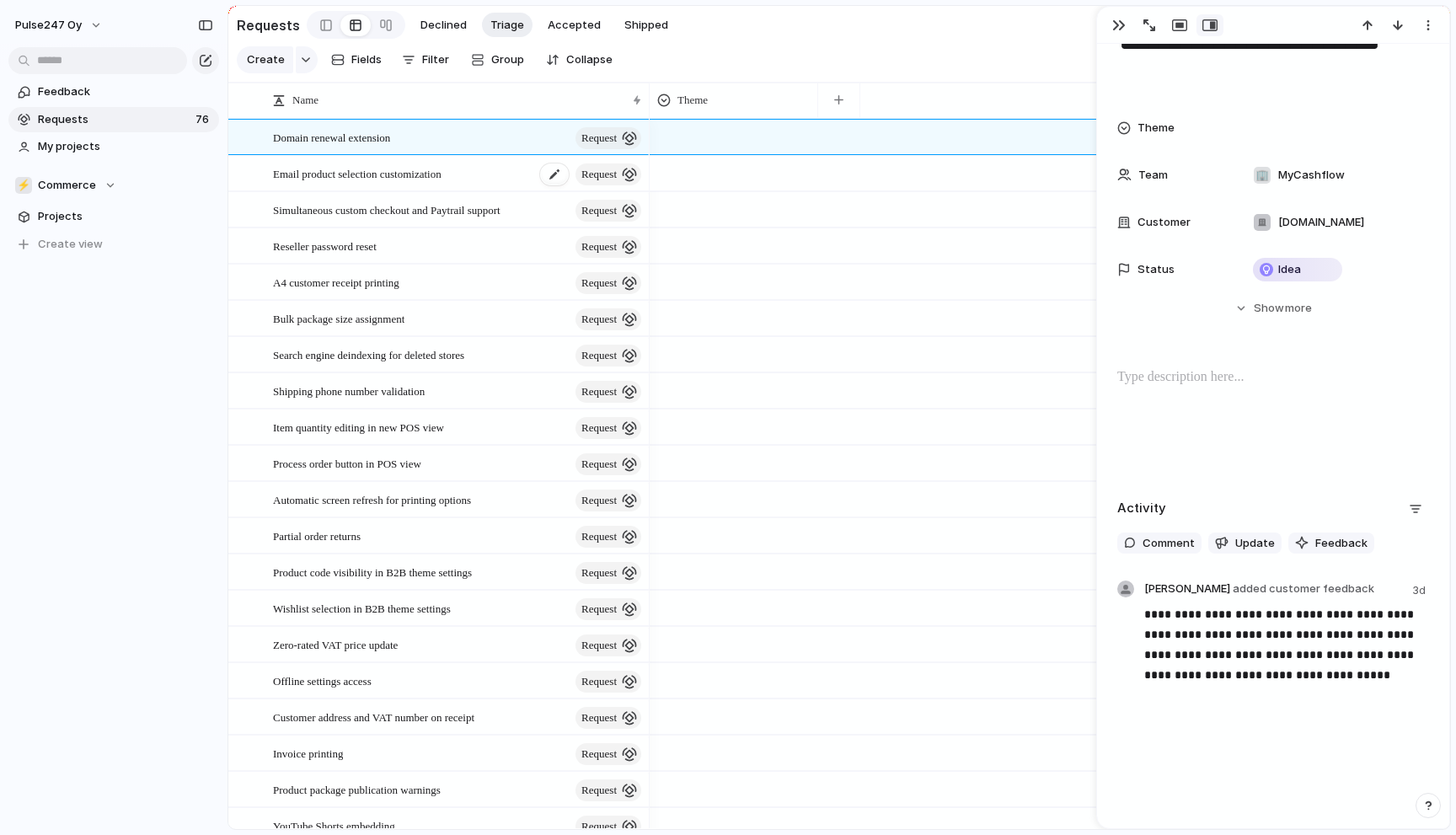
click at [438, 176] on span "Email product selection customization" at bounding box center [358, 173] width 169 height 19
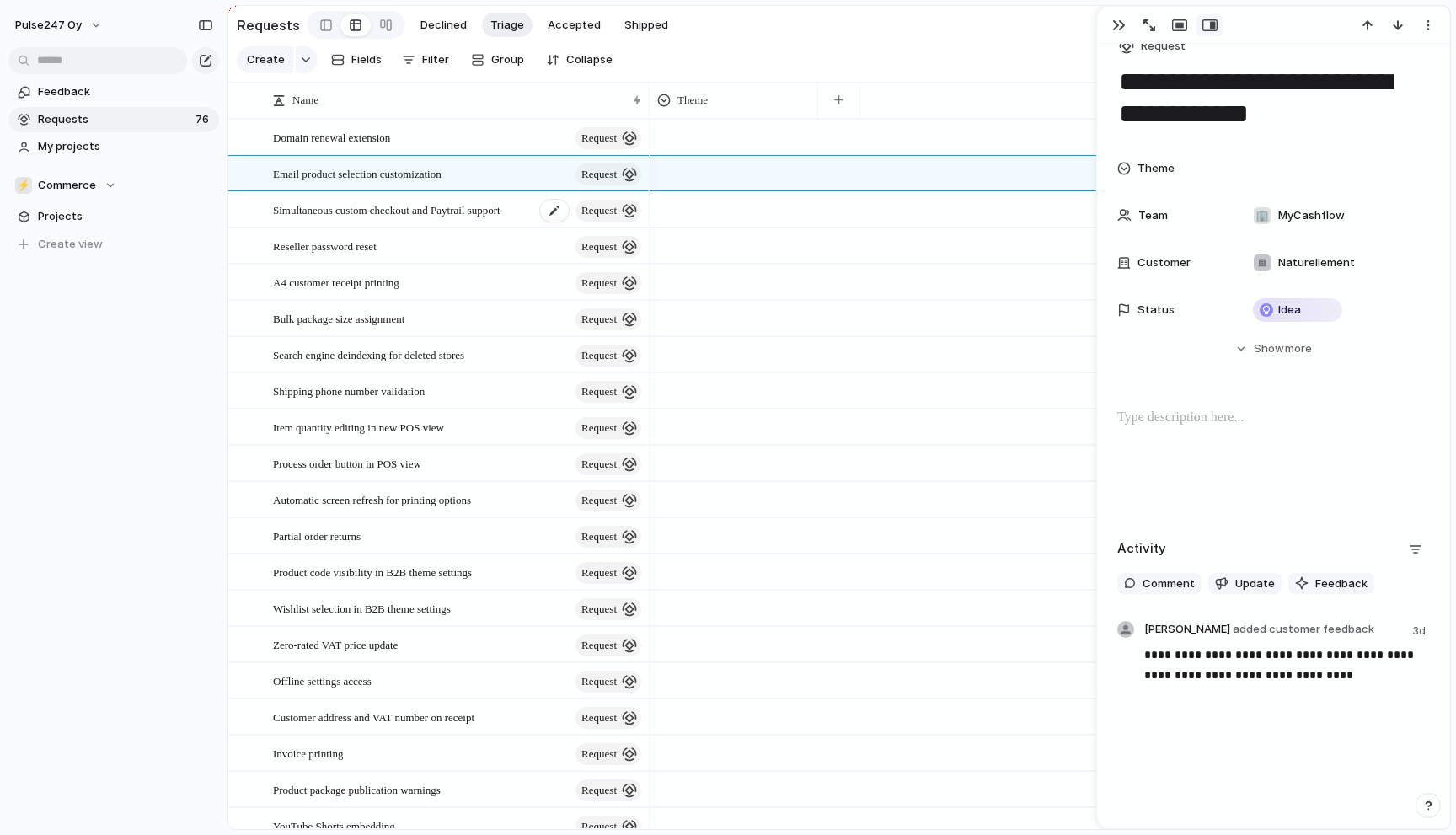
click at [424, 199] on span "Simultaneous custom checkout and Paytrail support" at bounding box center [387, 209] width 228 height 19
type textarea "**********"
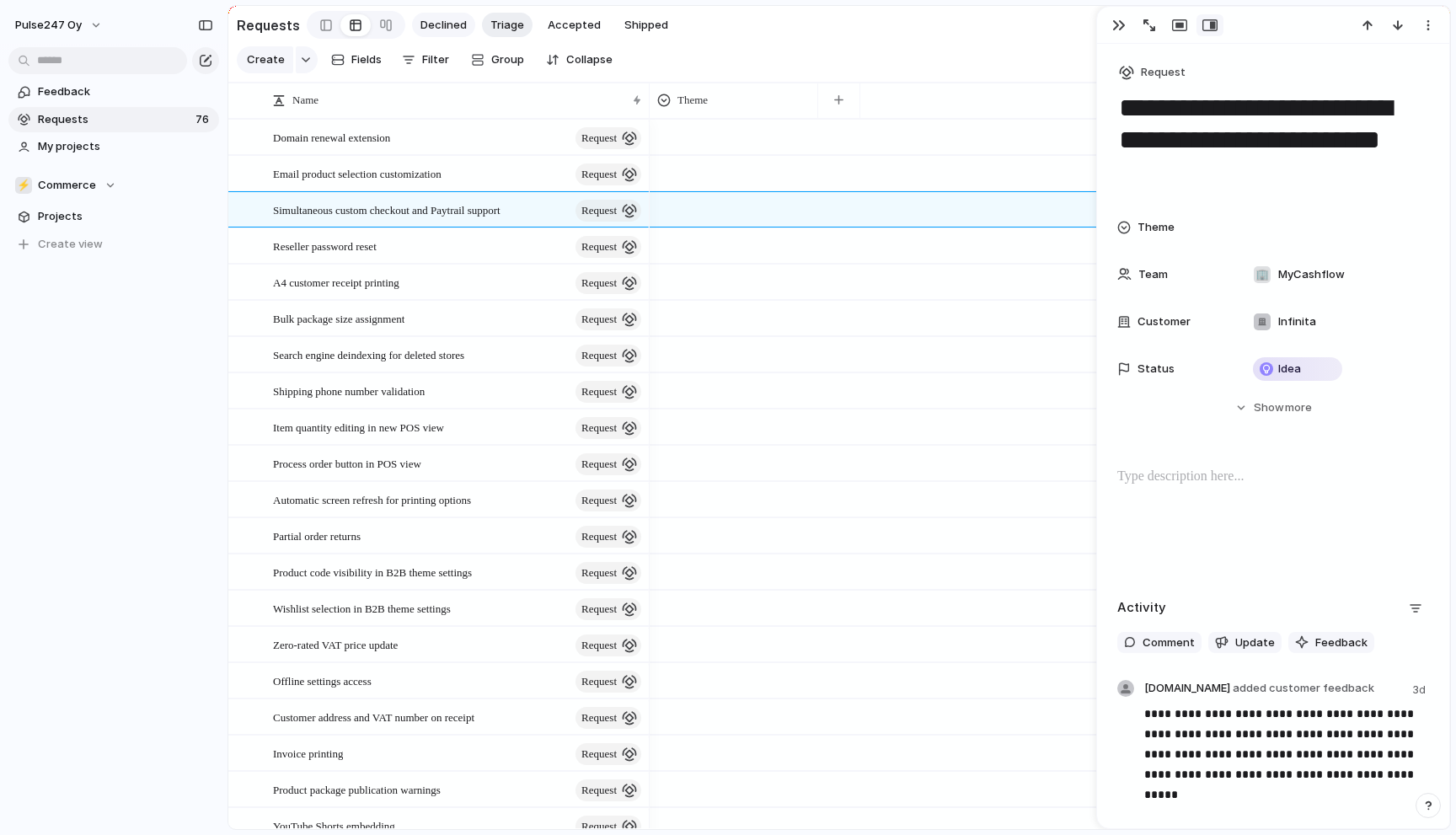
click at [439, 19] on span "Declined" at bounding box center [443, 26] width 47 height 17
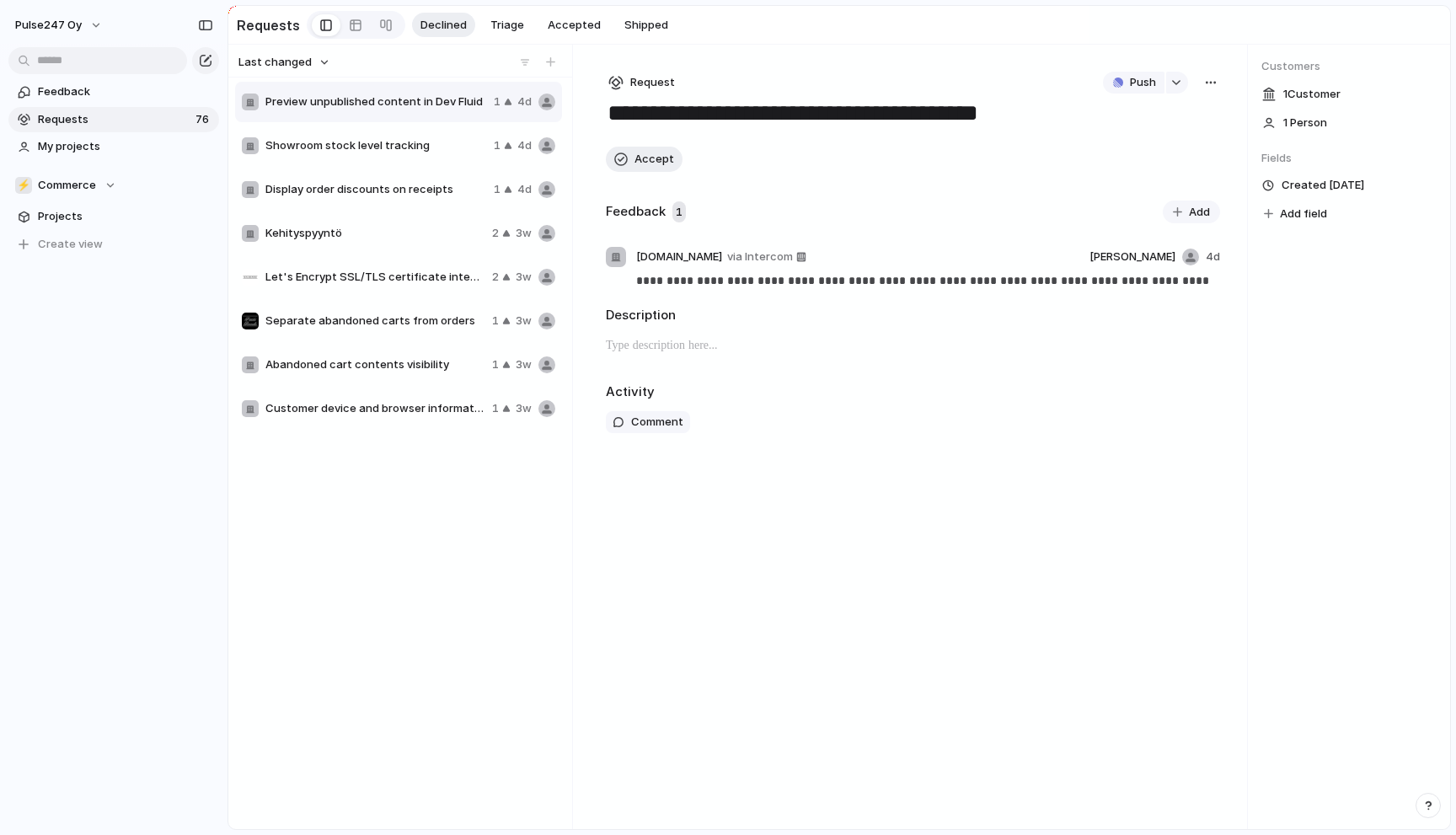
click at [378, 162] on div "Showroom stock level tracking 1 4d" at bounding box center [399, 145] width 327 height 41
click at [380, 193] on span "Display order discounts on receipts" at bounding box center [377, 190] width 222 height 17
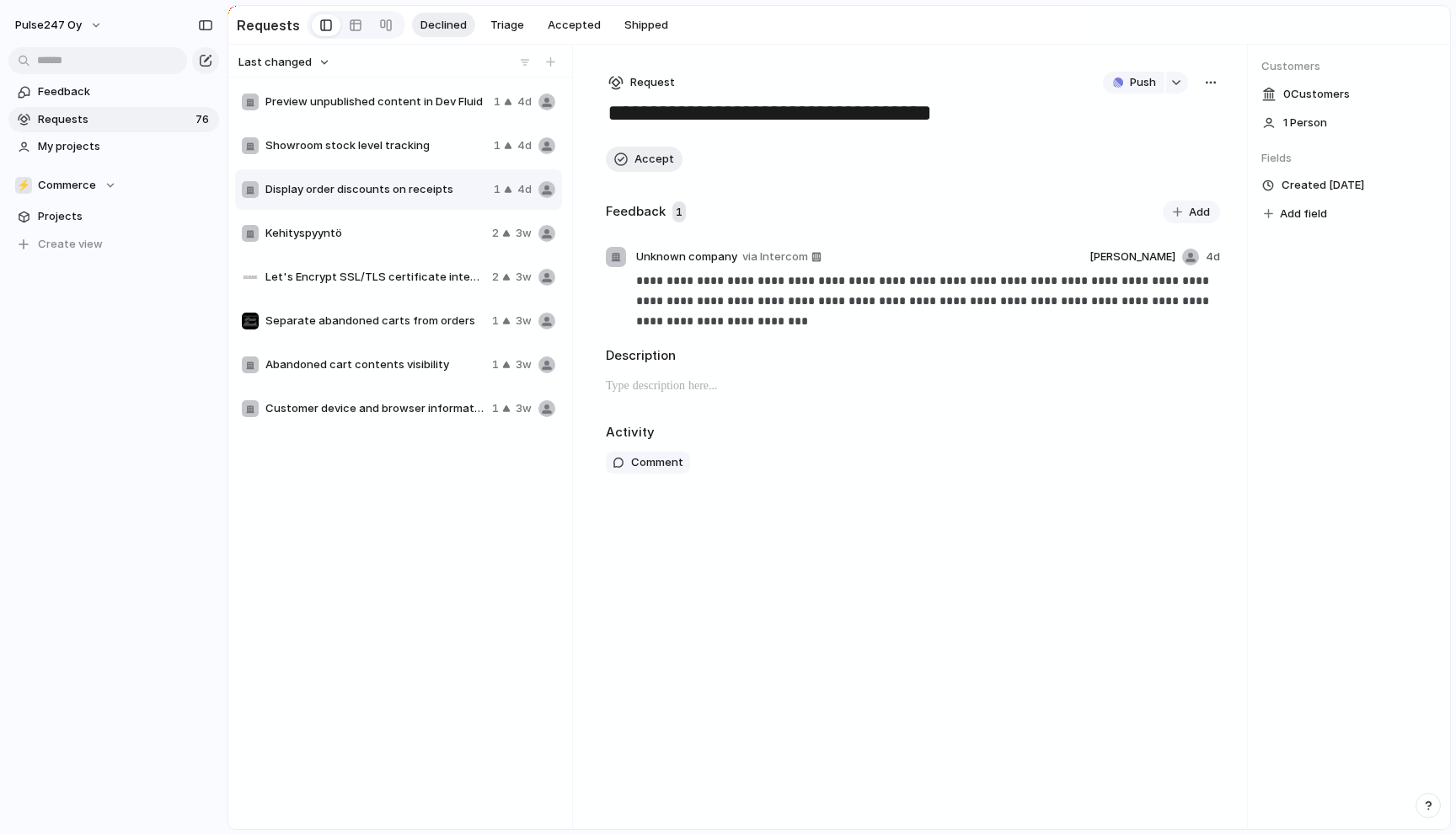
click at [380, 233] on span "Kehityspyyntö" at bounding box center [376, 233] width 220 height 17
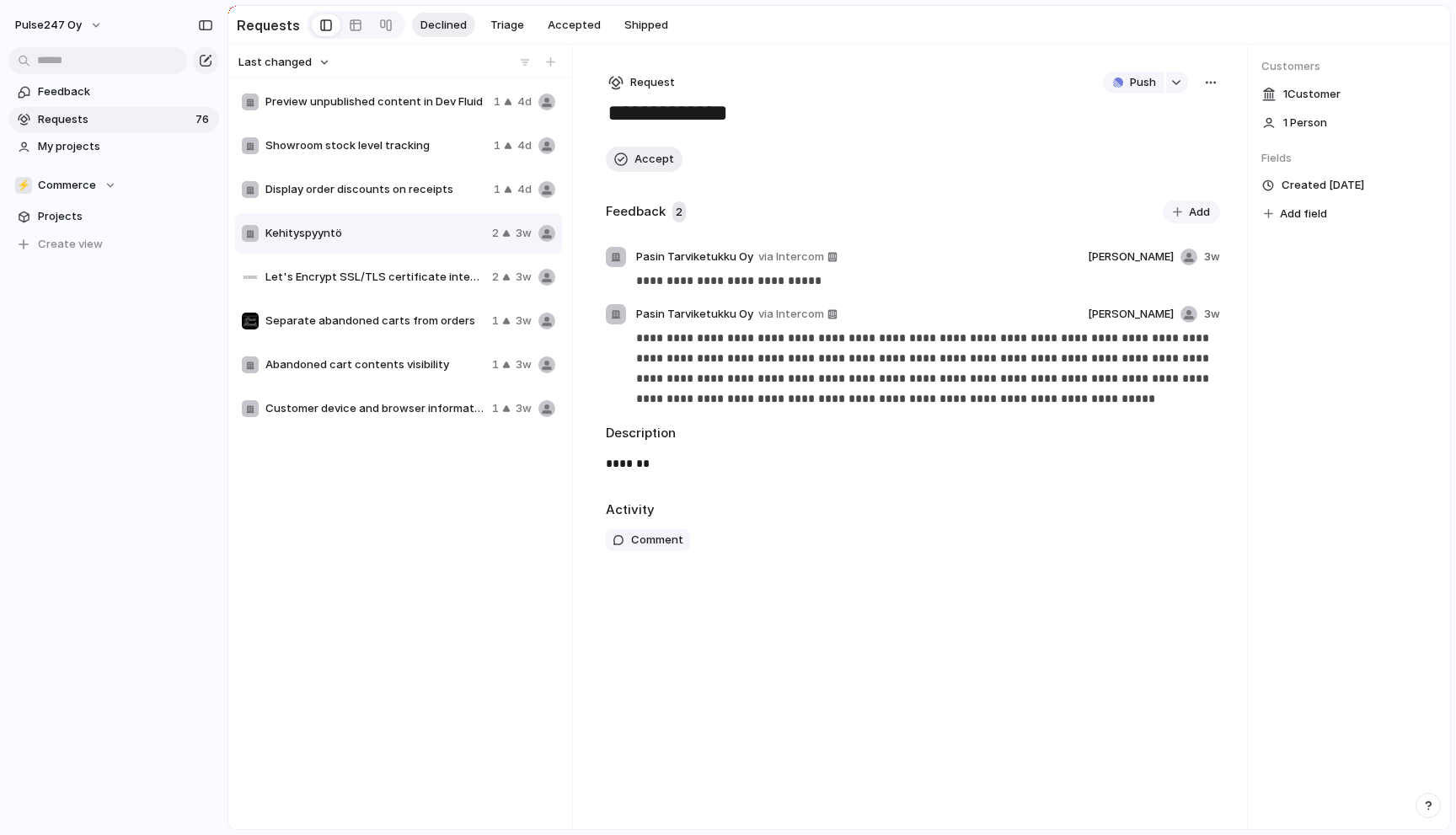
click at [376, 280] on span "Let's Encrypt SSL/TLS certificate integration" at bounding box center [376, 277] width 220 height 17
type textarea "**********"
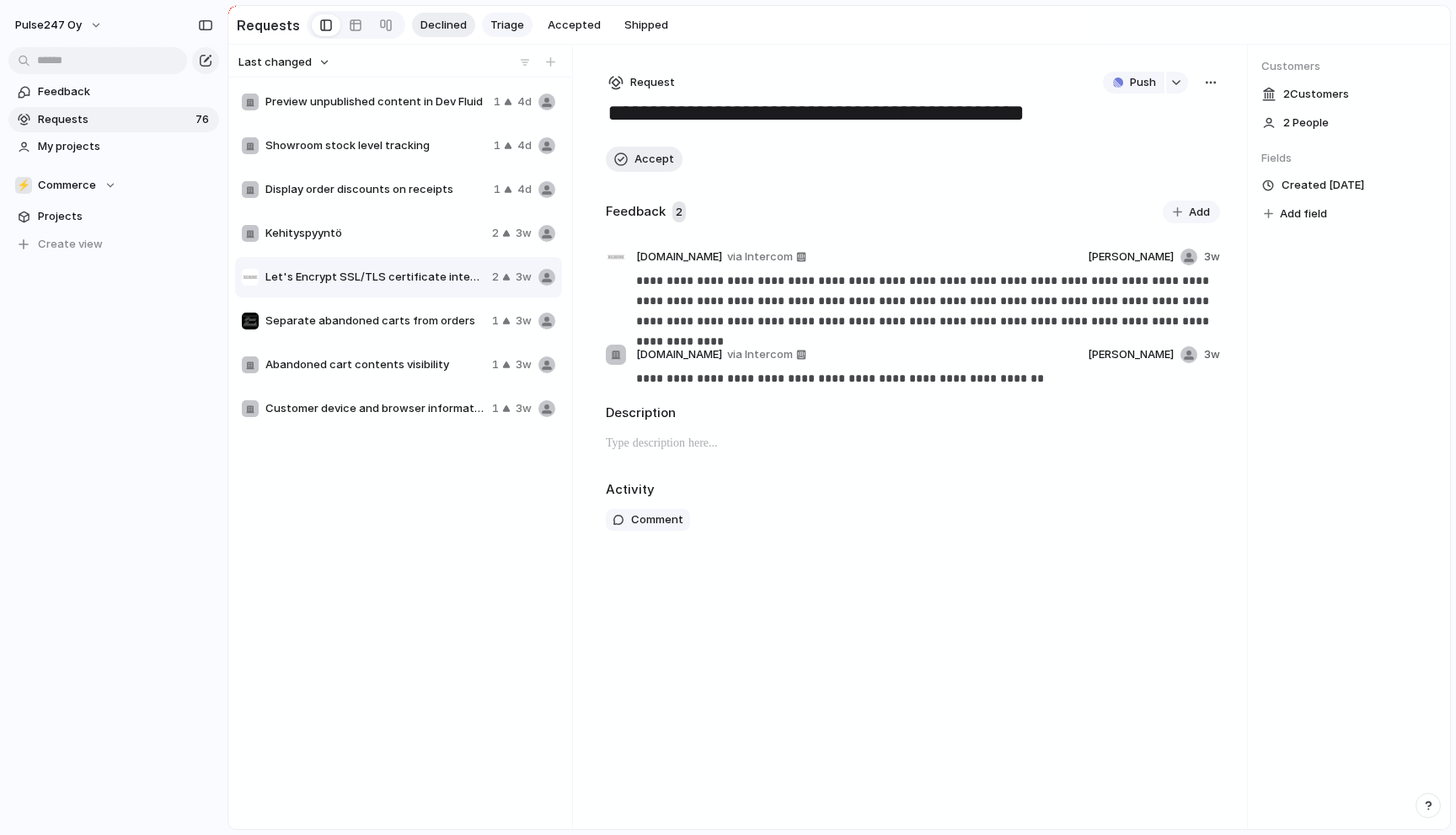
click at [502, 25] on span "Triage" at bounding box center [508, 26] width 34 height 17
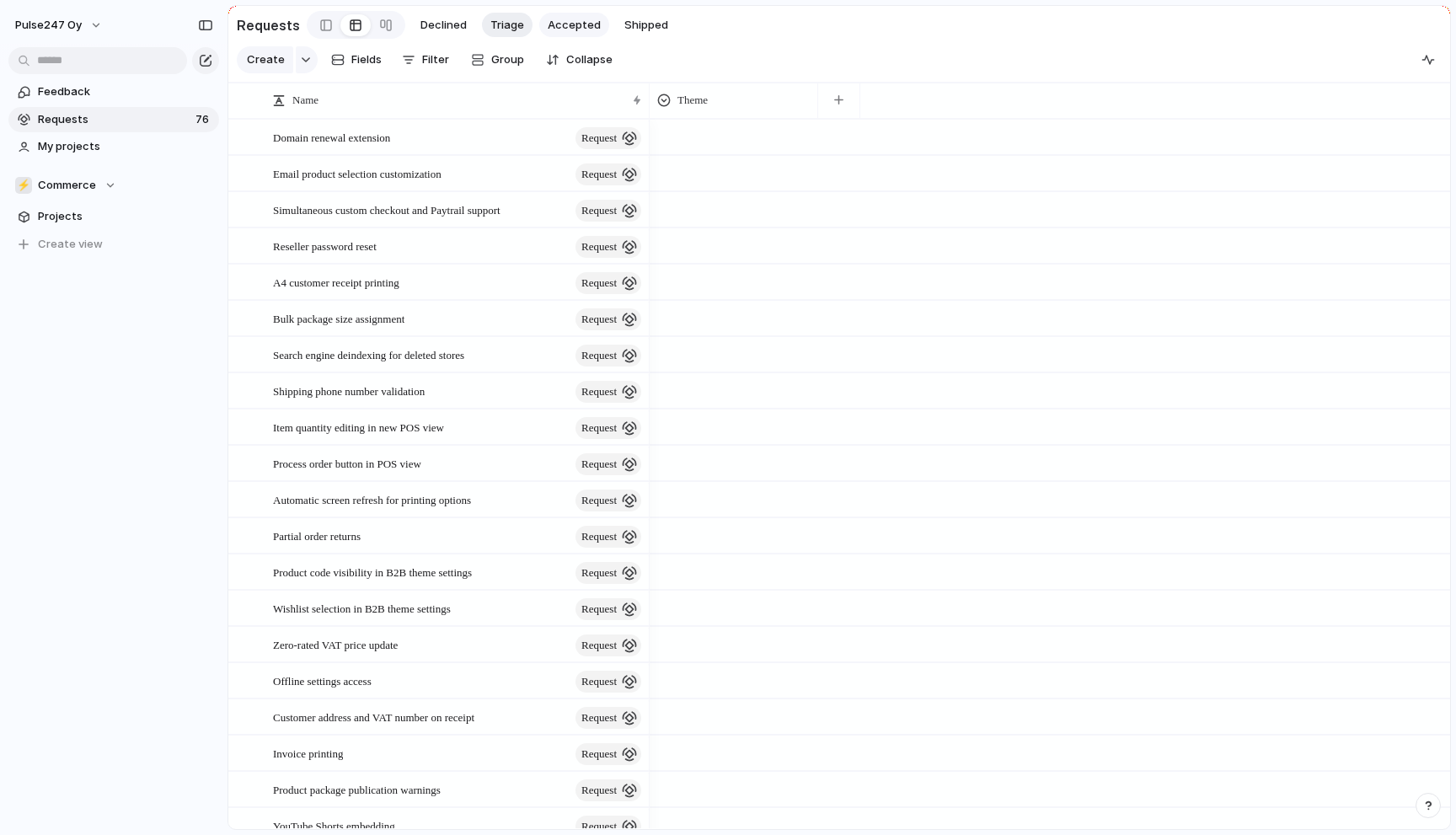
click at [546, 33] on button "Accepted" at bounding box center [574, 25] width 70 height 26
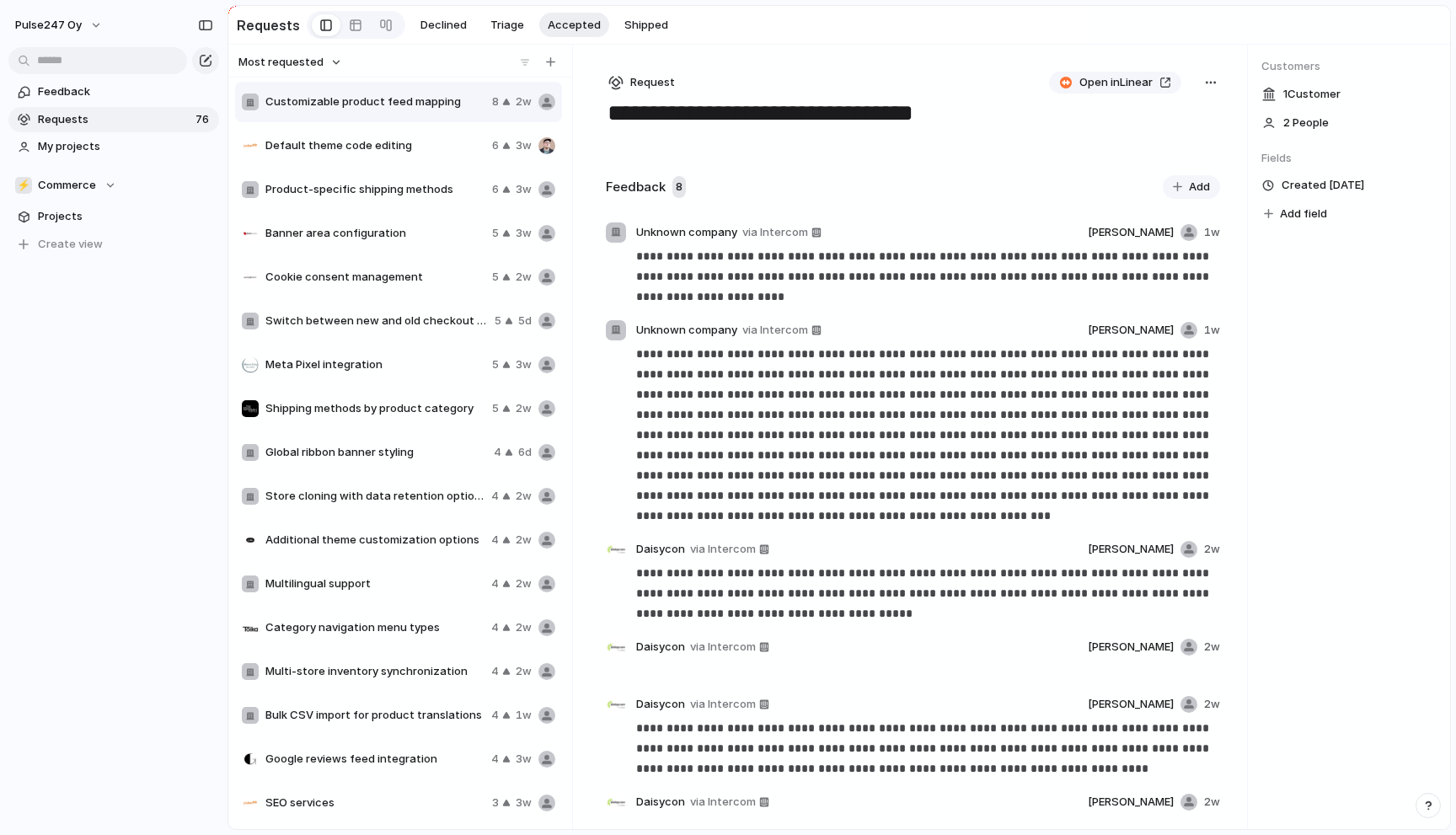
click at [367, 158] on div "Default theme code editing 6 3w" at bounding box center [399, 145] width 327 height 41
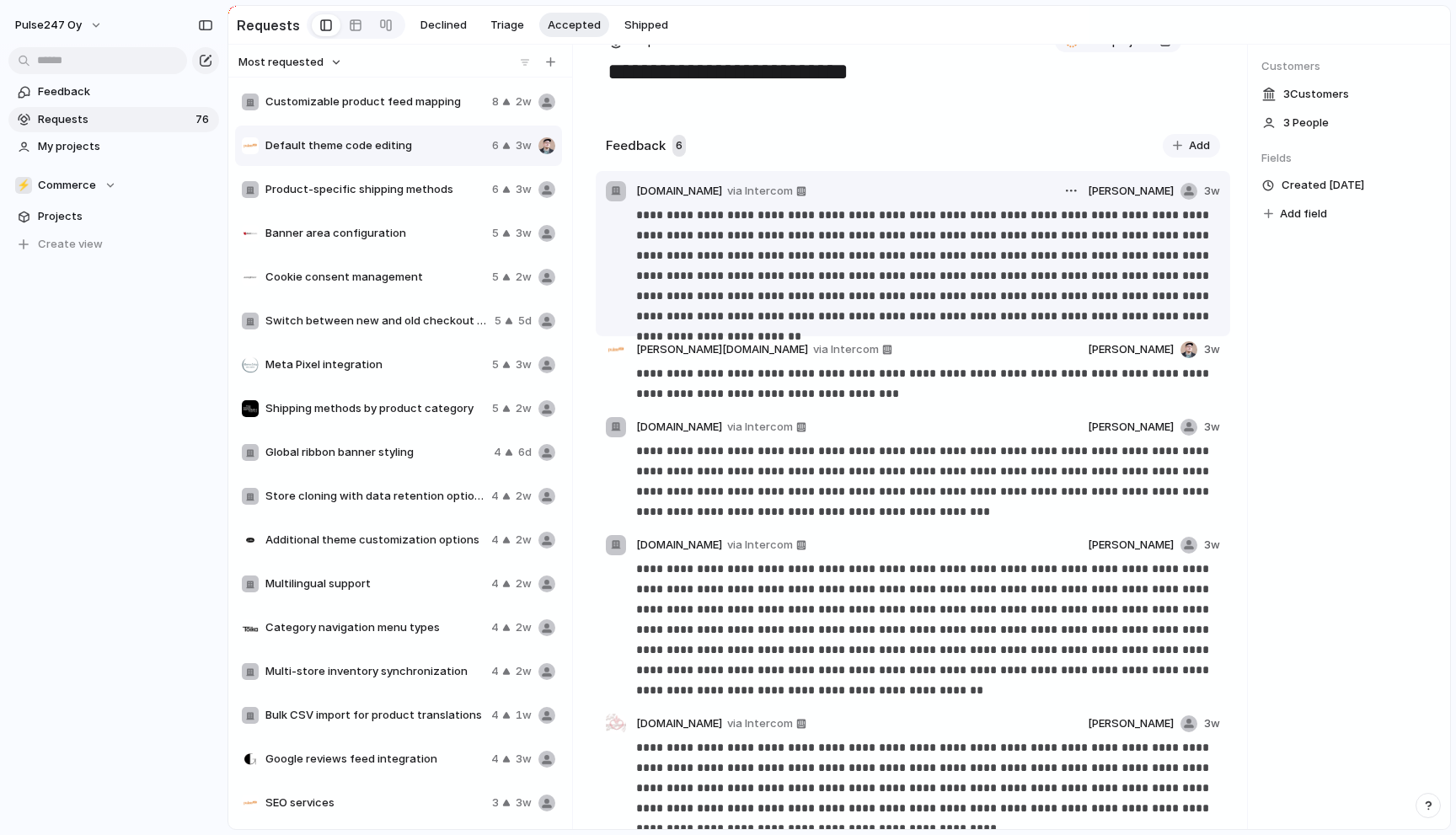
scroll to position [46, 0]
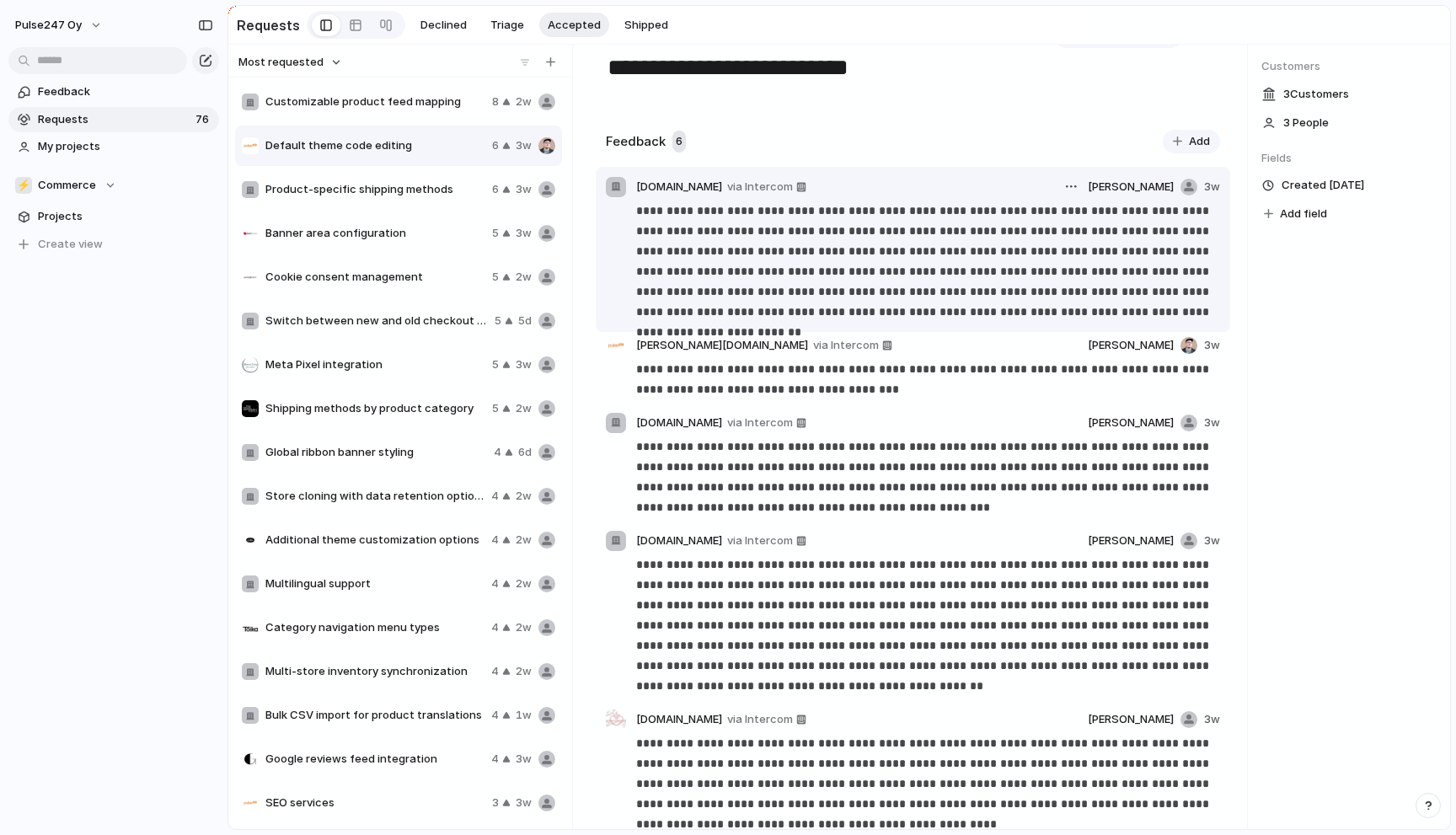
click at [756, 239] on p "**********" at bounding box center [927, 261] width 584 height 121
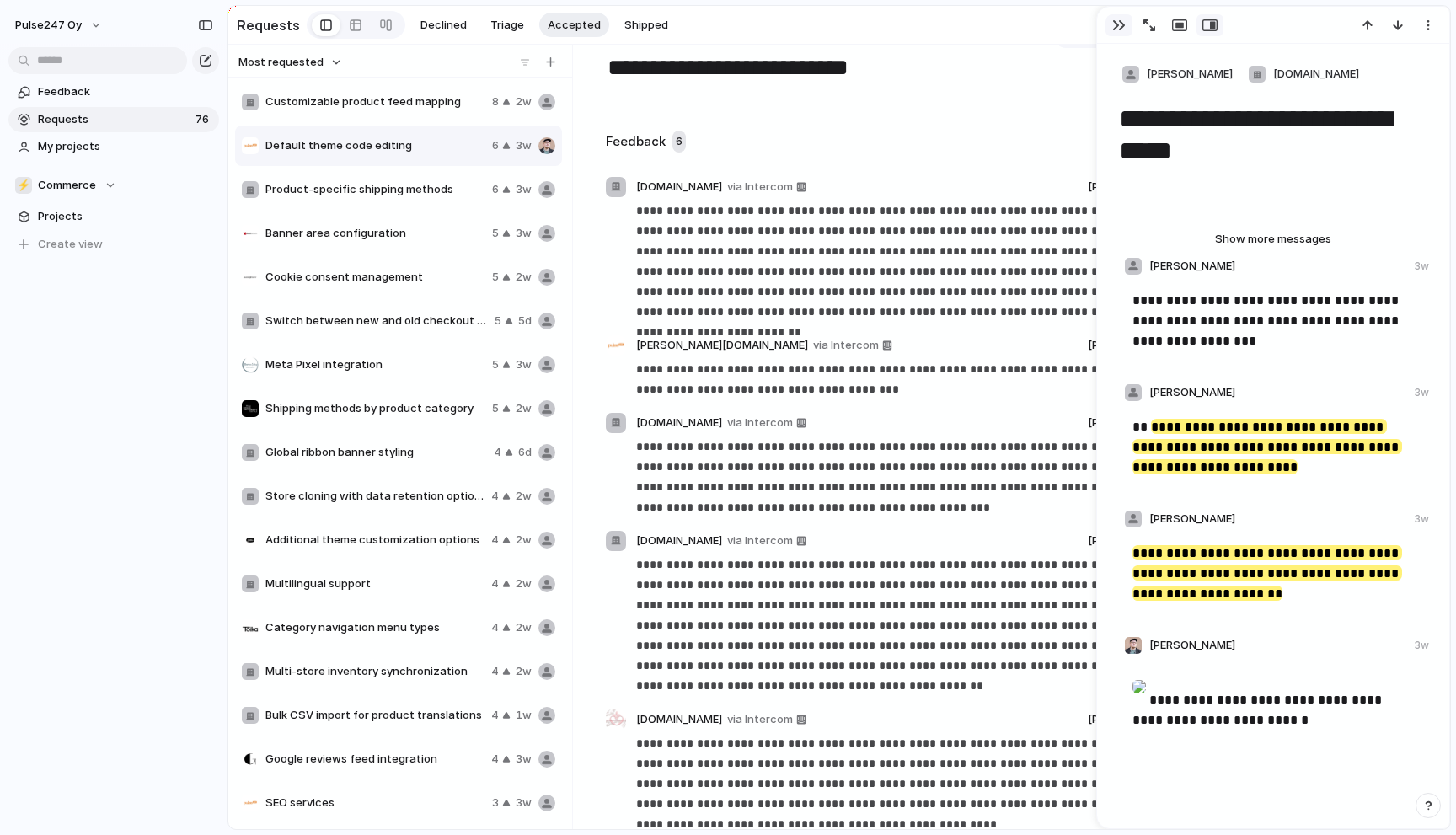
click at [1109, 24] on button "button" at bounding box center [1119, 25] width 27 height 22
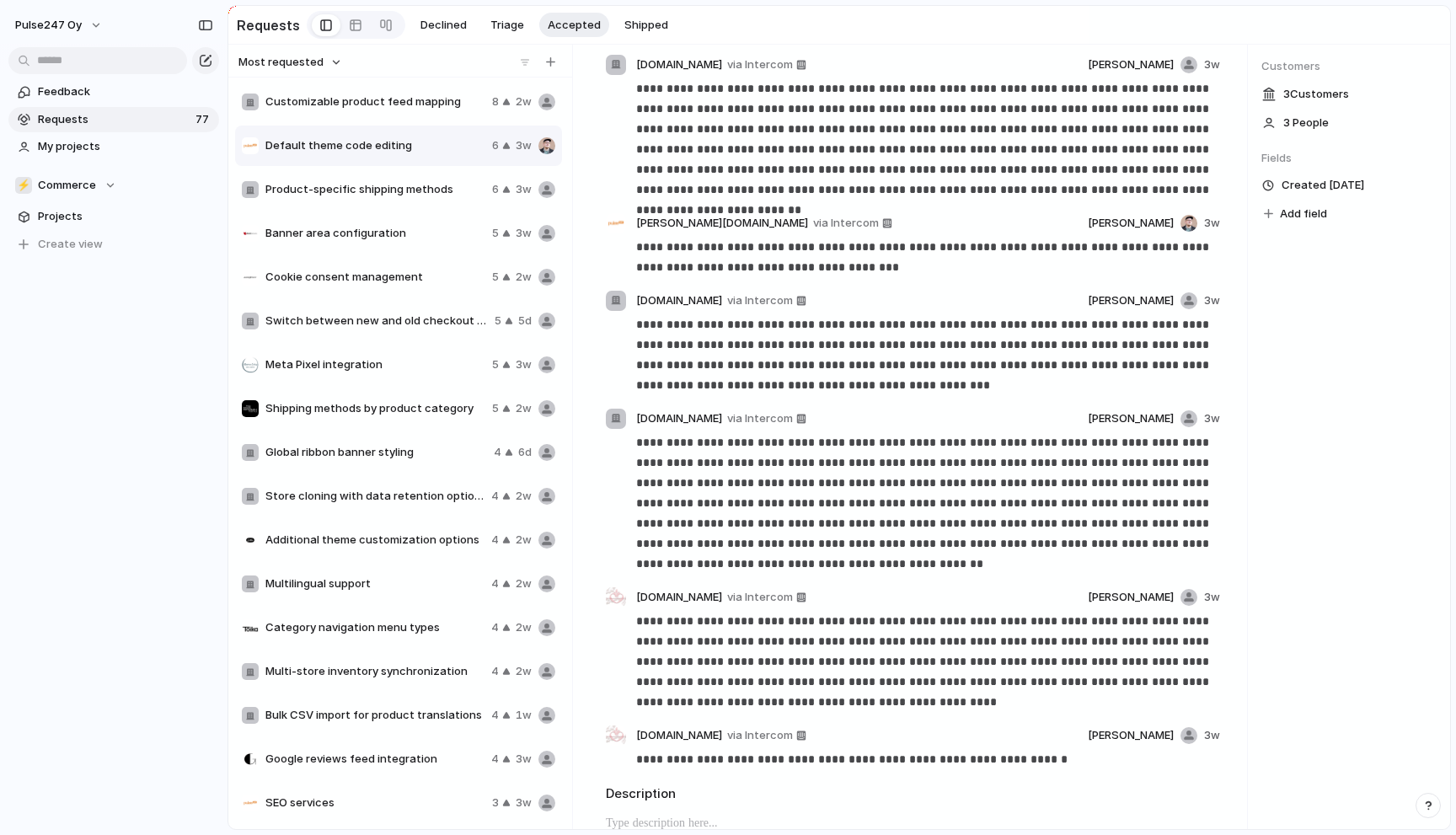
click at [410, 102] on span "Customizable product feed mapping" at bounding box center [376, 102] width 220 height 17
type textarea "**********"
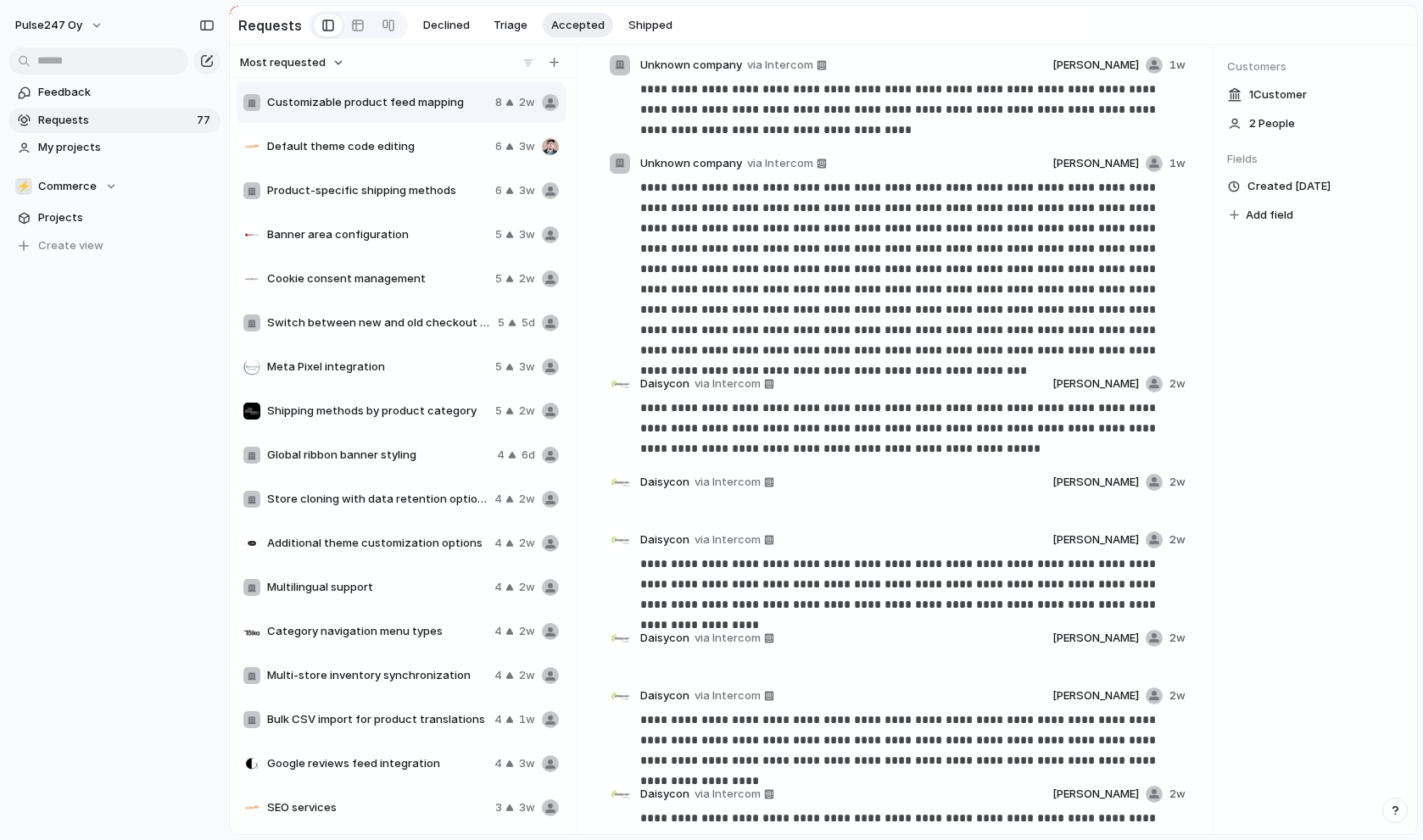
scroll to position [169, 0]
